Goal: Task Accomplishment & Management: Manage account settings

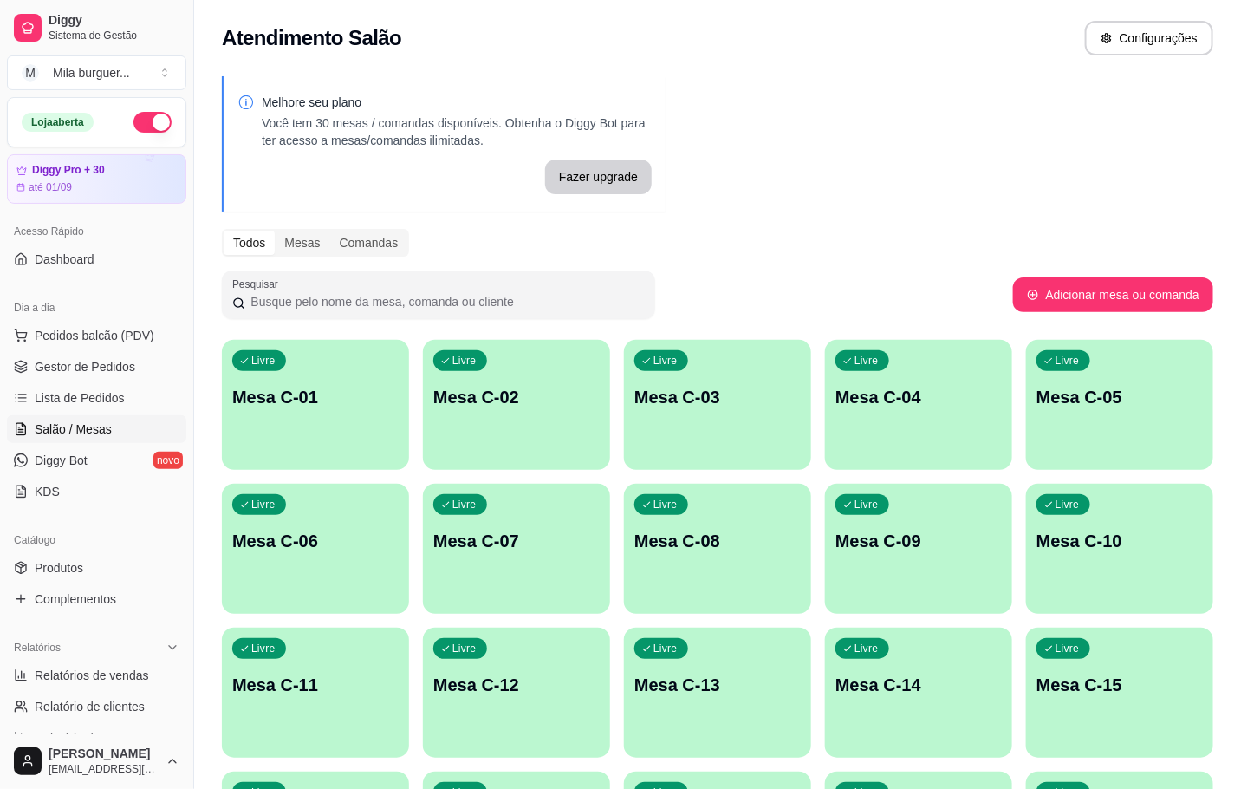
click at [320, 370] on div "Livre Mesa C-01" at bounding box center [315, 394] width 187 height 109
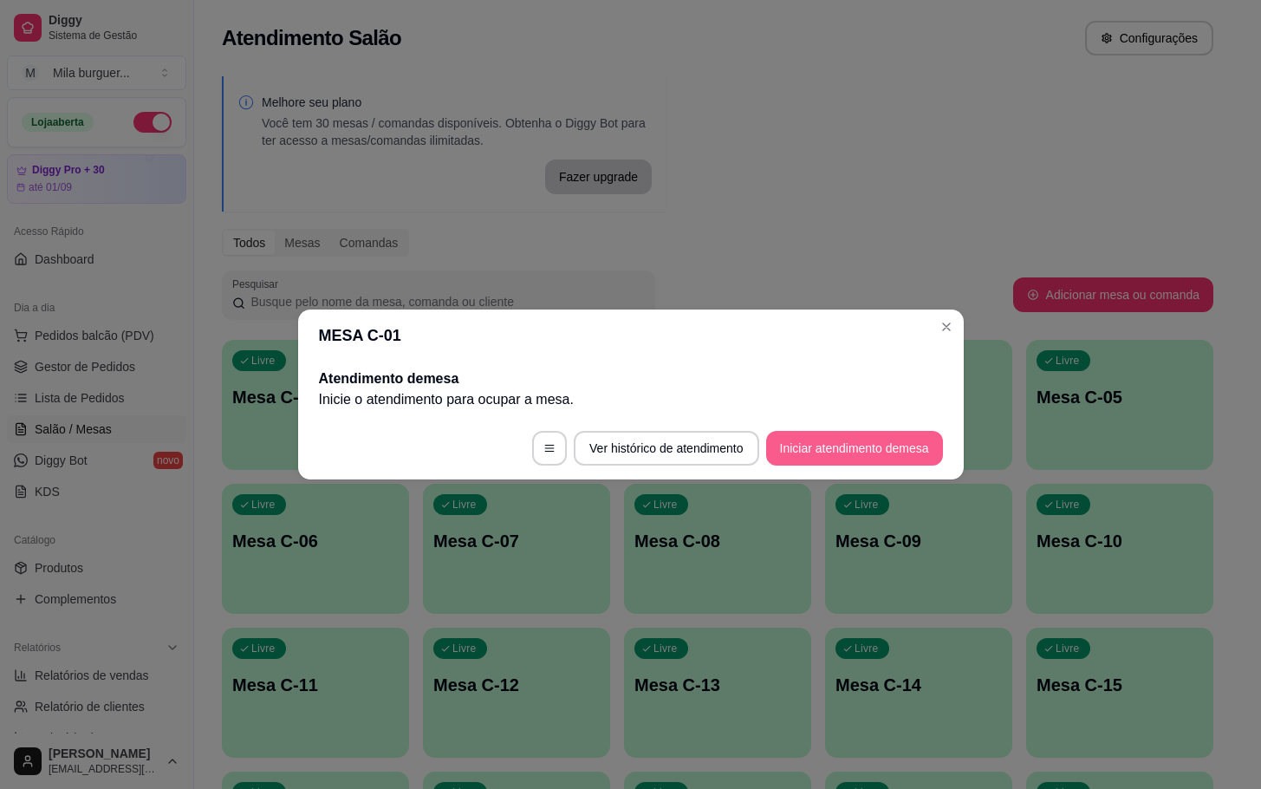
click at [859, 447] on button "Iniciar atendimento de mesa" at bounding box center [854, 448] width 177 height 35
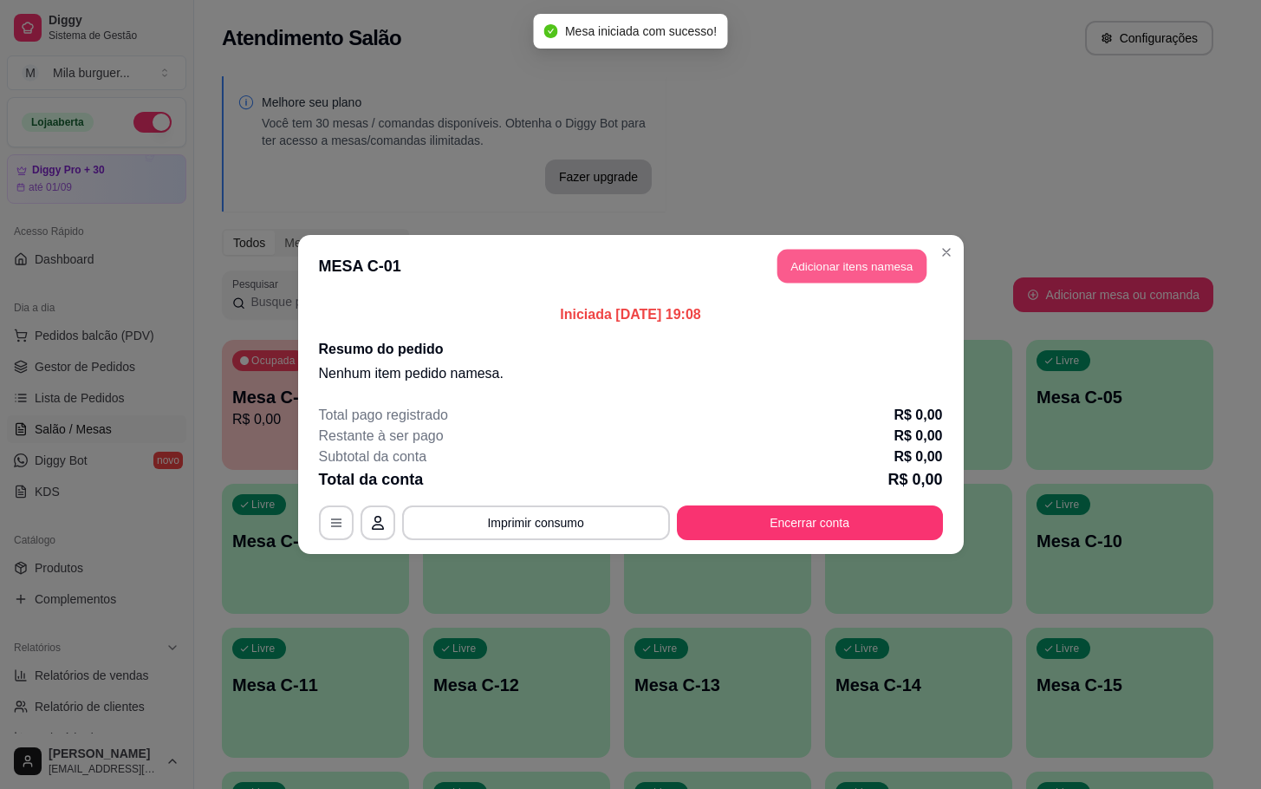
click at [830, 270] on button "Adicionar itens na mesa" at bounding box center [852, 267] width 149 height 34
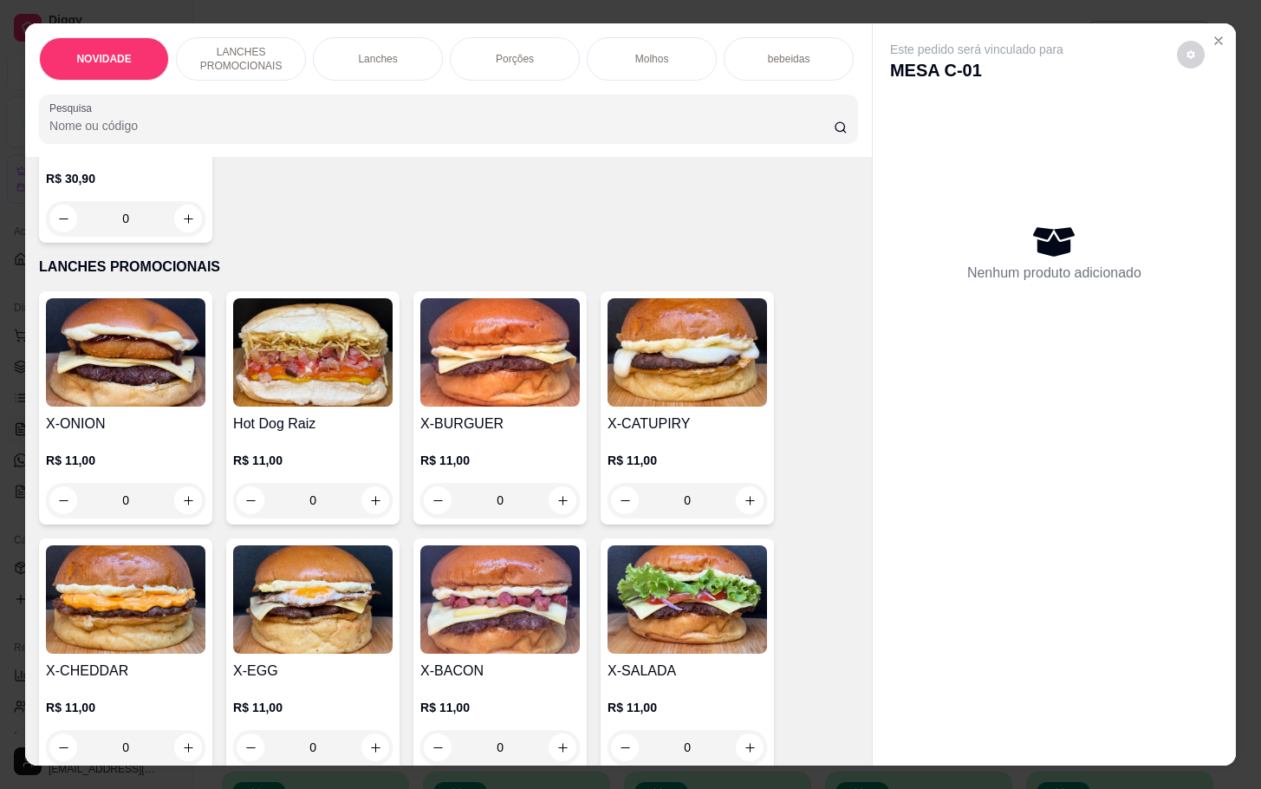
scroll to position [390, 0]
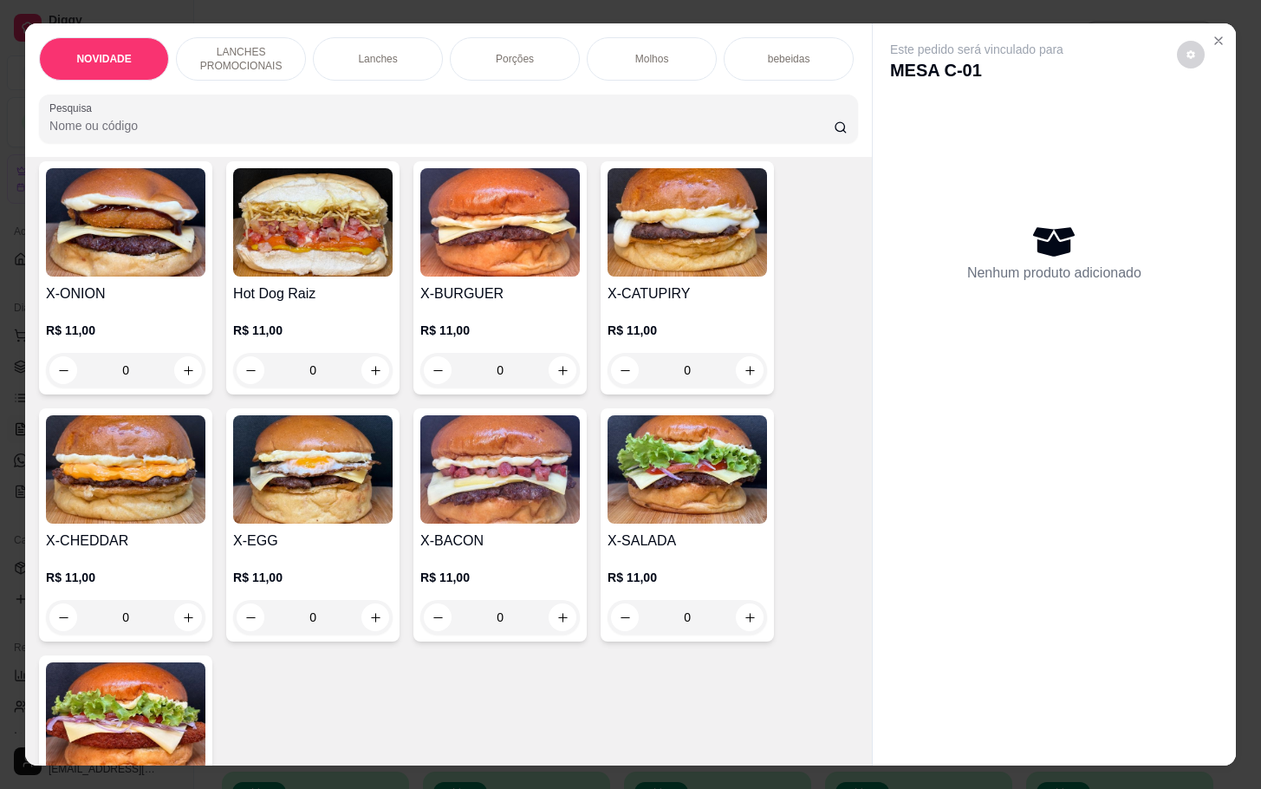
click at [562, 629] on div "0" at bounding box center [500, 617] width 160 height 35
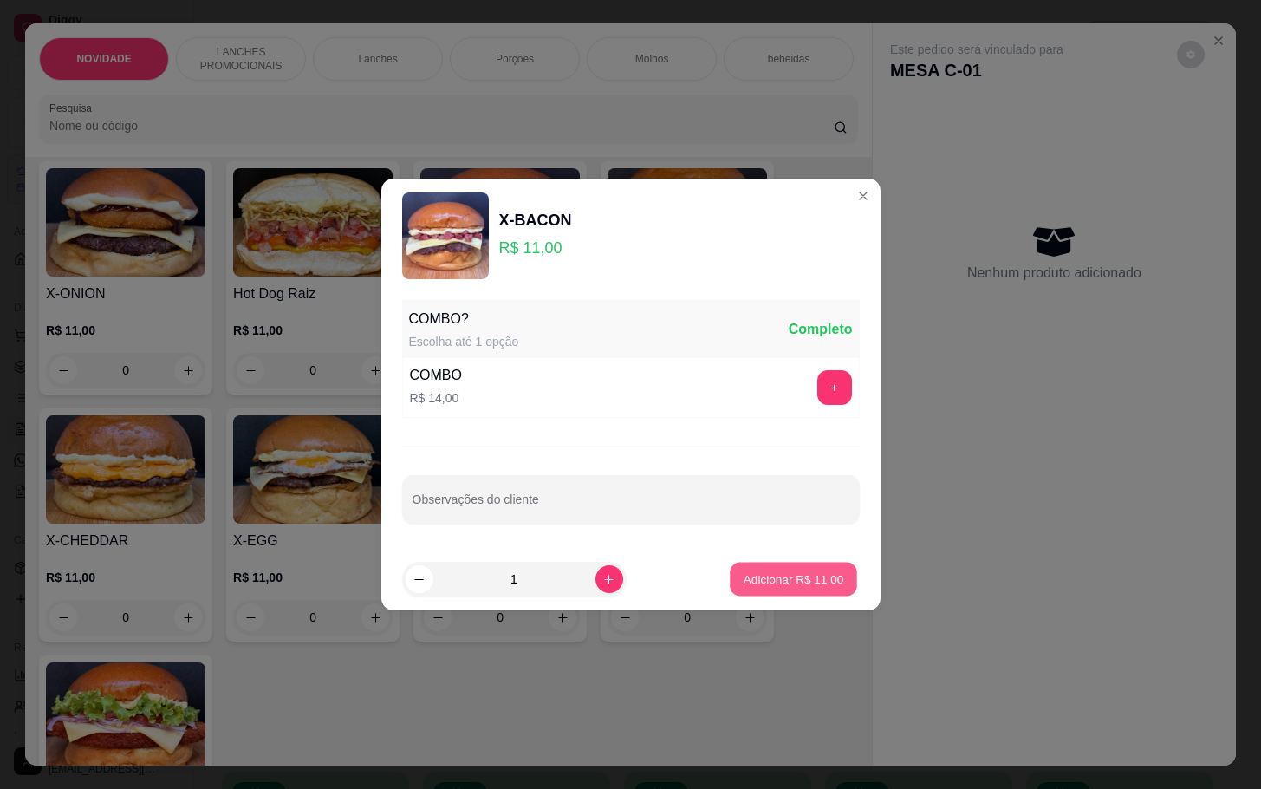
click at [785, 575] on p "Adicionar R$ 11,00" at bounding box center [794, 578] width 101 height 16
type input "1"
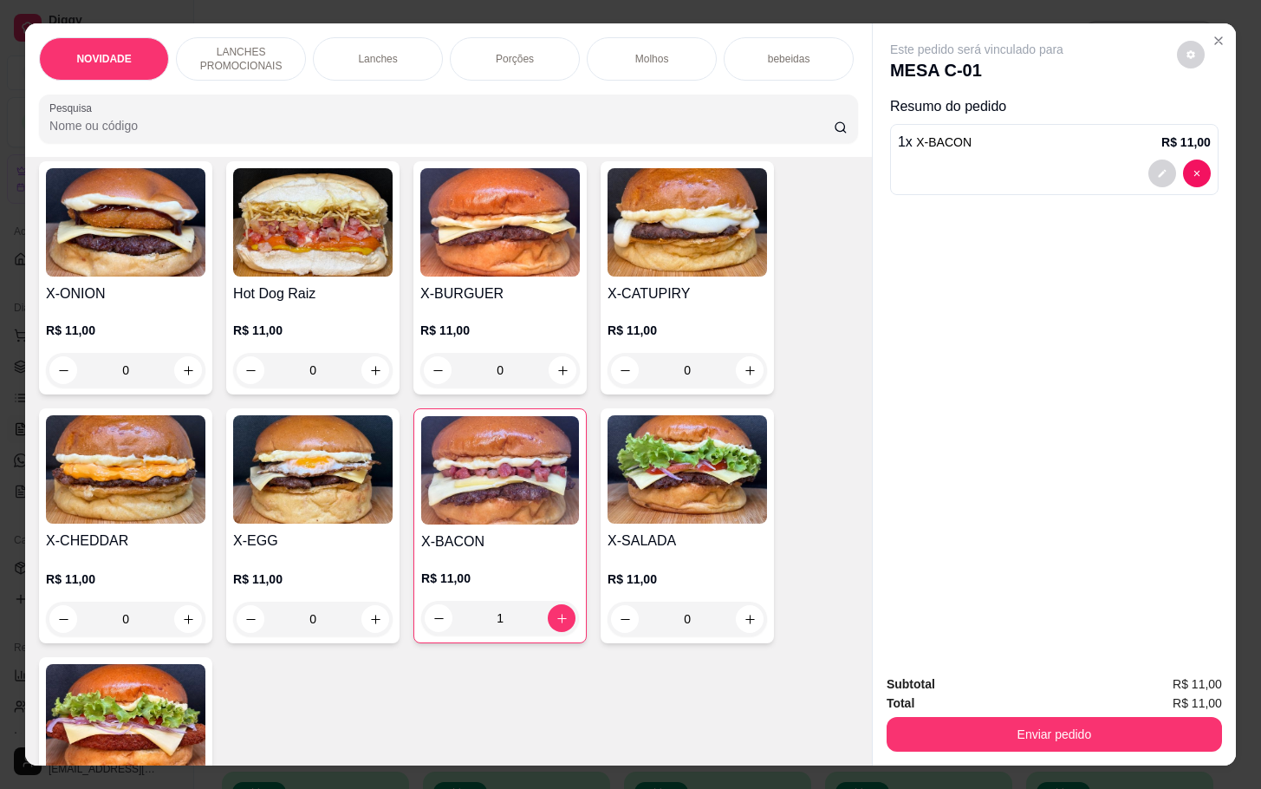
click at [750, 636] on div "0" at bounding box center [688, 619] width 160 height 35
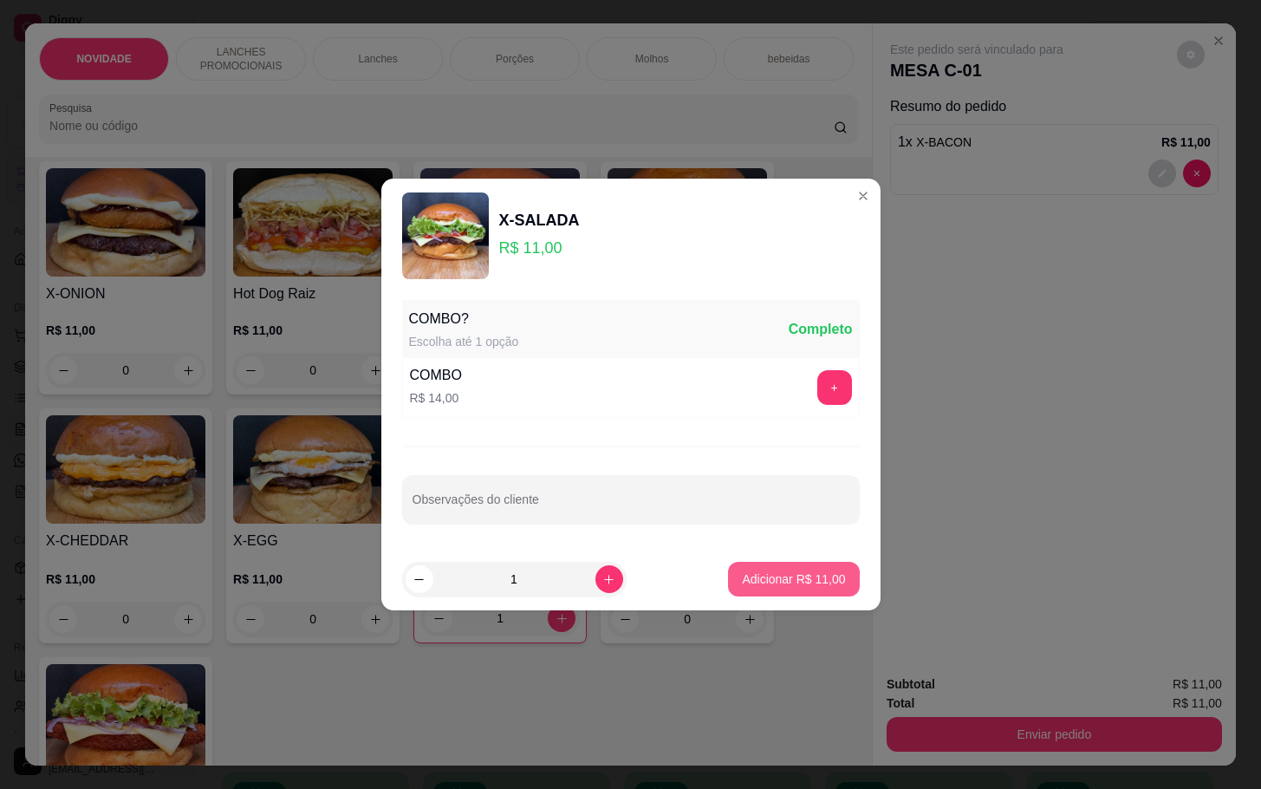
click at [767, 575] on p "Adicionar R$ 11,00" at bounding box center [793, 578] width 103 height 17
type input "1"
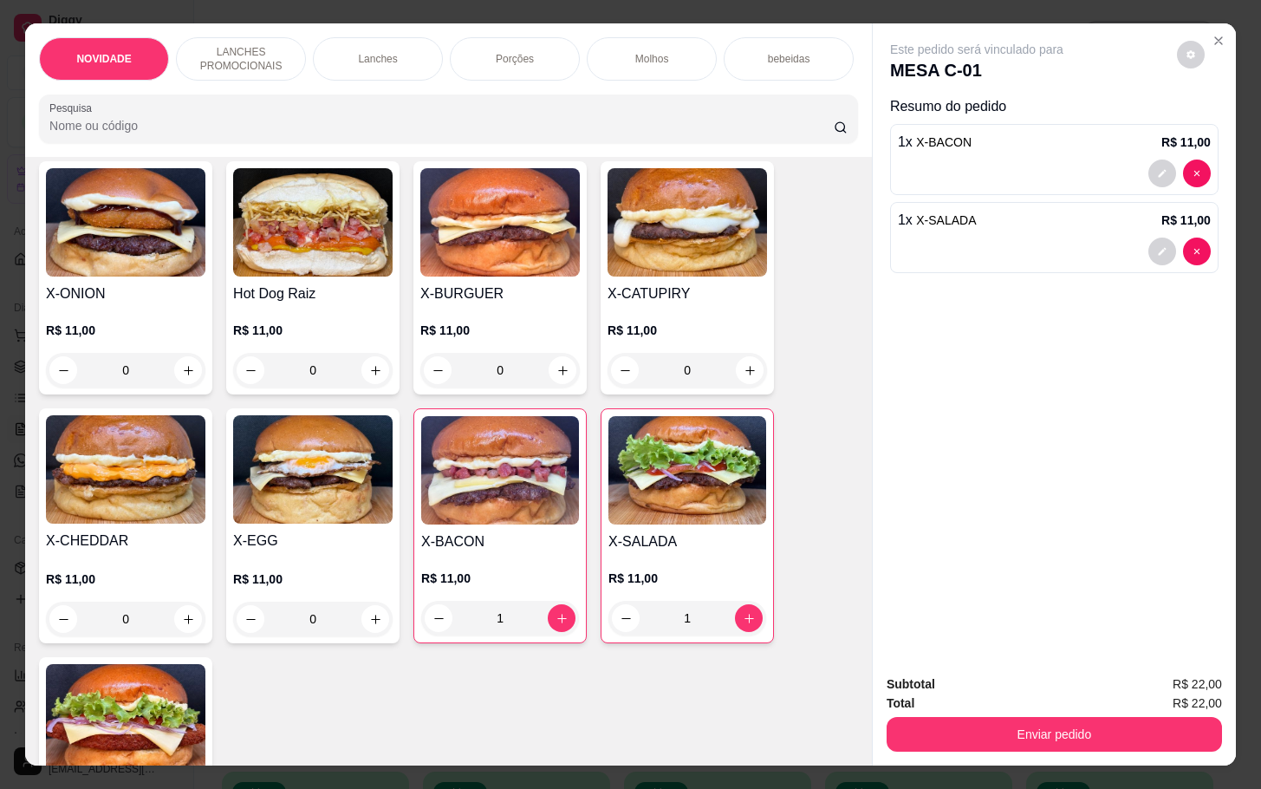
scroll to position [0, 0]
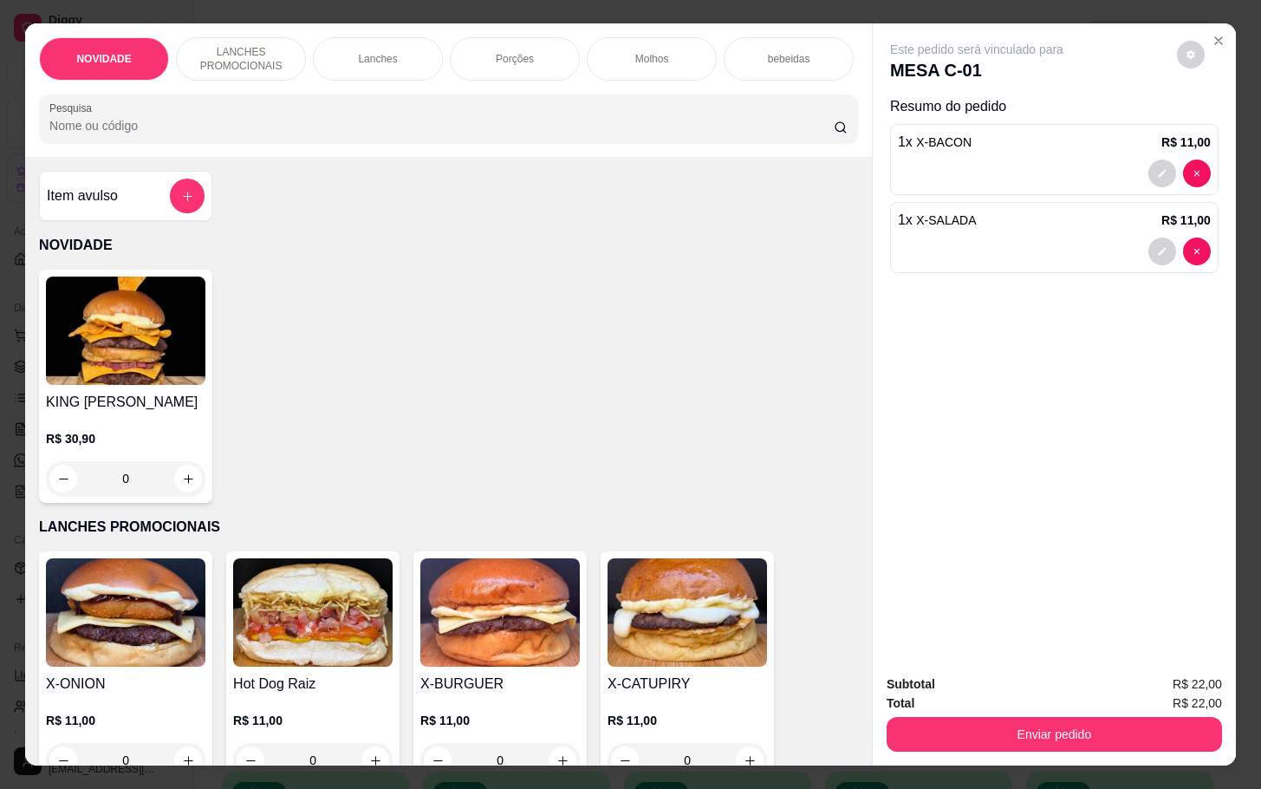
click at [162, 185] on div "Item avulso" at bounding box center [125, 196] width 173 height 50
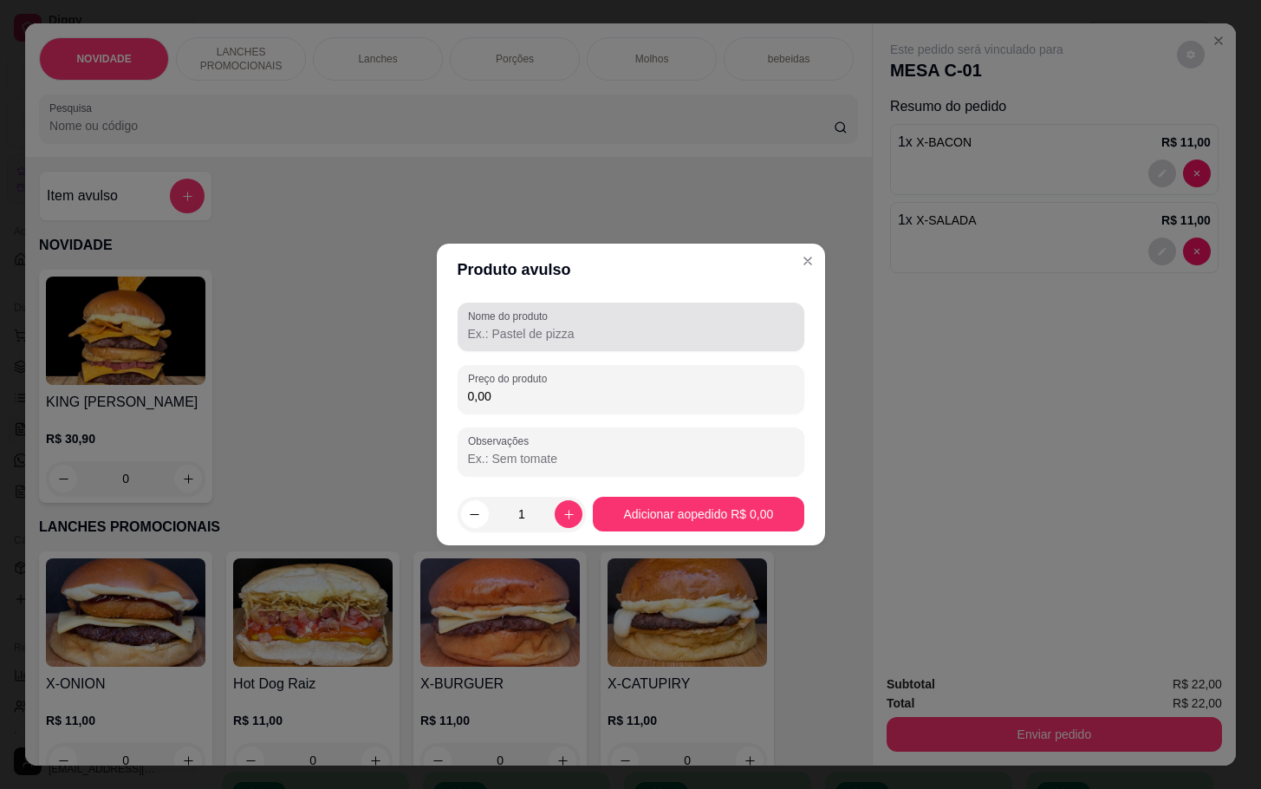
click at [520, 331] on input "Nome do produto" at bounding box center [631, 333] width 326 height 17
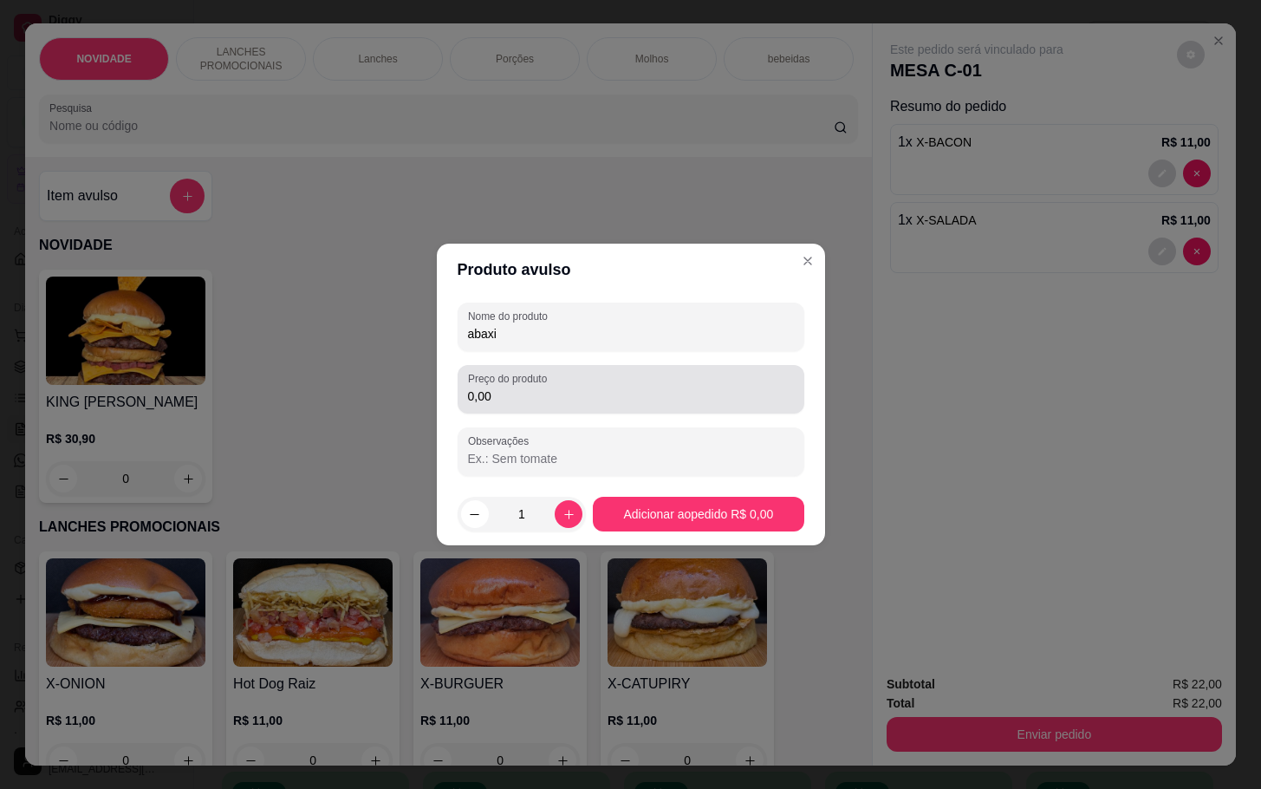
type input "abaxi"
click at [524, 373] on label "Preço do produto" at bounding box center [510, 378] width 85 height 15
click at [524, 388] on input "0,00" at bounding box center [631, 396] width 326 height 17
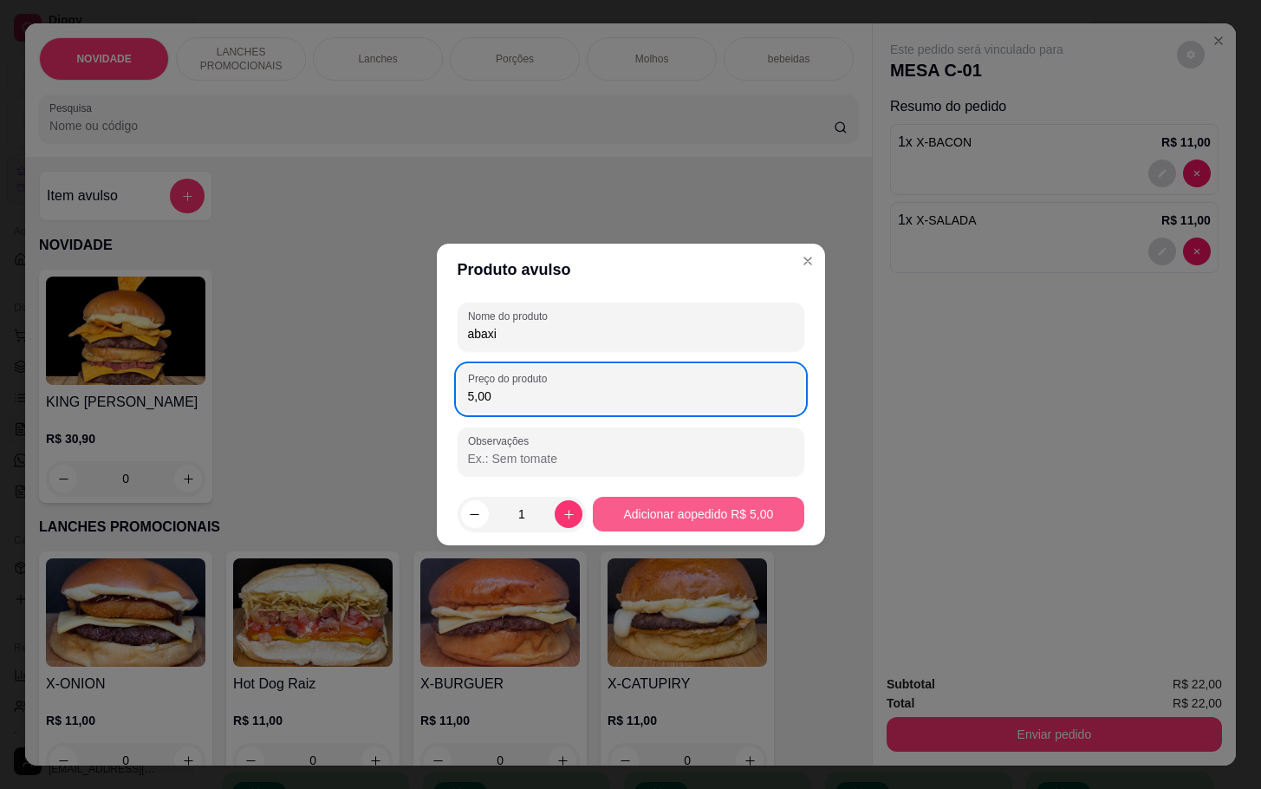
type input "5,00"
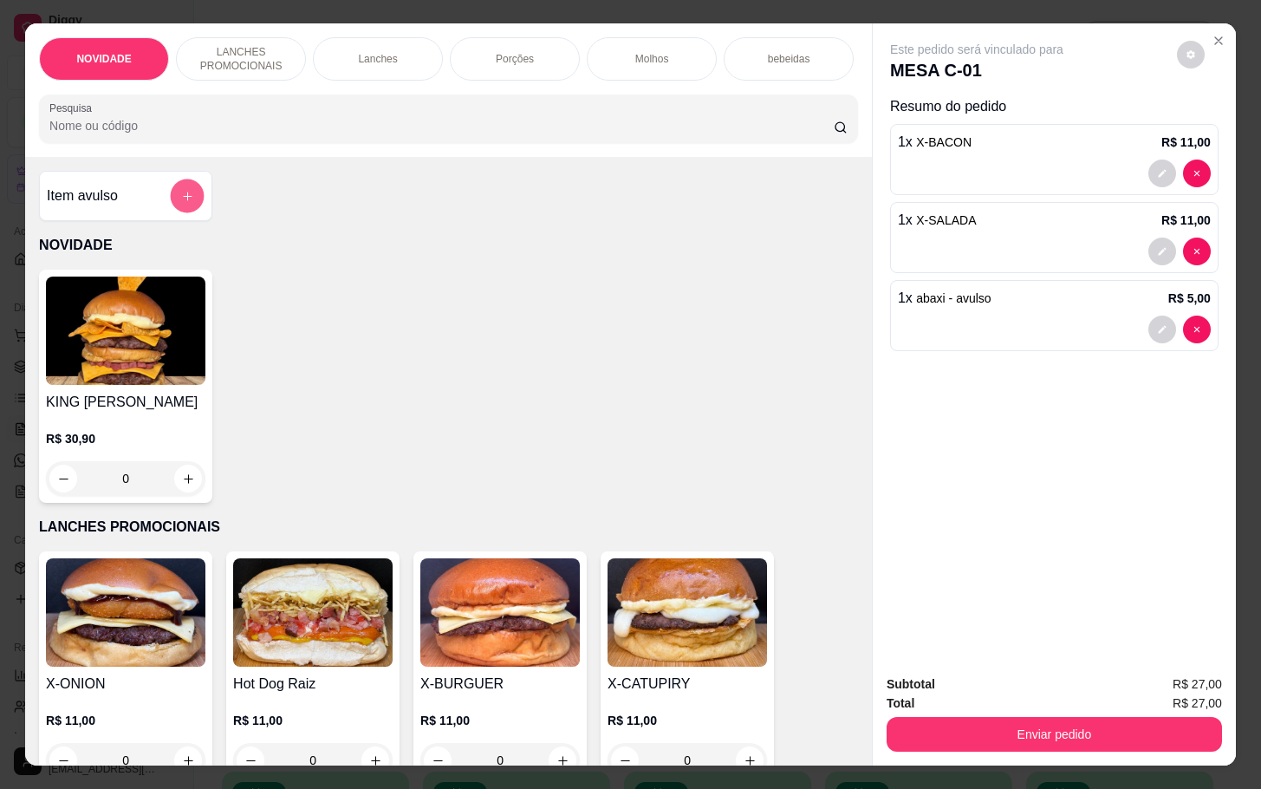
click at [171, 201] on button "add-separate-item" at bounding box center [188, 196] width 34 height 34
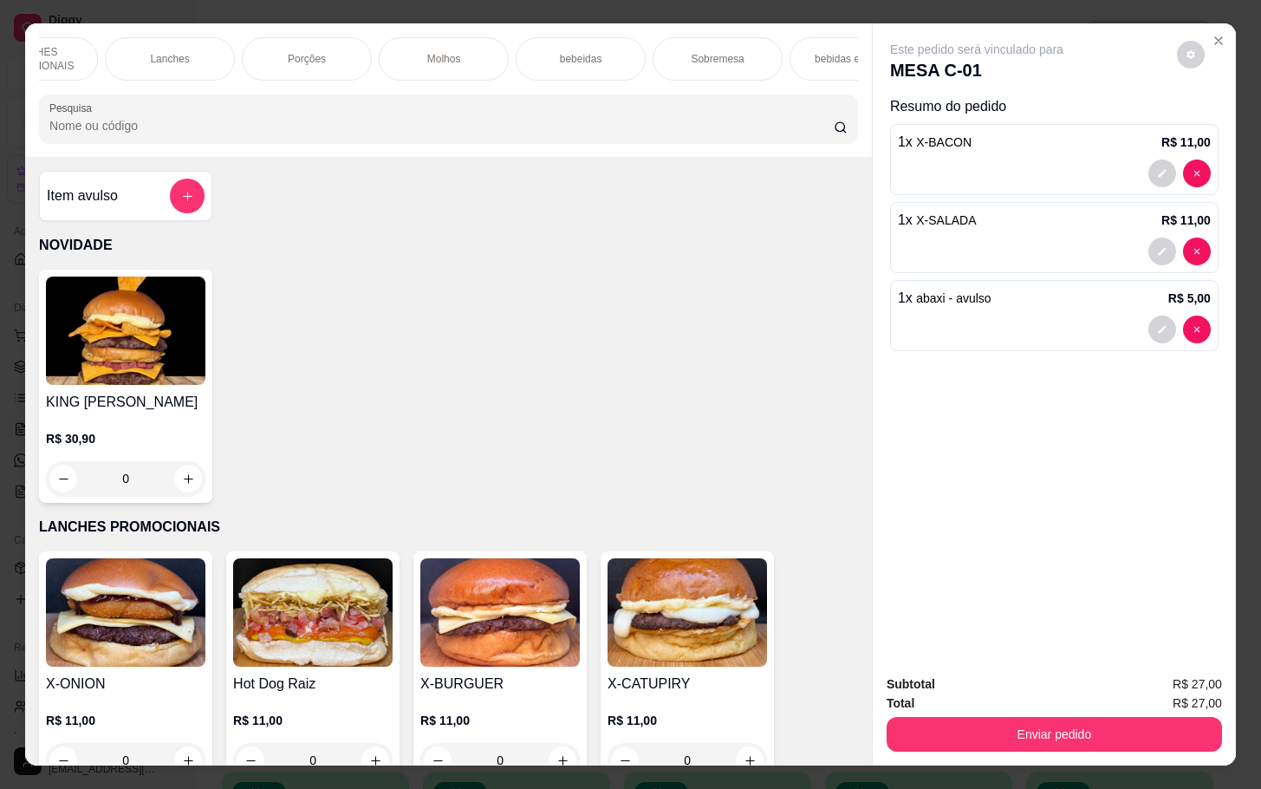
click at [737, 45] on div "Sobremesa" at bounding box center [718, 58] width 130 height 43
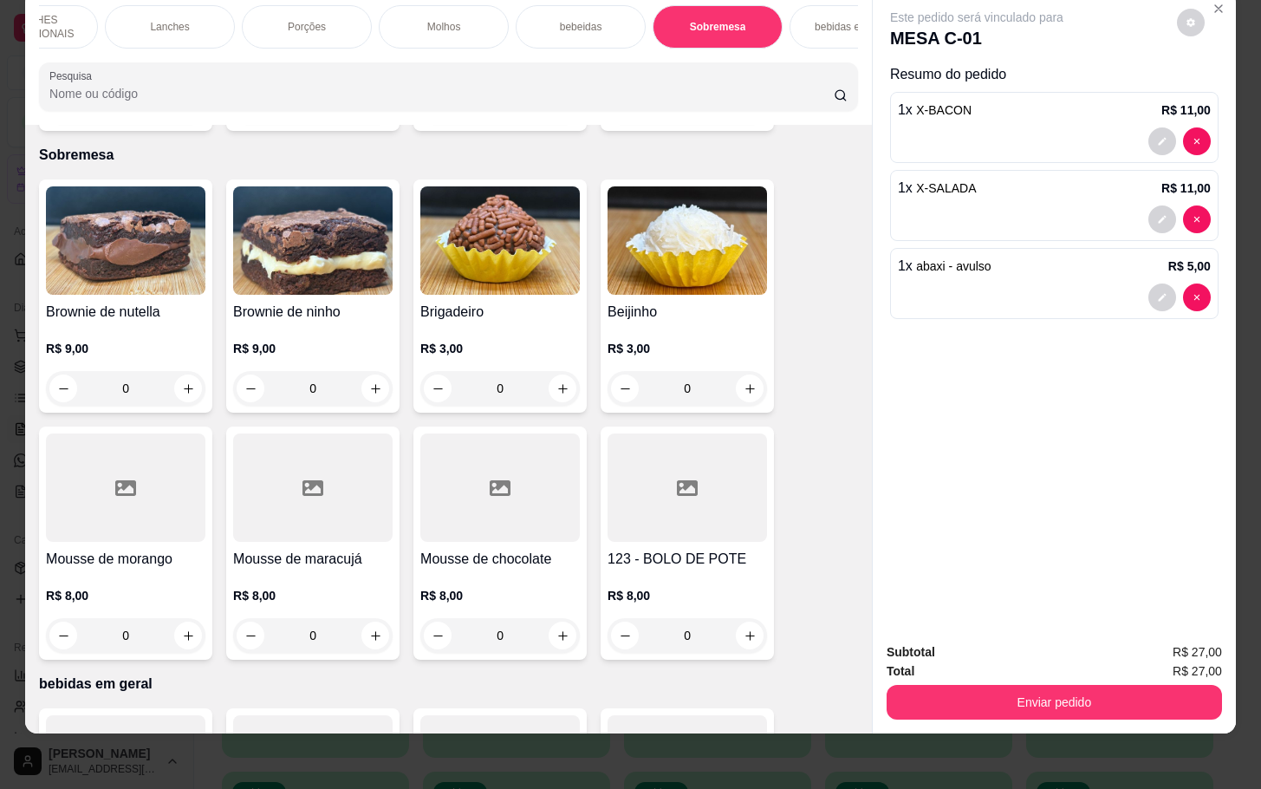
scroll to position [3652, 0]
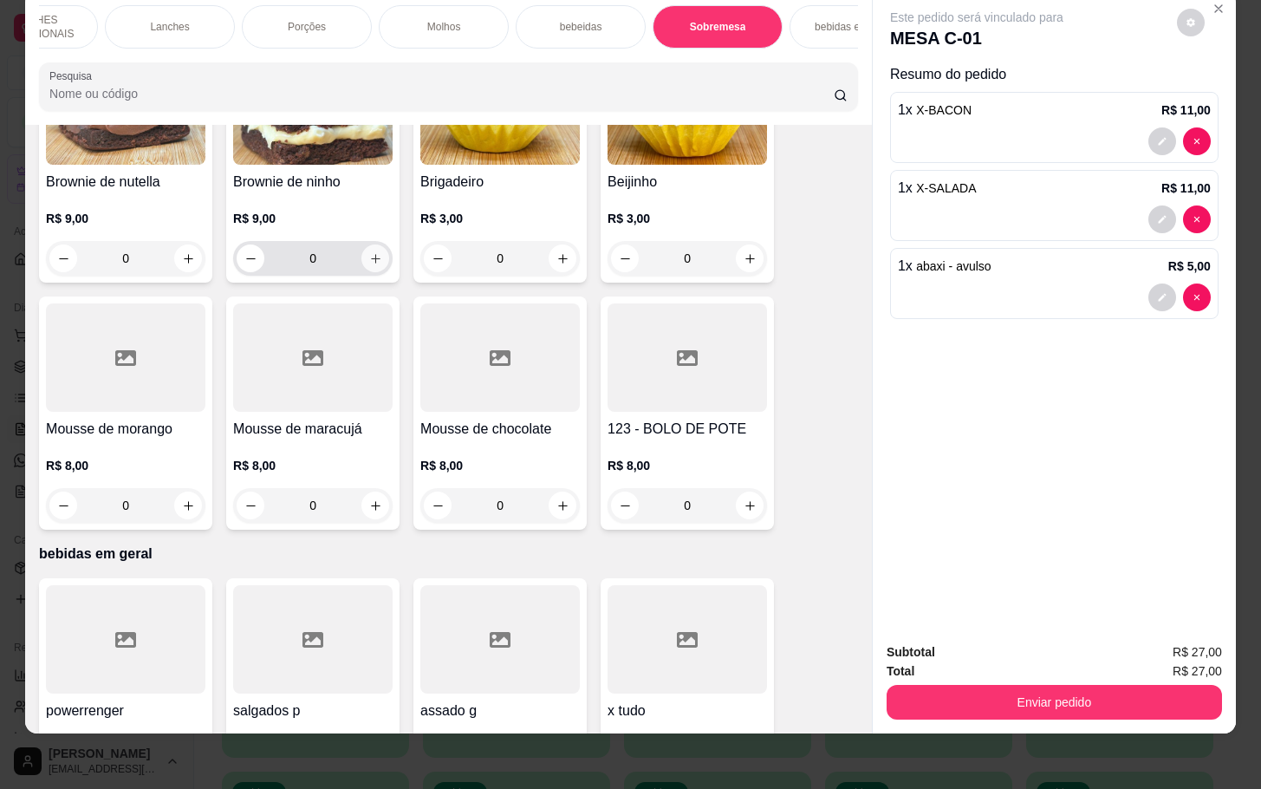
click at [375, 245] on button "increase-product-quantity" at bounding box center [376, 258] width 28 height 28
type input "1"
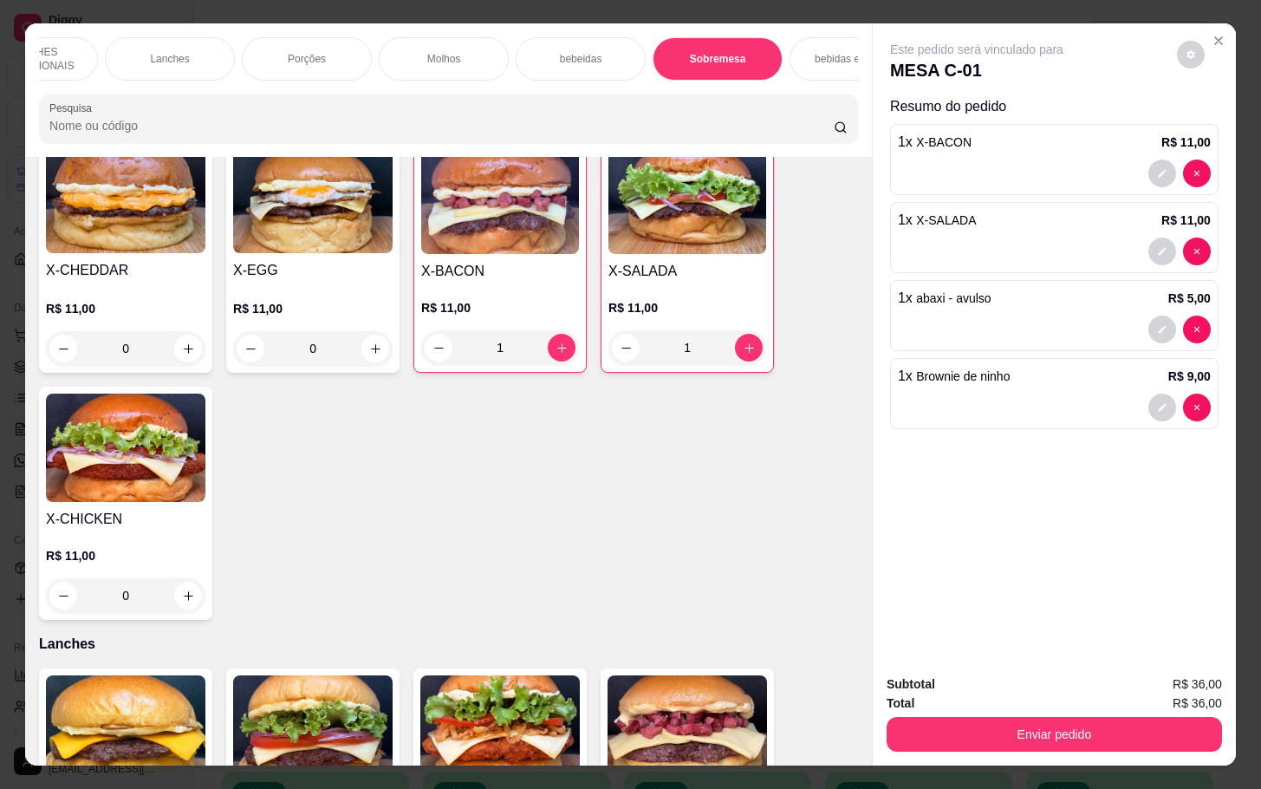
scroll to position [531, 0]
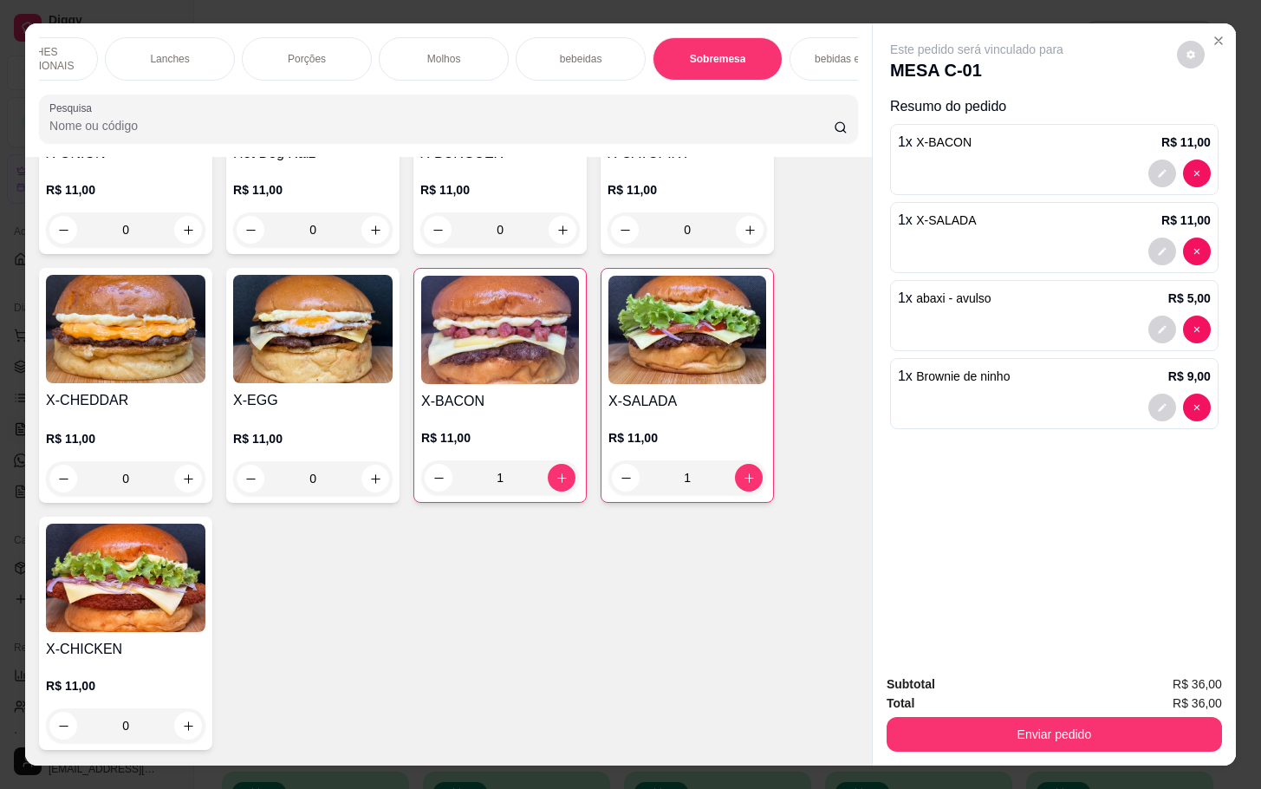
click at [739, 486] on div "1" at bounding box center [688, 477] width 158 height 35
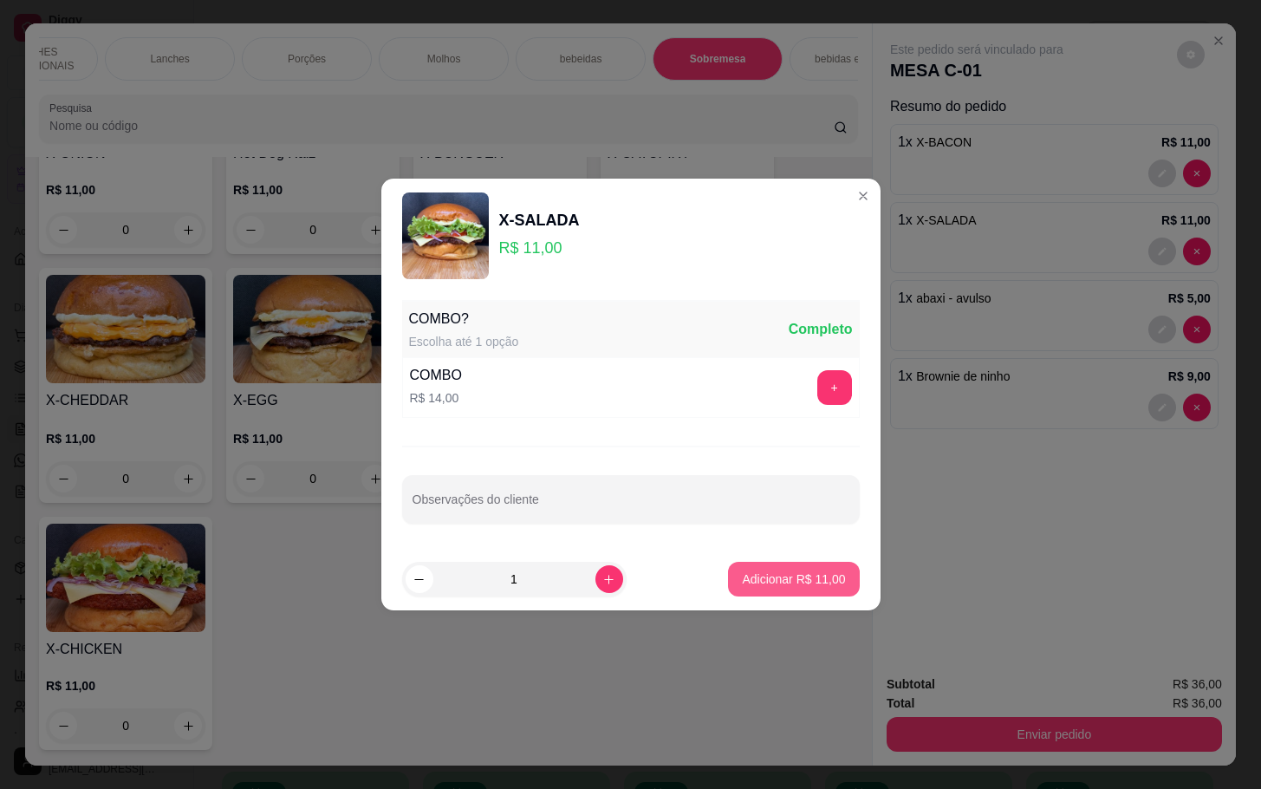
click at [731, 590] on button "Adicionar R$ 11,00" at bounding box center [793, 579] width 131 height 35
type input "2"
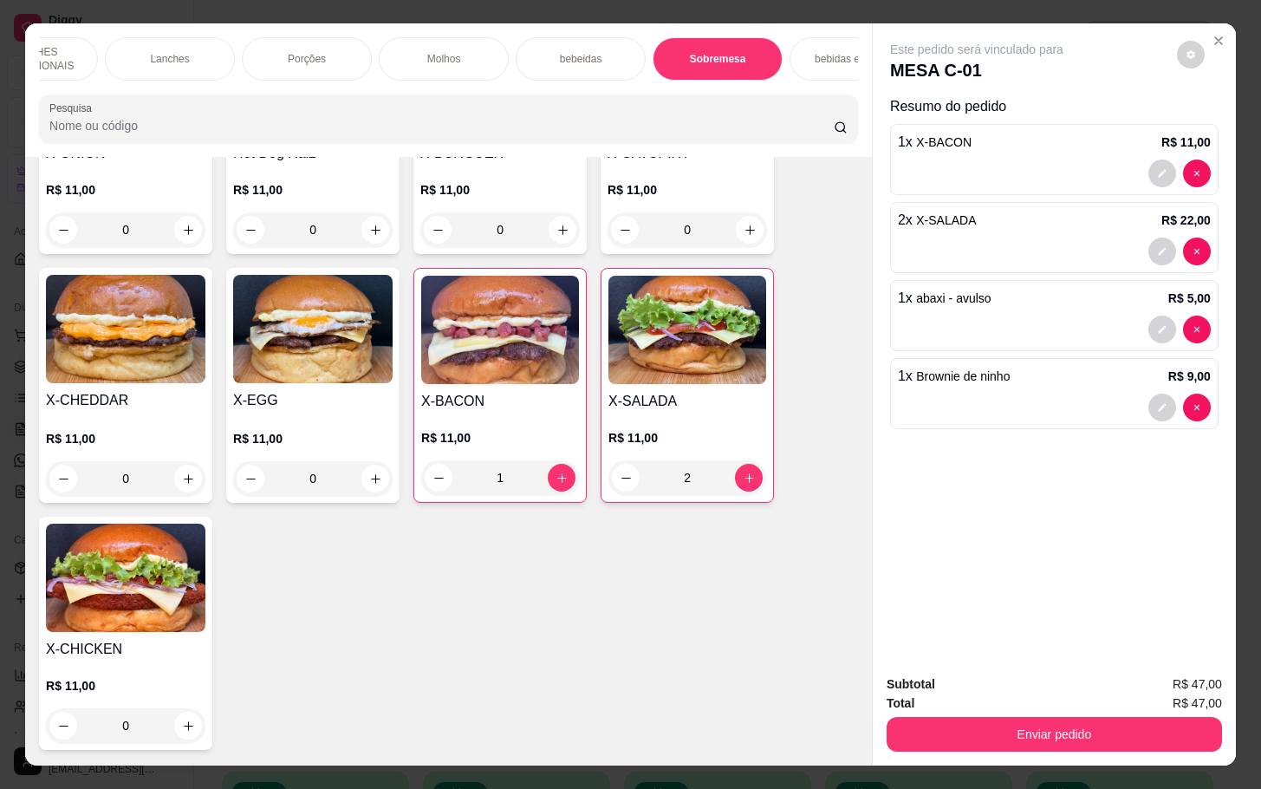
click at [369, 490] on div "0" at bounding box center [313, 478] width 160 height 35
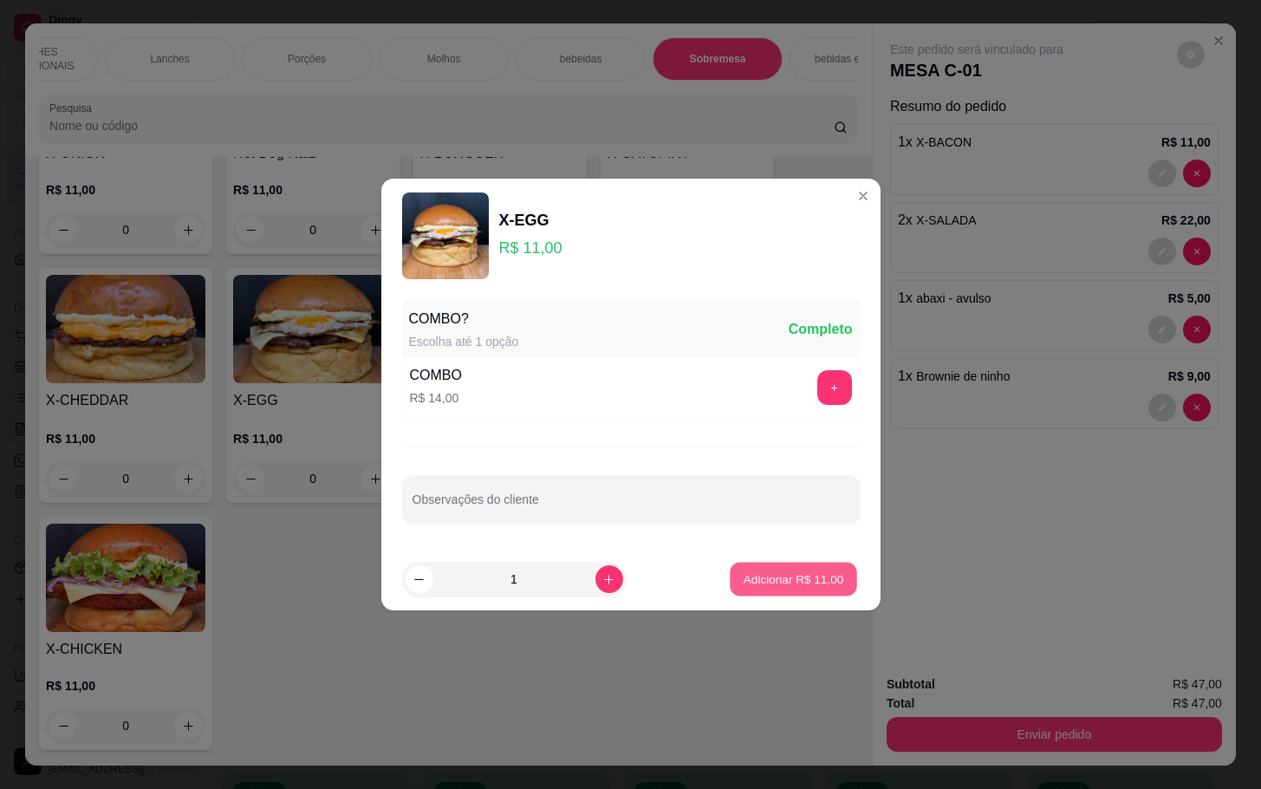
click at [819, 573] on p "Adicionar R$ 11,00" at bounding box center [794, 578] width 101 height 16
type input "1"
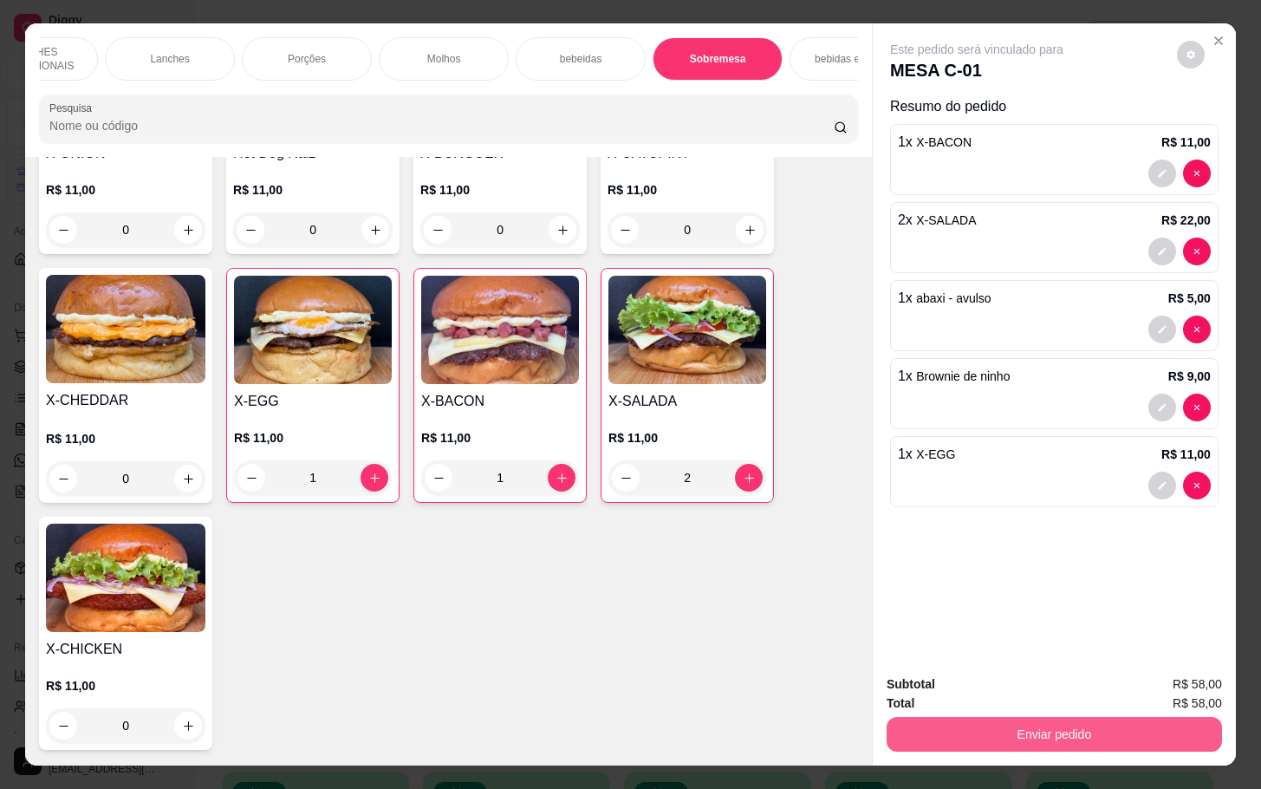
click at [966, 723] on button "Enviar pedido" at bounding box center [1055, 734] width 336 height 35
click at [968, 684] on button "Não registrar e enviar pedido" at bounding box center [994, 682] width 175 height 32
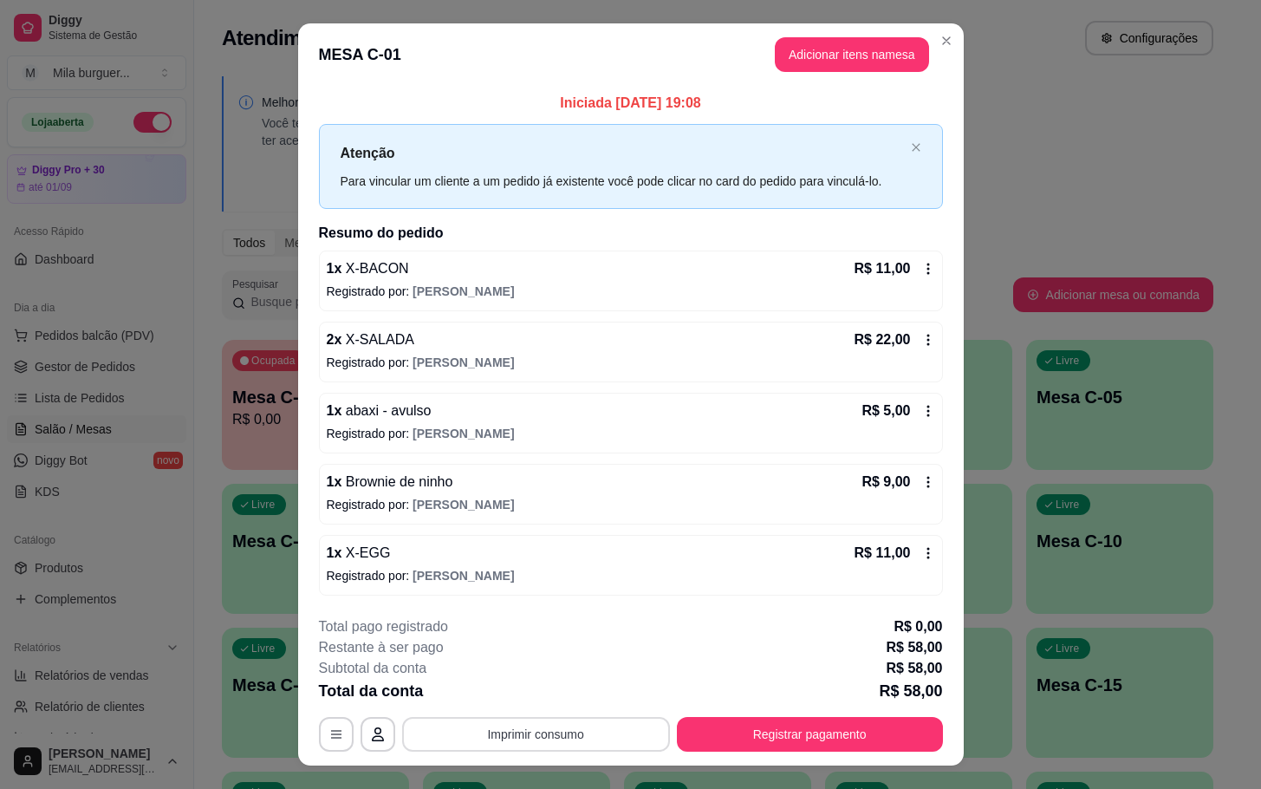
click at [617, 747] on button "Imprimir consumo" at bounding box center [536, 734] width 268 height 35
click at [559, 698] on button "IMPRESSORA" at bounding box center [532, 697] width 126 height 28
click at [463, 749] on button "Imprimir consumo" at bounding box center [536, 734] width 260 height 34
click at [523, 692] on button "IMPRESSORA" at bounding box center [531, 696] width 121 height 27
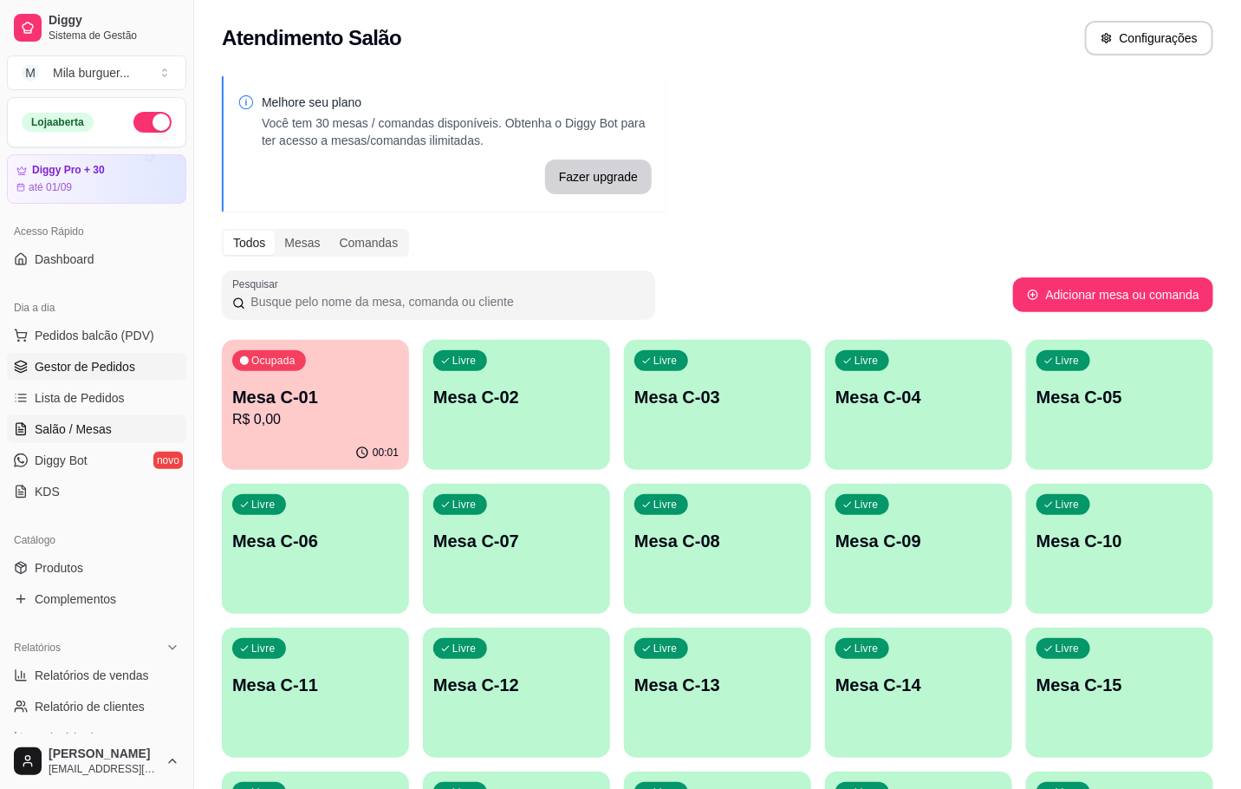
click at [73, 372] on span "Gestor de Pedidos" at bounding box center [85, 366] width 101 height 17
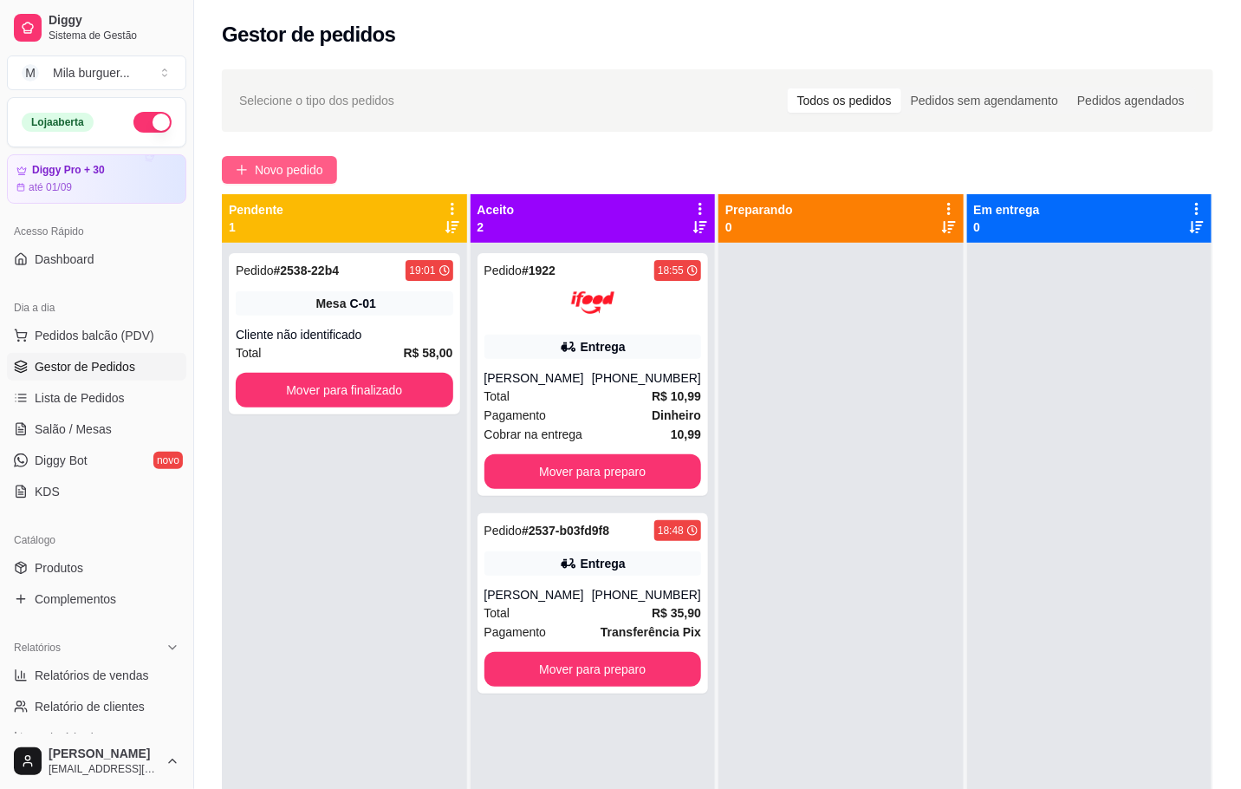
click at [284, 174] on span "Novo pedido" at bounding box center [289, 169] width 68 height 19
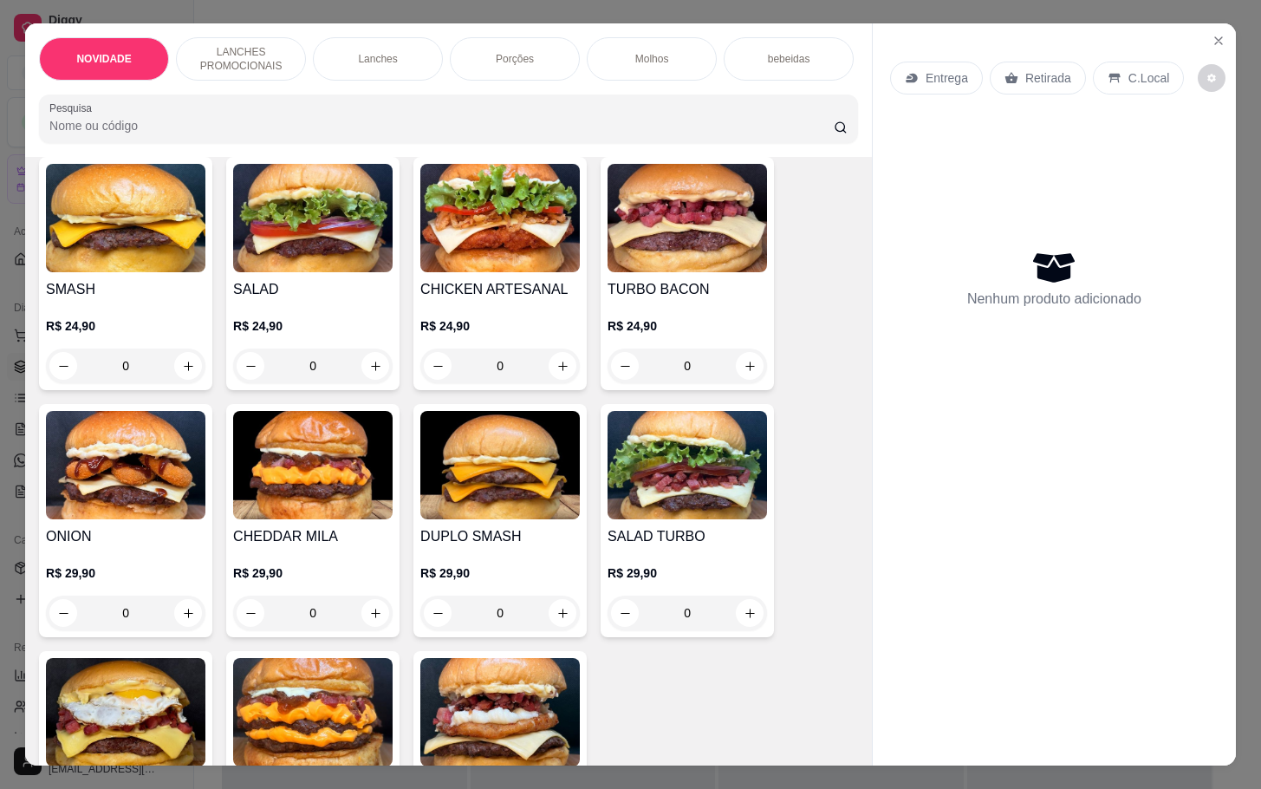
scroll to position [1430, 0]
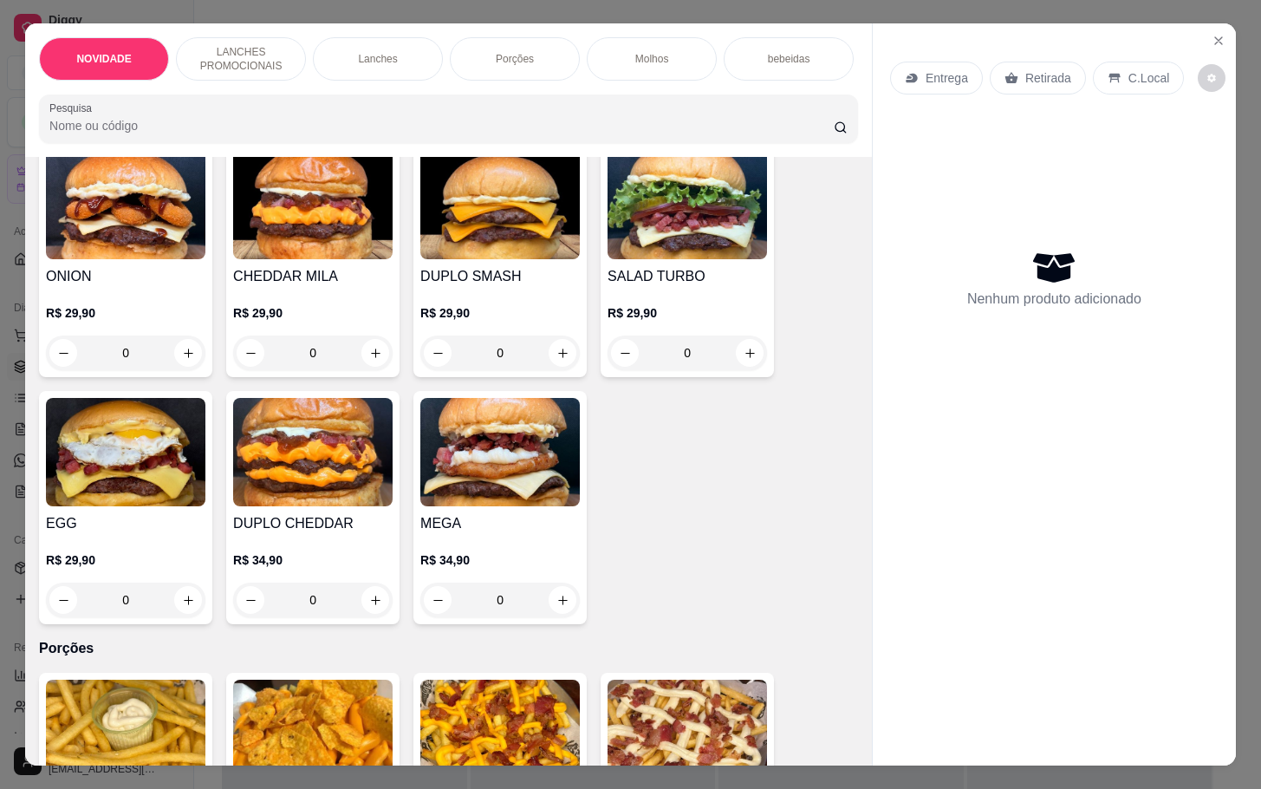
click at [186, 603] on div "0" at bounding box center [126, 600] width 160 height 35
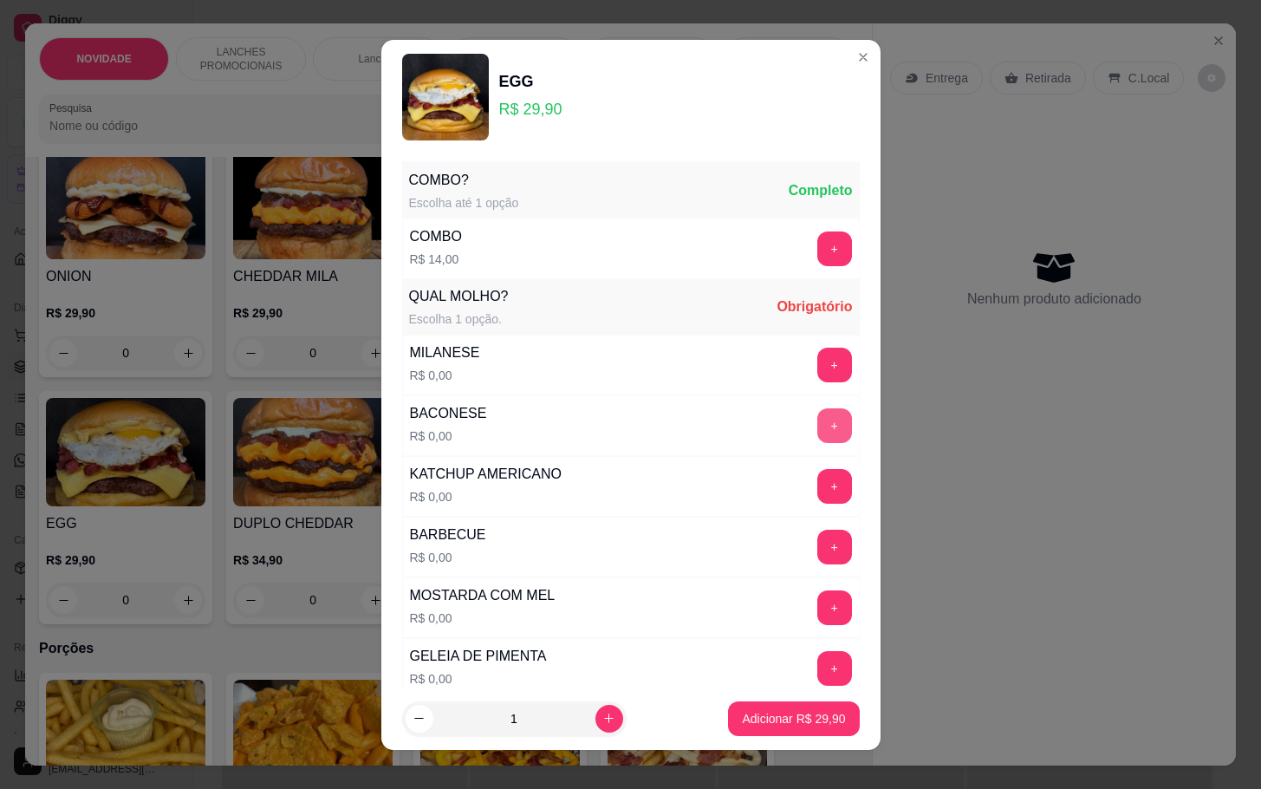
click at [818, 429] on button "+" at bounding box center [835, 425] width 35 height 35
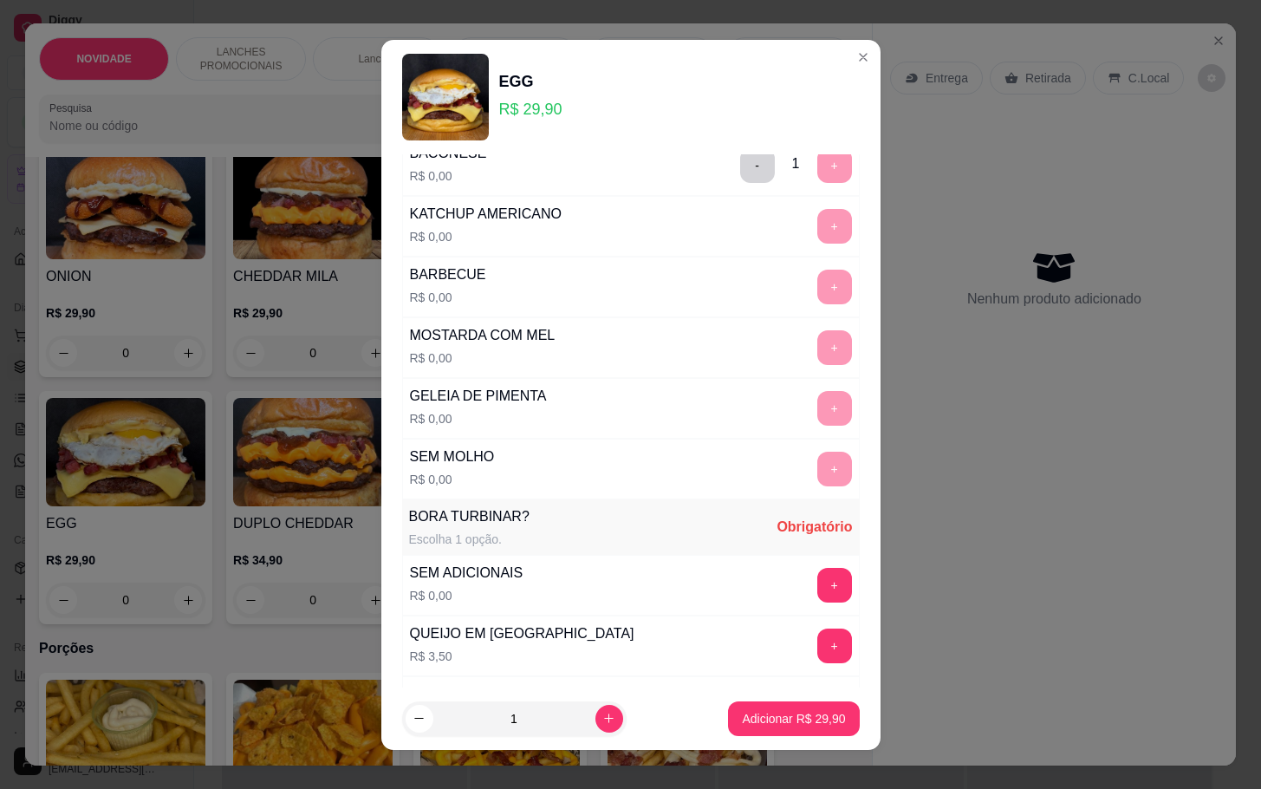
scroll to position [390, 0]
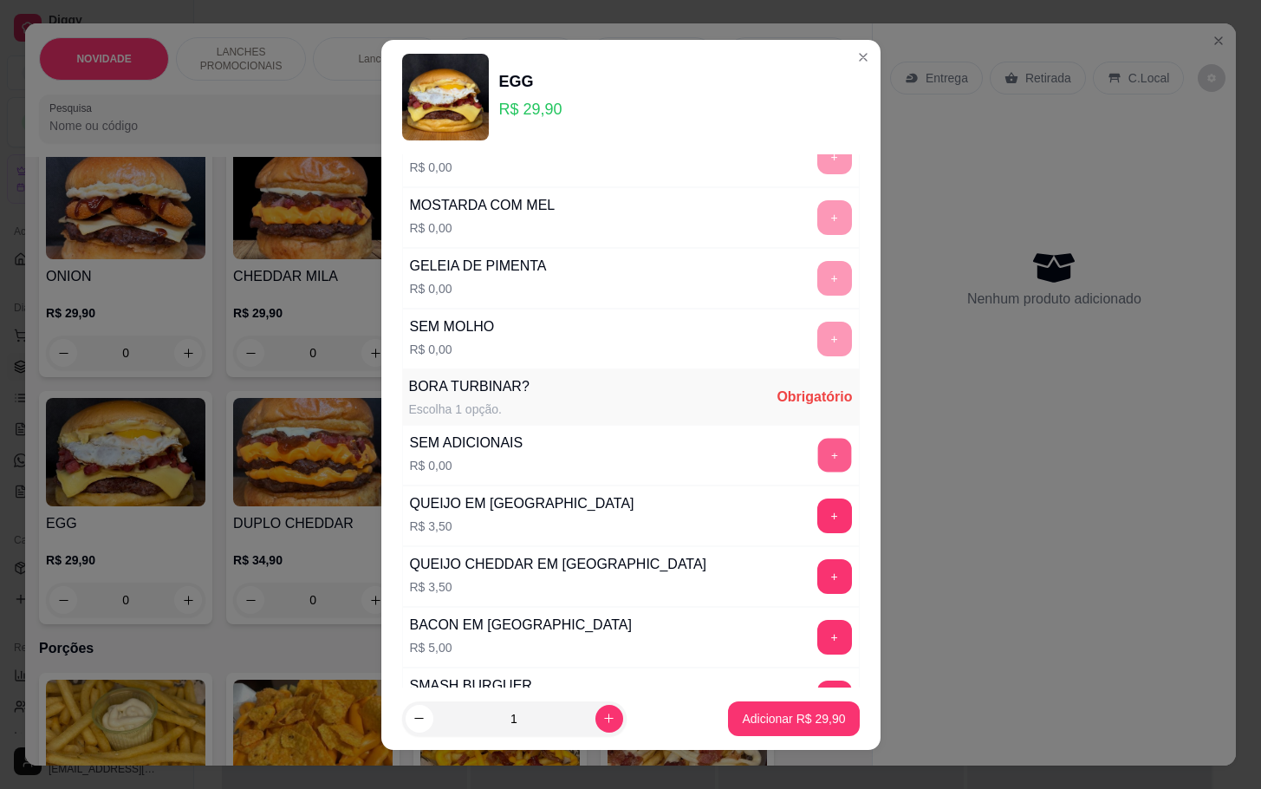
click at [818, 458] on button "+" at bounding box center [835, 455] width 34 height 34
click at [780, 726] on p "Adicionar R$ 29,90" at bounding box center [794, 718] width 101 height 16
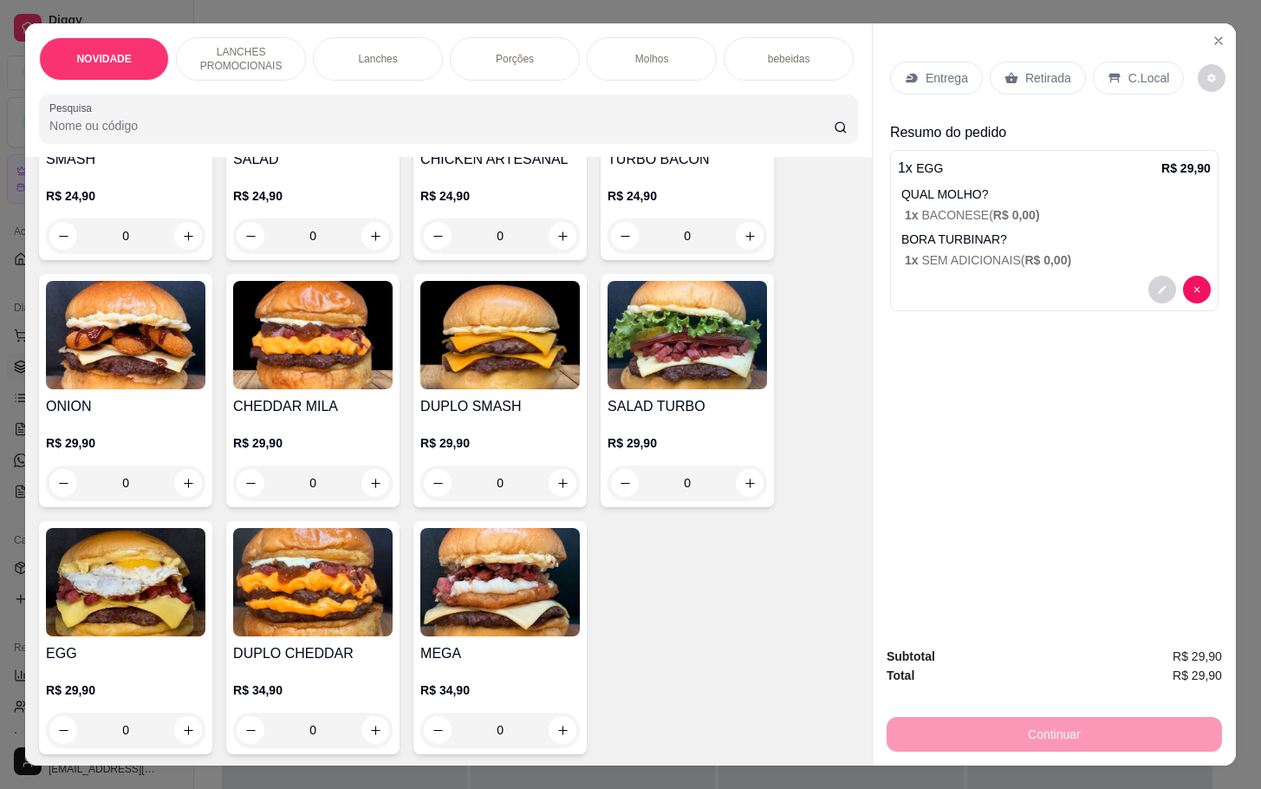
scroll to position [1170, 0]
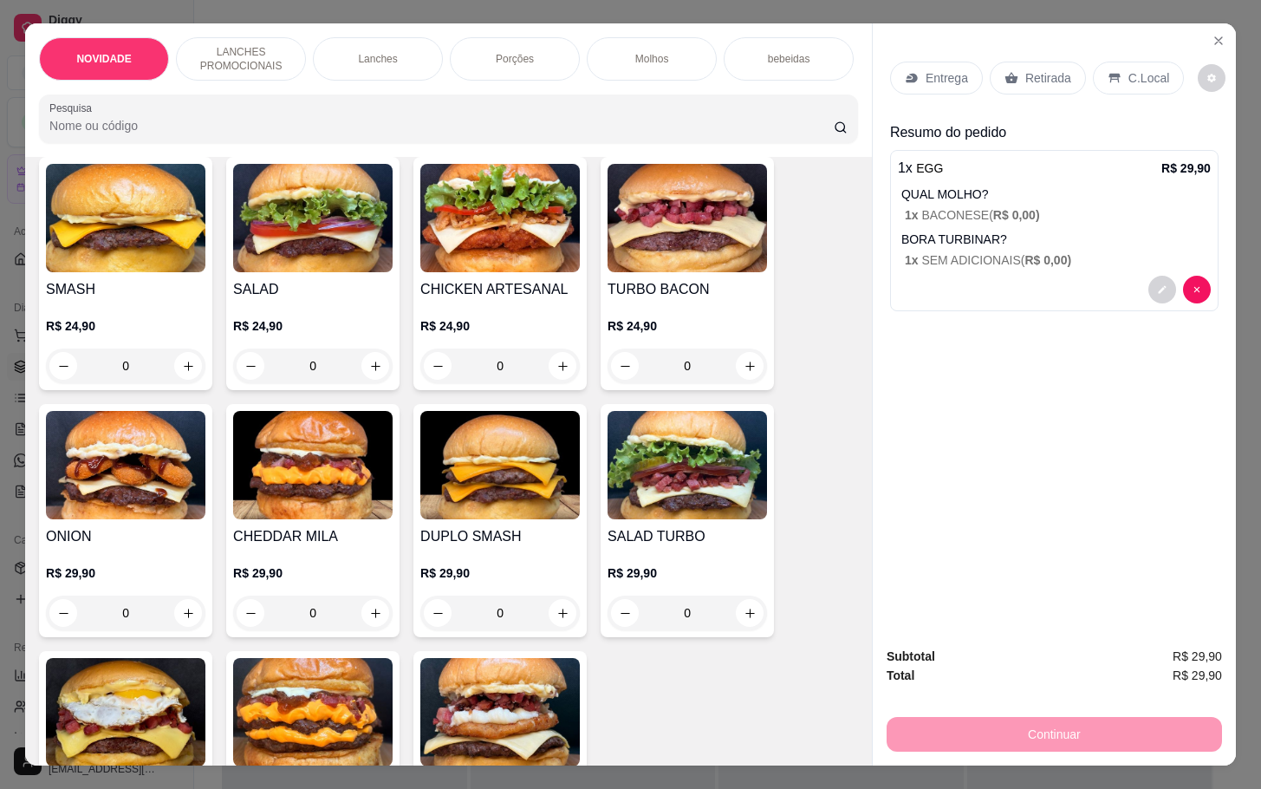
click at [736, 372] on div "0" at bounding box center [688, 366] width 160 height 35
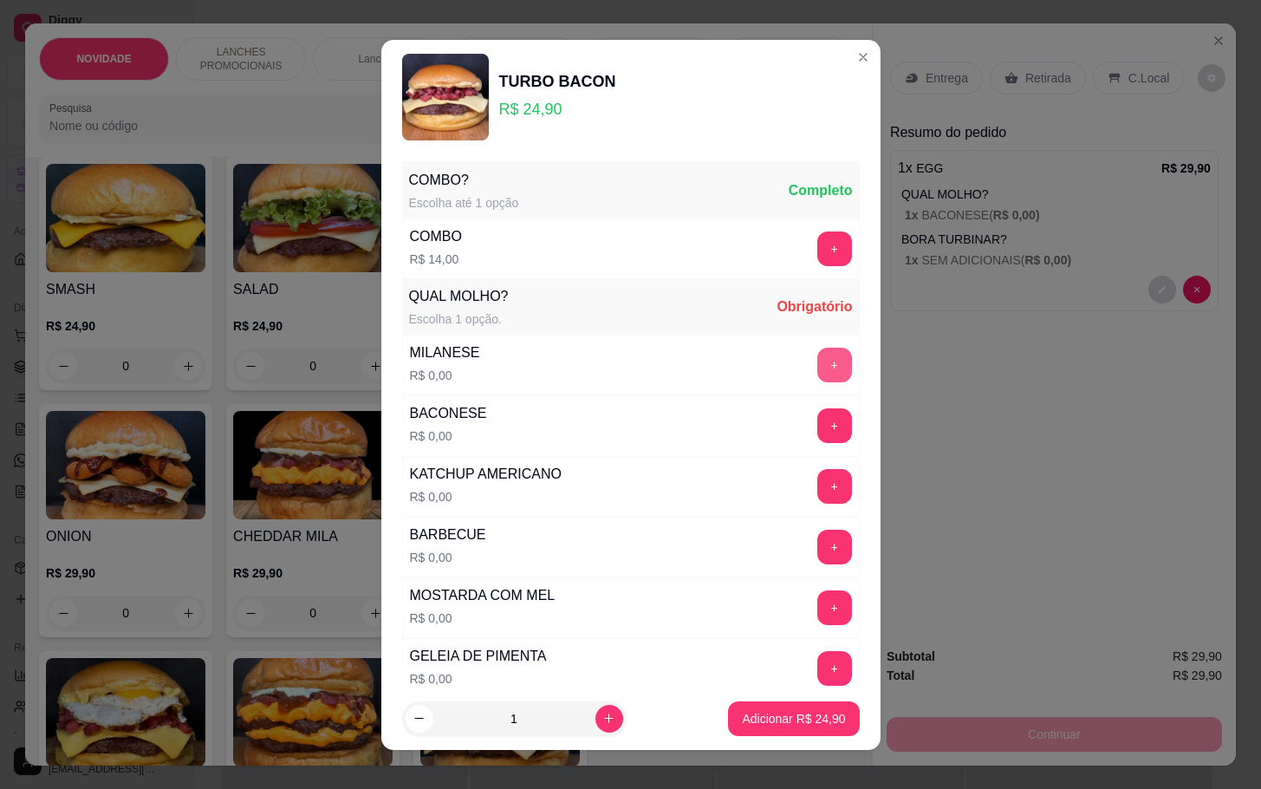
click at [818, 370] on button "+" at bounding box center [835, 365] width 35 height 35
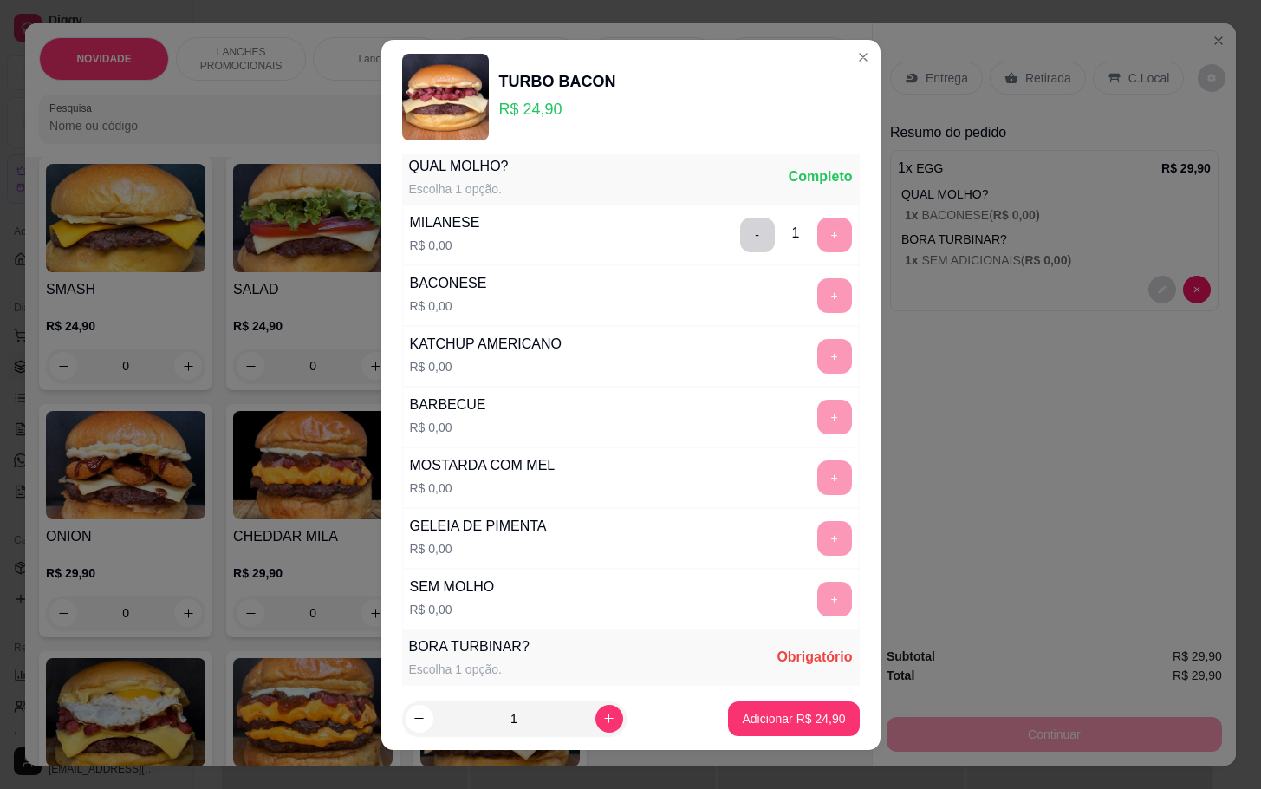
scroll to position [390, 0]
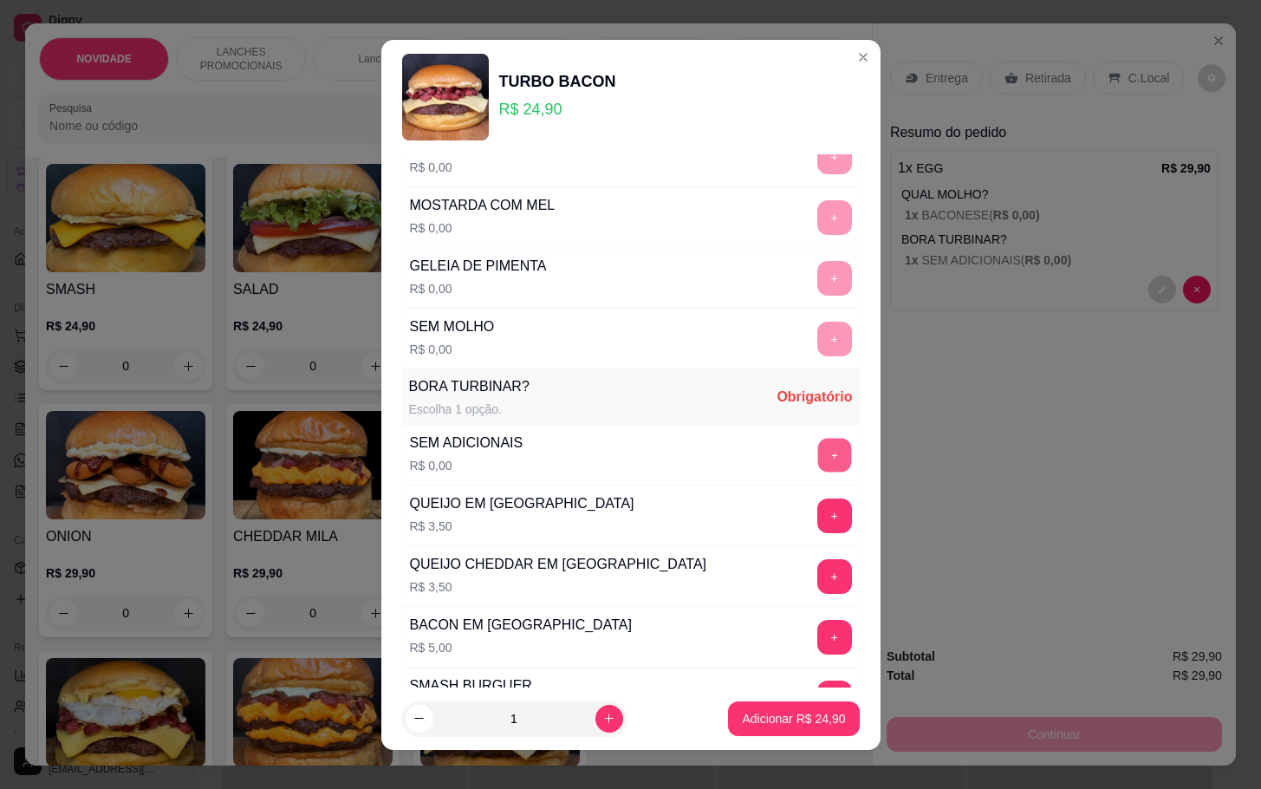
click at [818, 464] on button "+" at bounding box center [835, 455] width 34 height 34
click at [771, 706] on button "Adicionar R$ 24,90" at bounding box center [793, 718] width 131 height 35
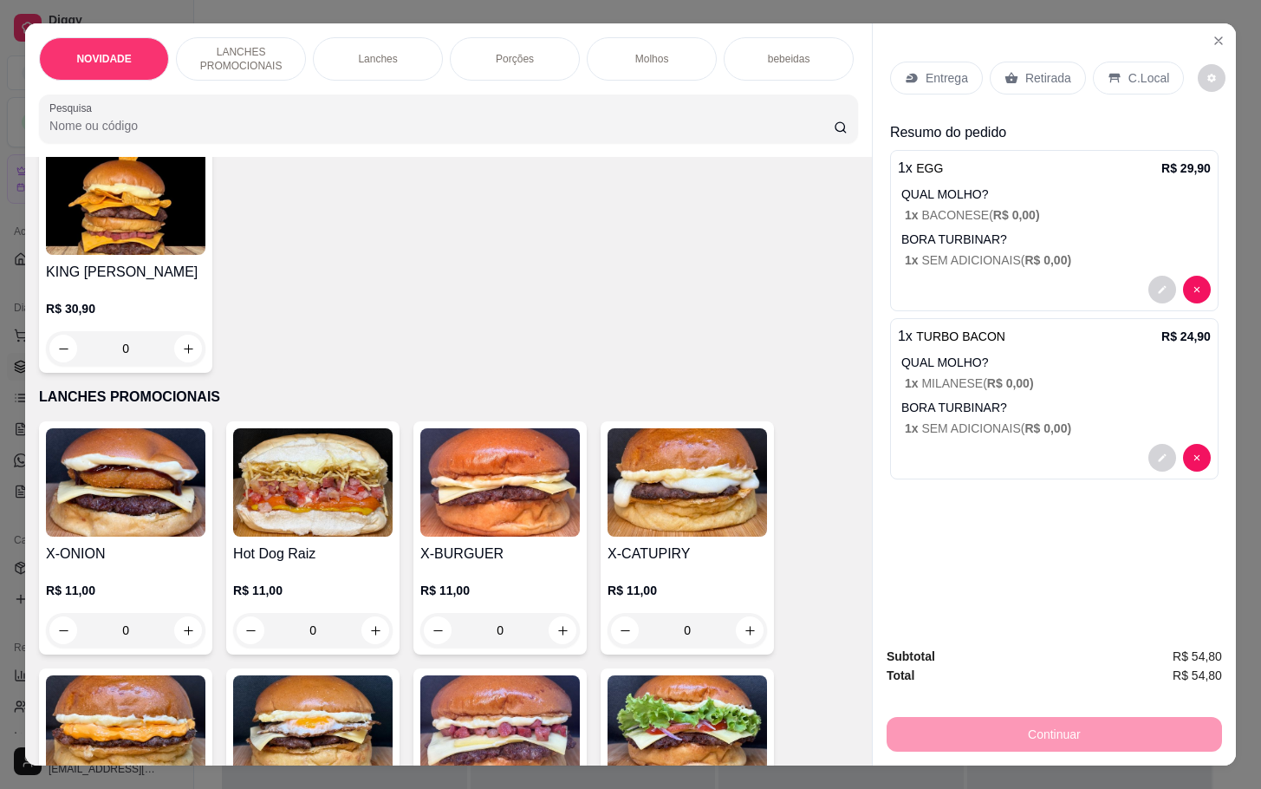
scroll to position [0, 0]
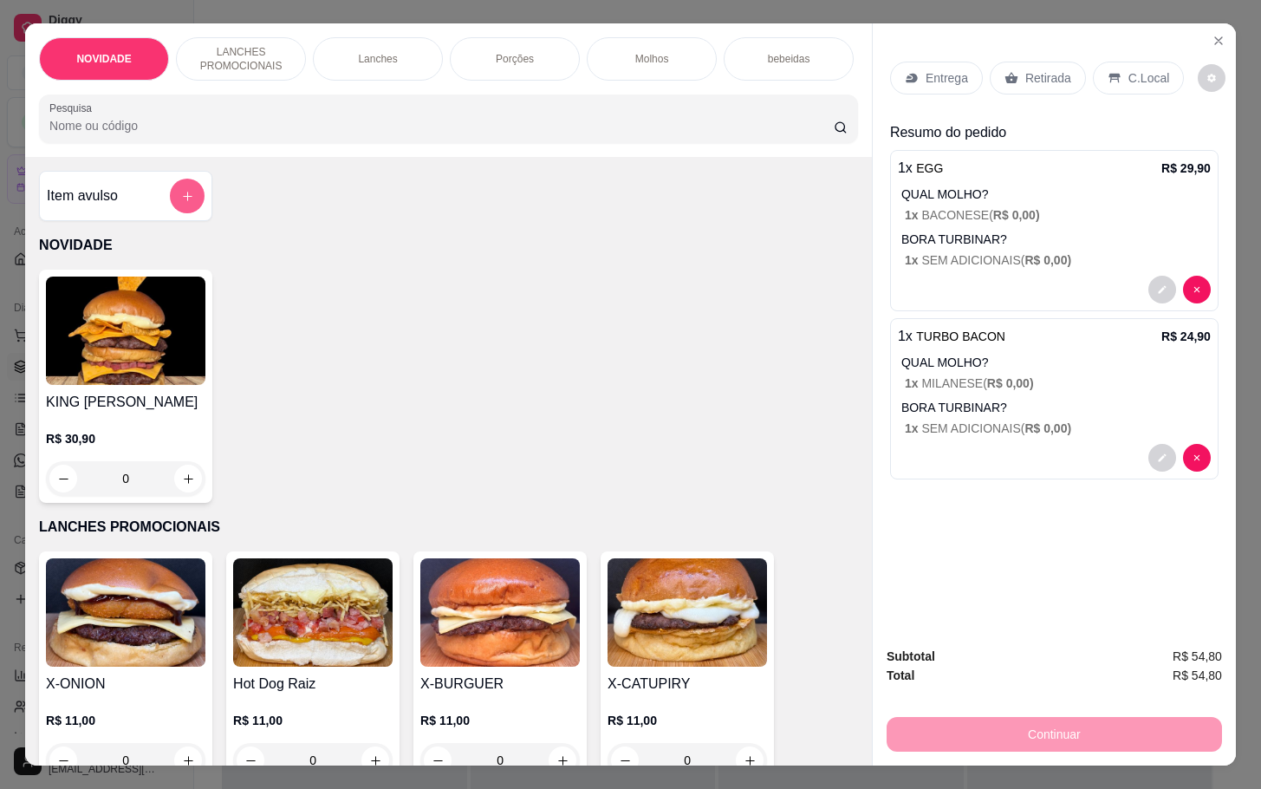
click at [183, 203] on icon "add-separate-item" at bounding box center [187, 196] width 13 height 13
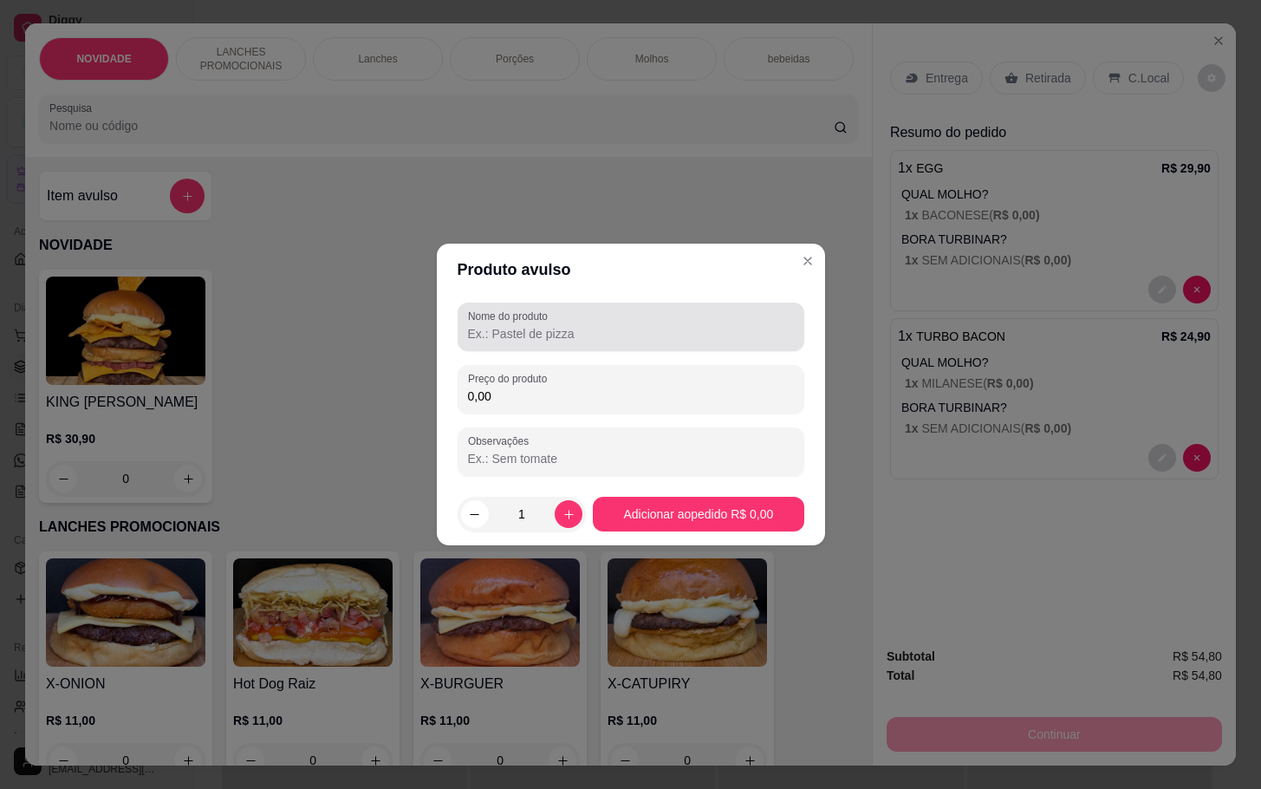
click at [676, 346] on div "Nome do produto" at bounding box center [631, 327] width 347 height 49
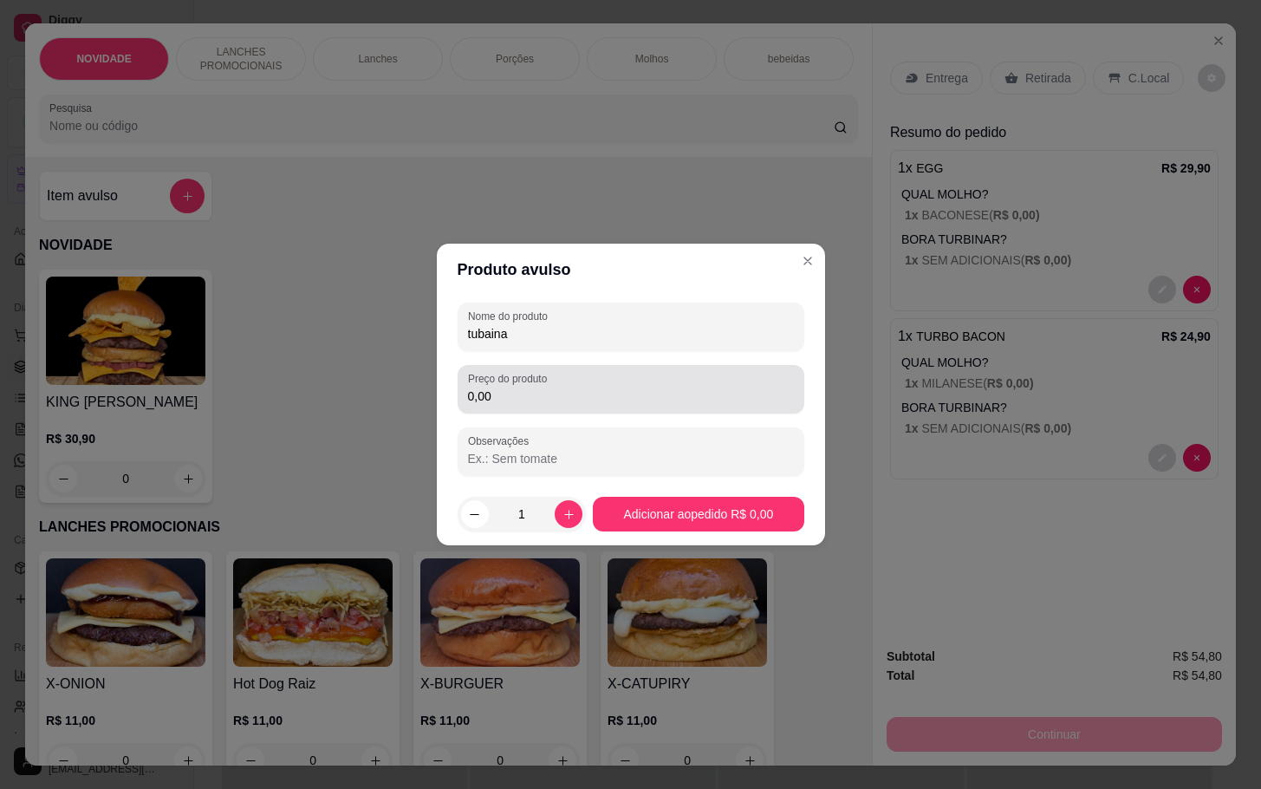
type input "tubaina"
click at [510, 399] on input "0,00" at bounding box center [631, 396] width 326 height 17
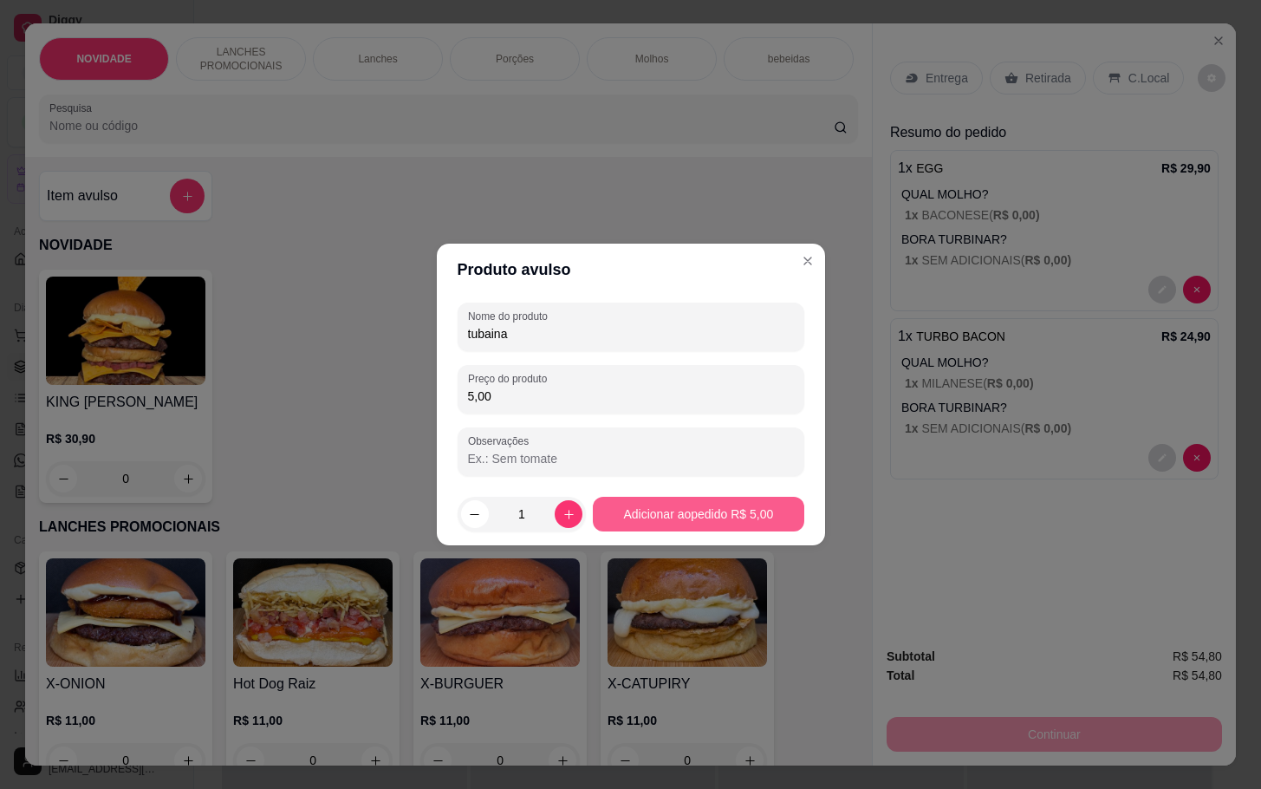
type input "5,00"
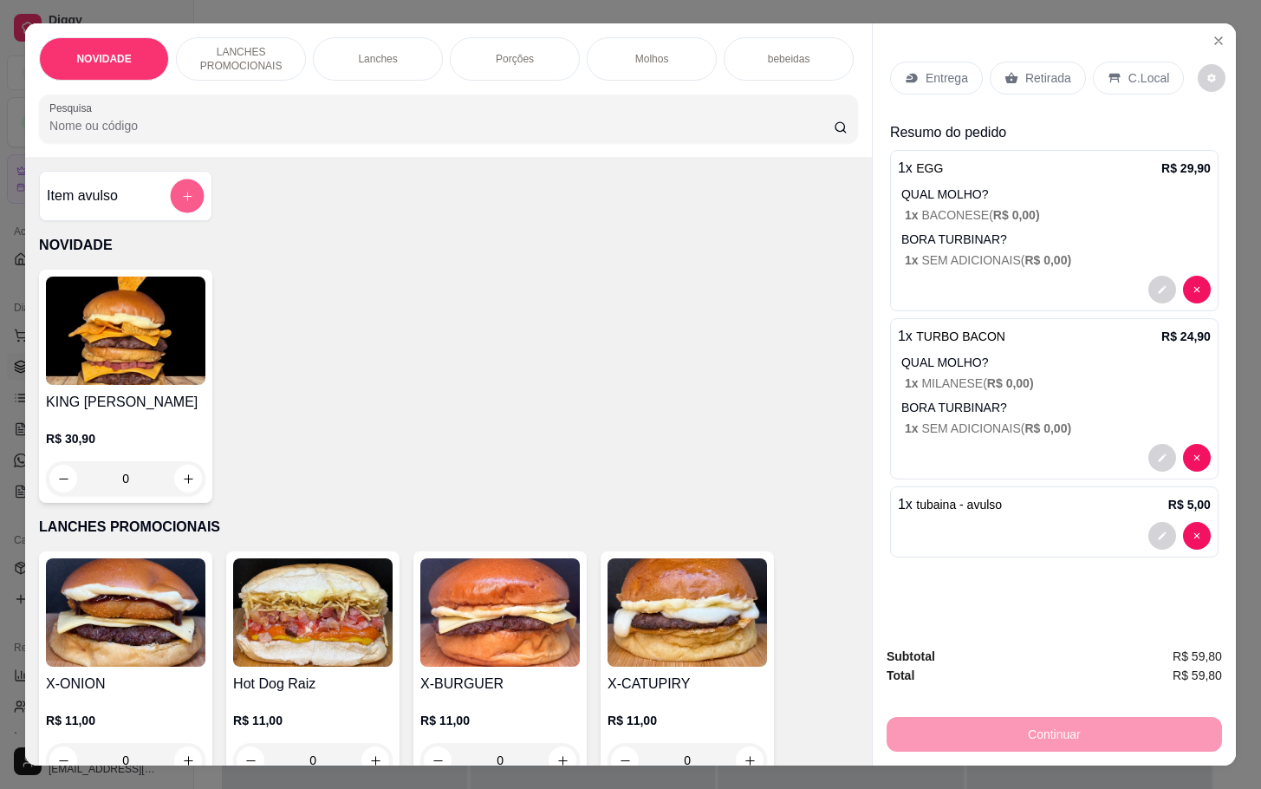
click at [181, 200] on icon "add-separate-item" at bounding box center [187, 196] width 13 height 13
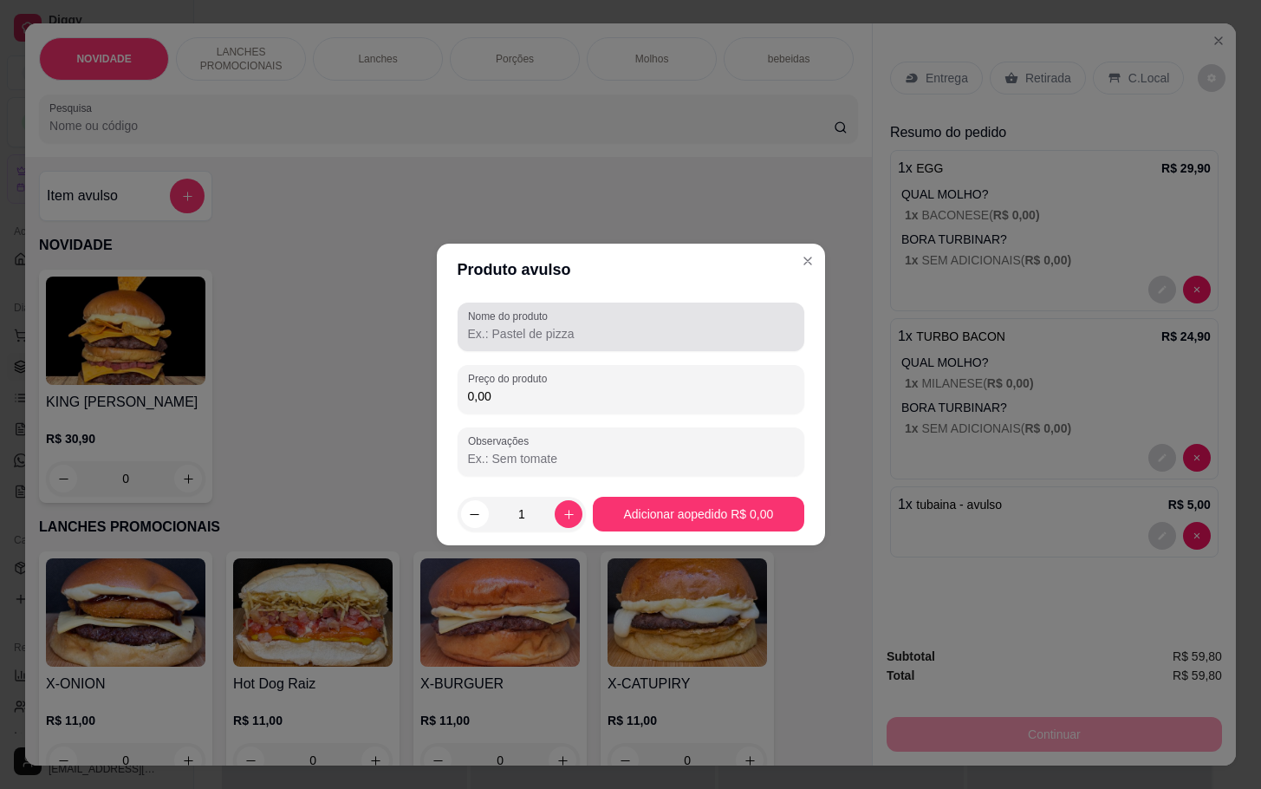
click at [596, 333] on input "Nome do produto" at bounding box center [631, 333] width 326 height 17
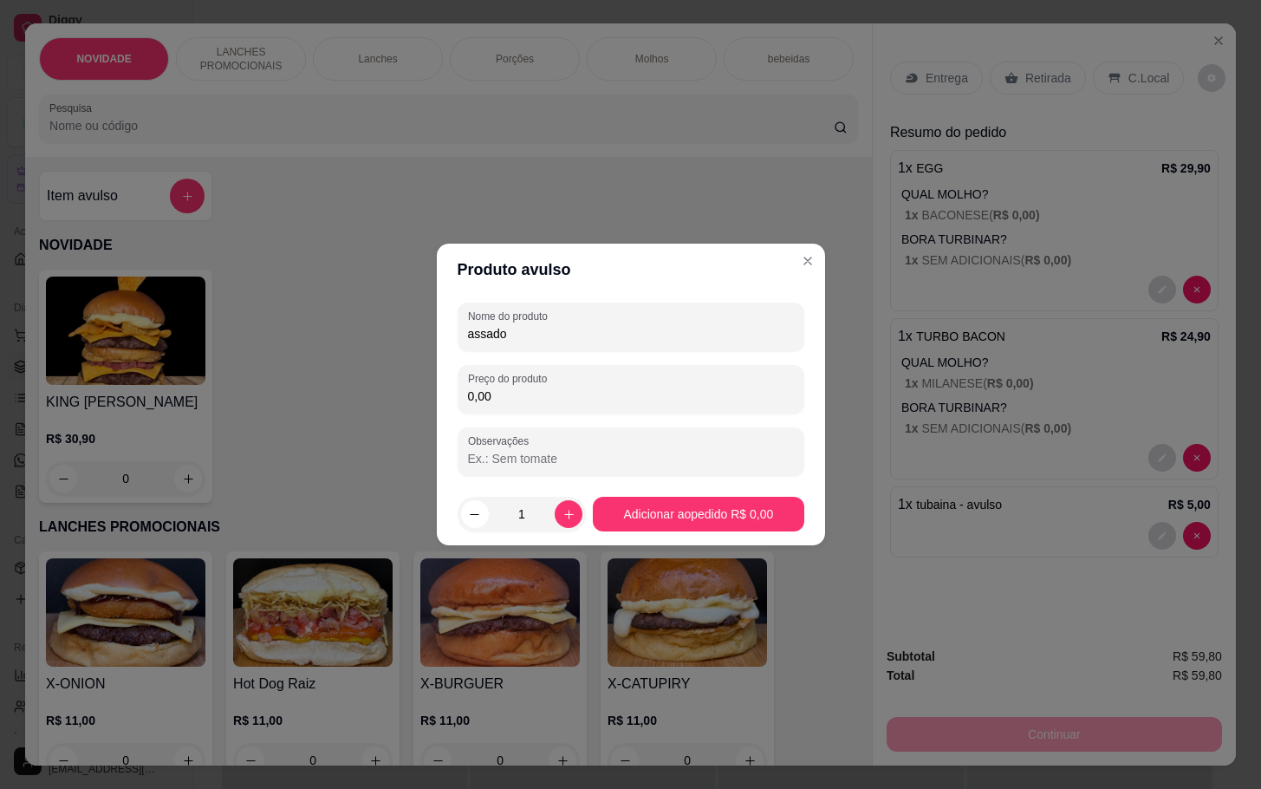
click at [598, 338] on input "assado" at bounding box center [631, 333] width 326 height 17
type input "assado"
click at [586, 386] on div "0,00" at bounding box center [631, 389] width 326 height 35
type input "8,00"
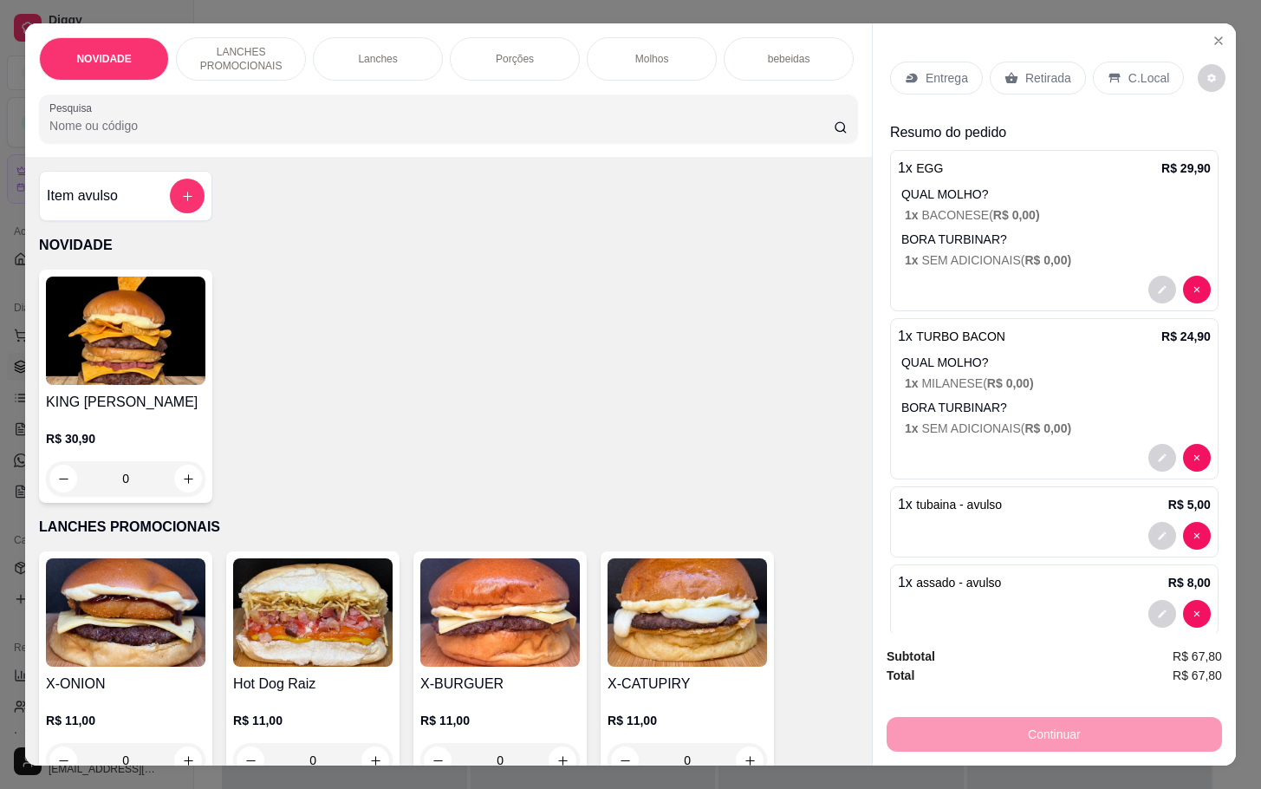
click at [1040, 62] on div "Retirada" at bounding box center [1038, 78] width 96 height 33
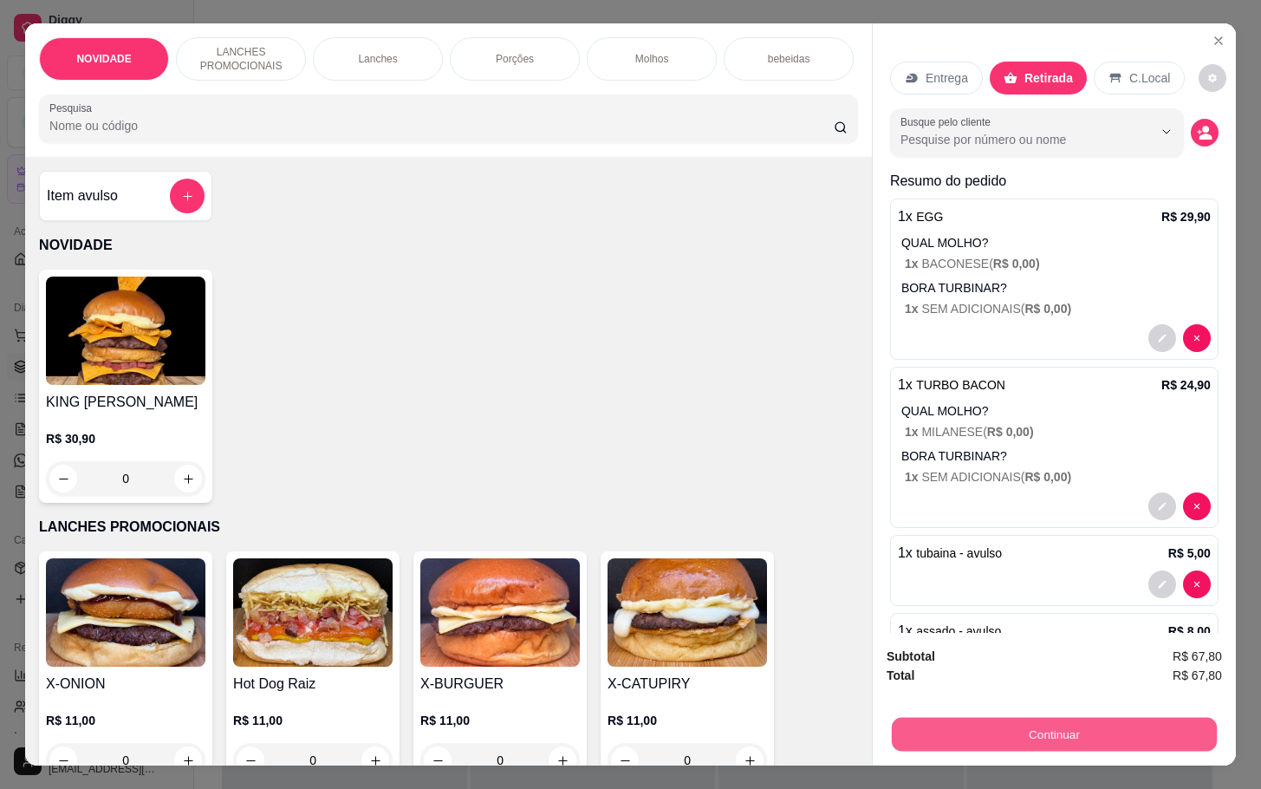
click at [1048, 723] on button "Continuar" at bounding box center [1054, 734] width 325 height 34
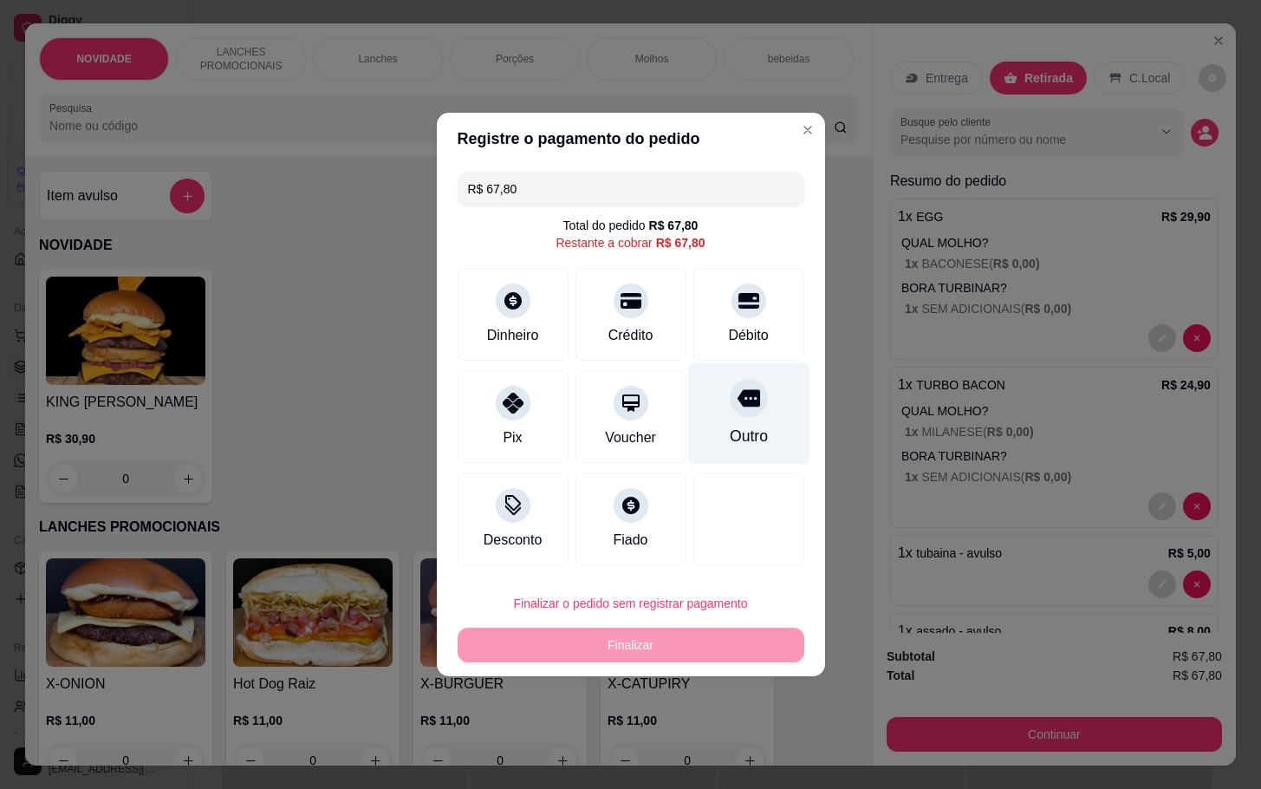
click at [726, 419] on div "Outro" at bounding box center [748, 413] width 122 height 101
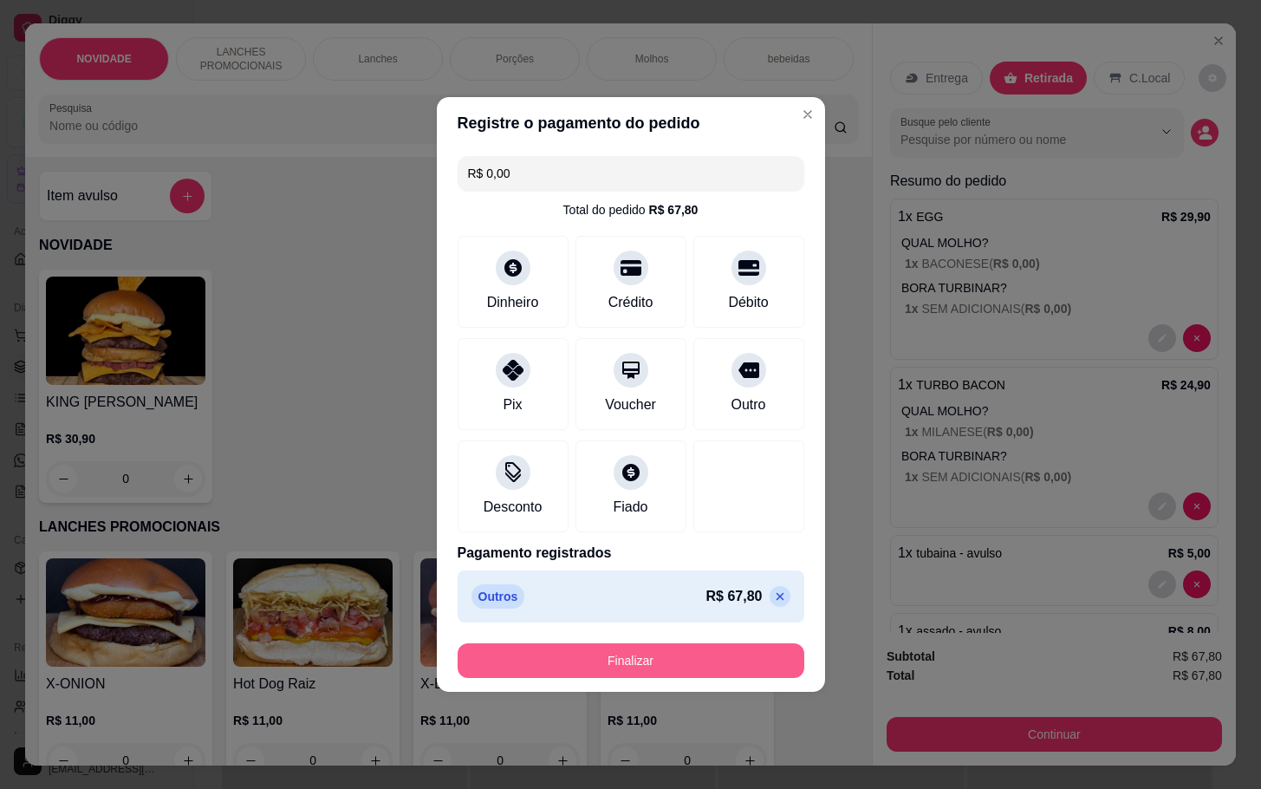
click at [643, 668] on button "Finalizar" at bounding box center [631, 660] width 347 height 35
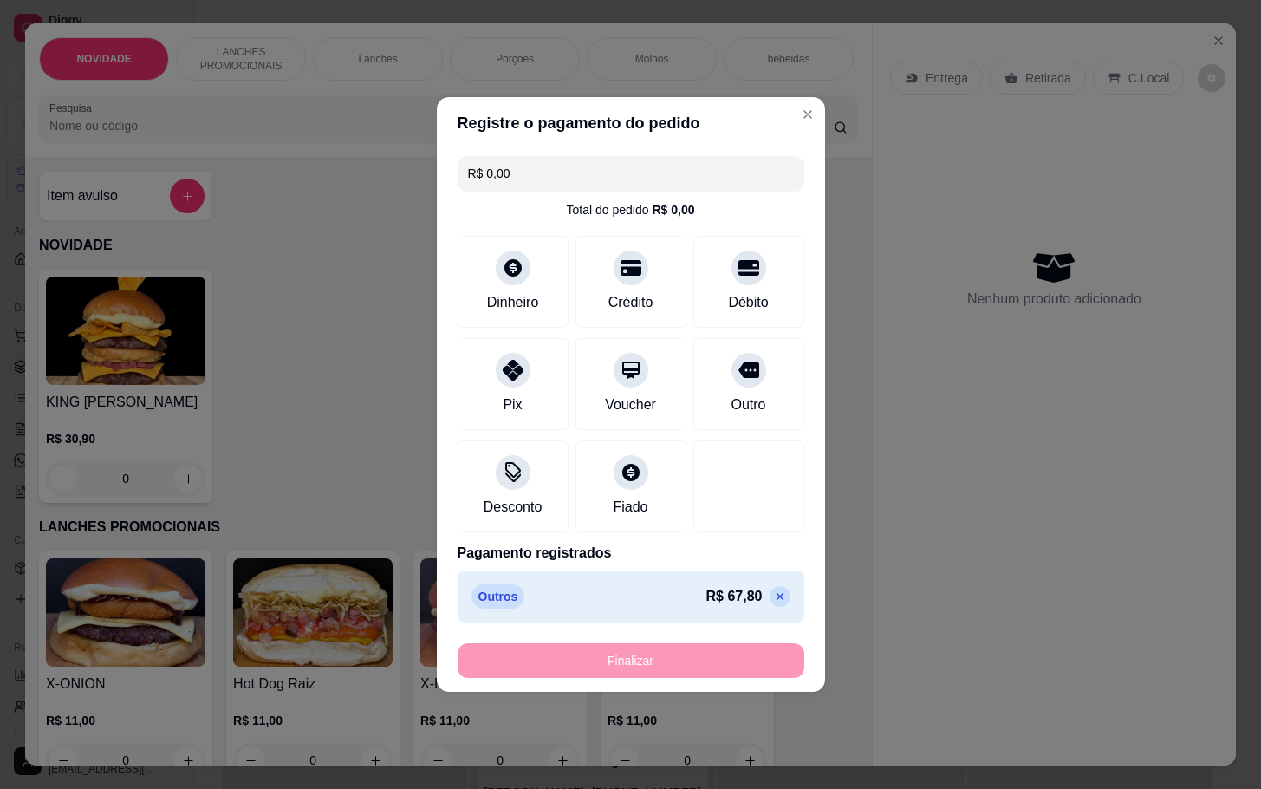
type input "-R$ 67,80"
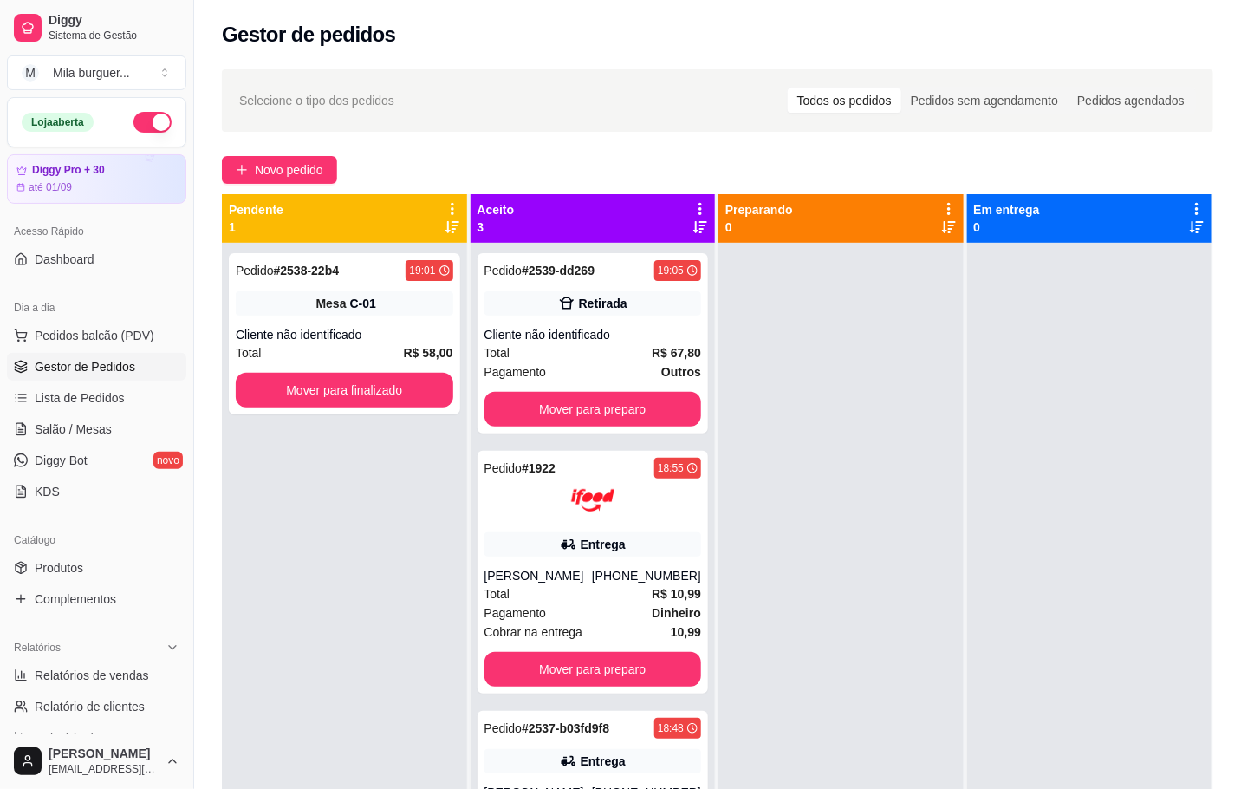
click at [991, 495] on div at bounding box center [1090, 637] width 245 height 789
click at [534, 404] on button "Mover para preparo" at bounding box center [594, 409] width 218 height 35
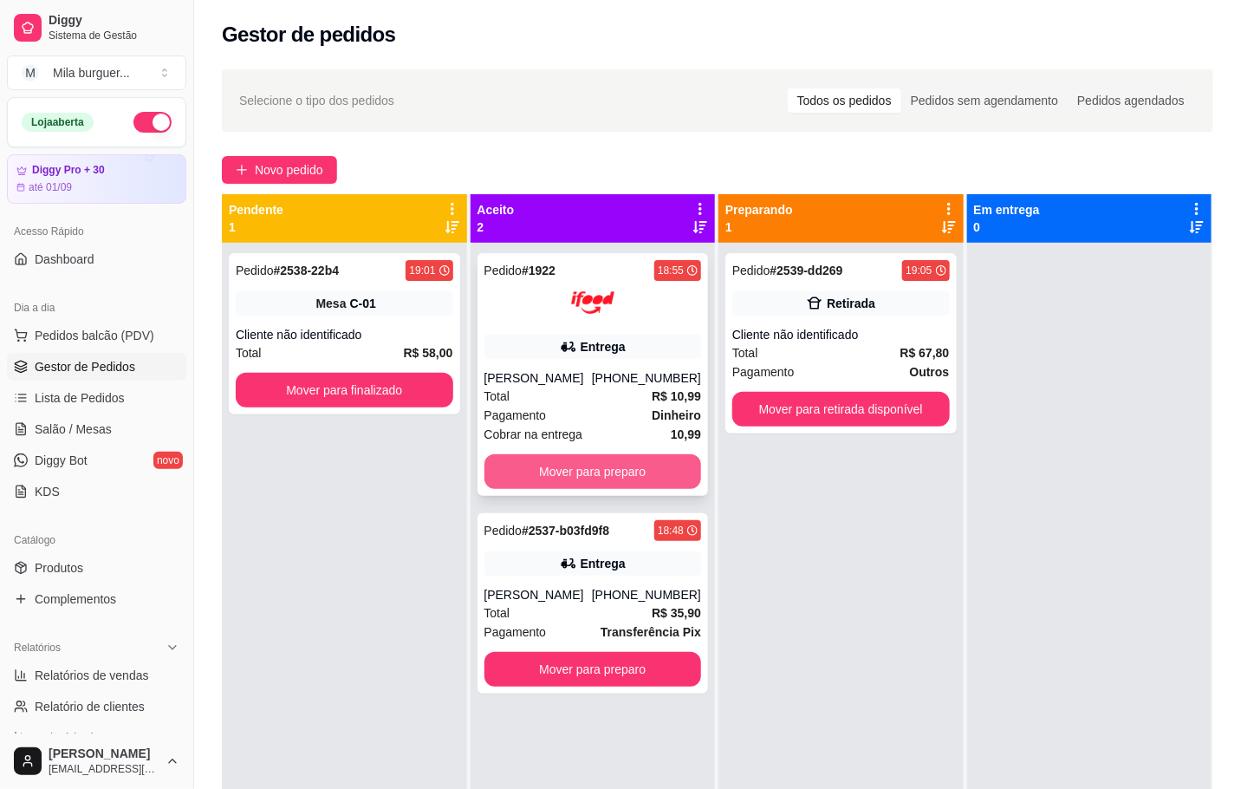
click at [551, 454] on button "Mover para preparo" at bounding box center [594, 471] width 218 height 35
click at [555, 464] on button "Mover para preparo" at bounding box center [592, 472] width 211 height 34
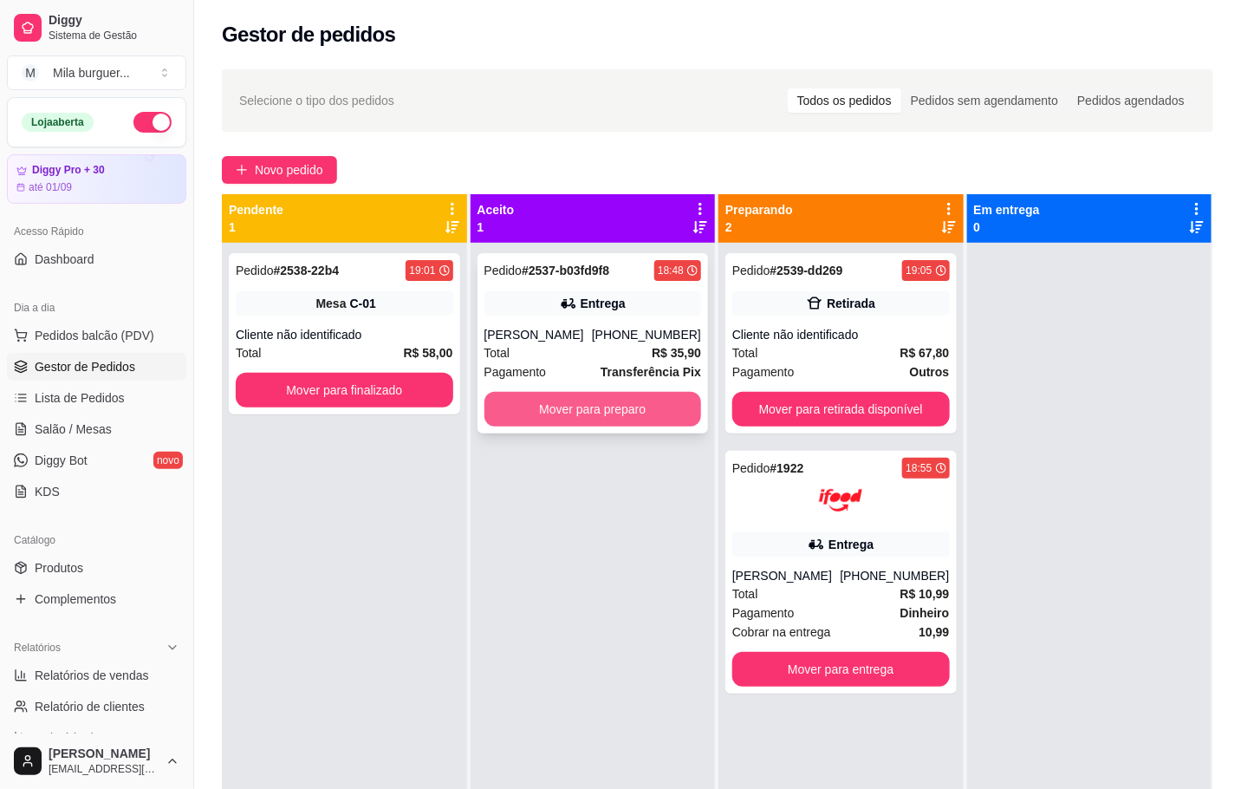
click at [589, 421] on button "Mover para preparo" at bounding box center [594, 409] width 218 height 35
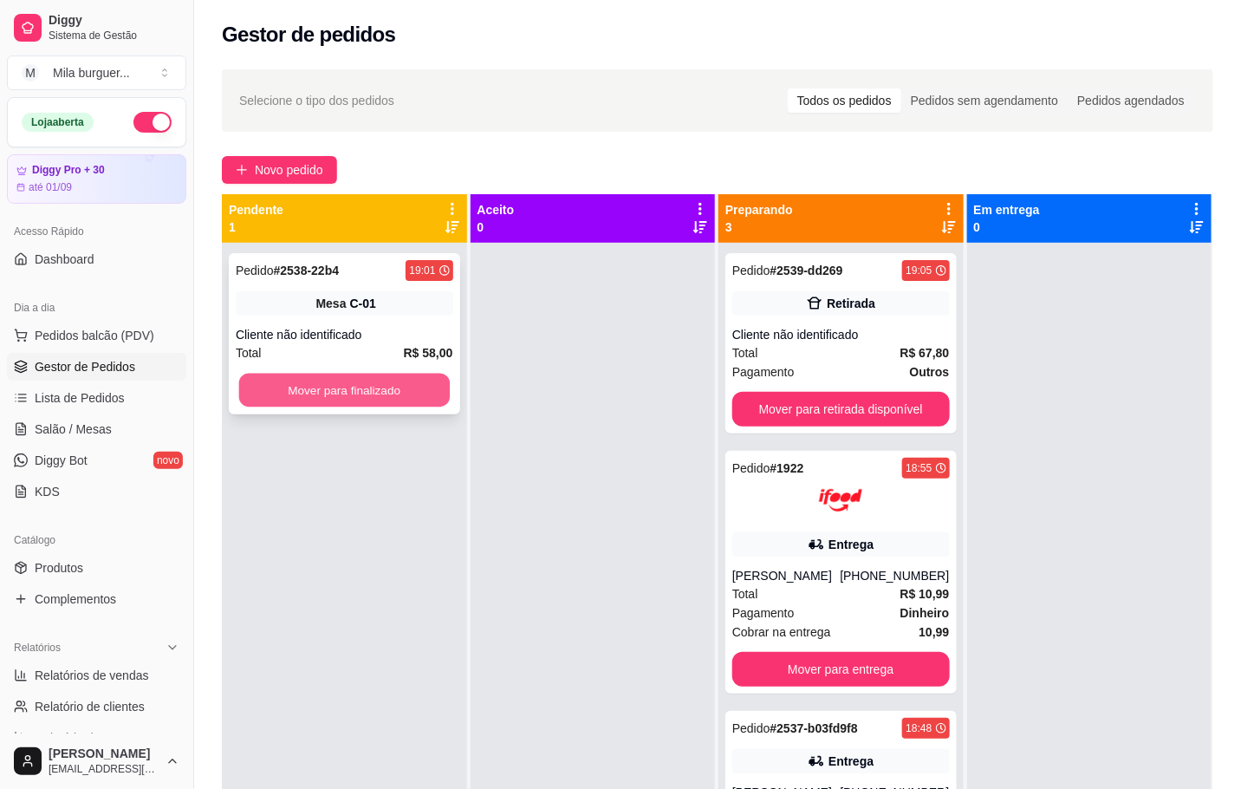
click at [425, 383] on button "Mover para finalizado" at bounding box center [344, 391] width 211 height 34
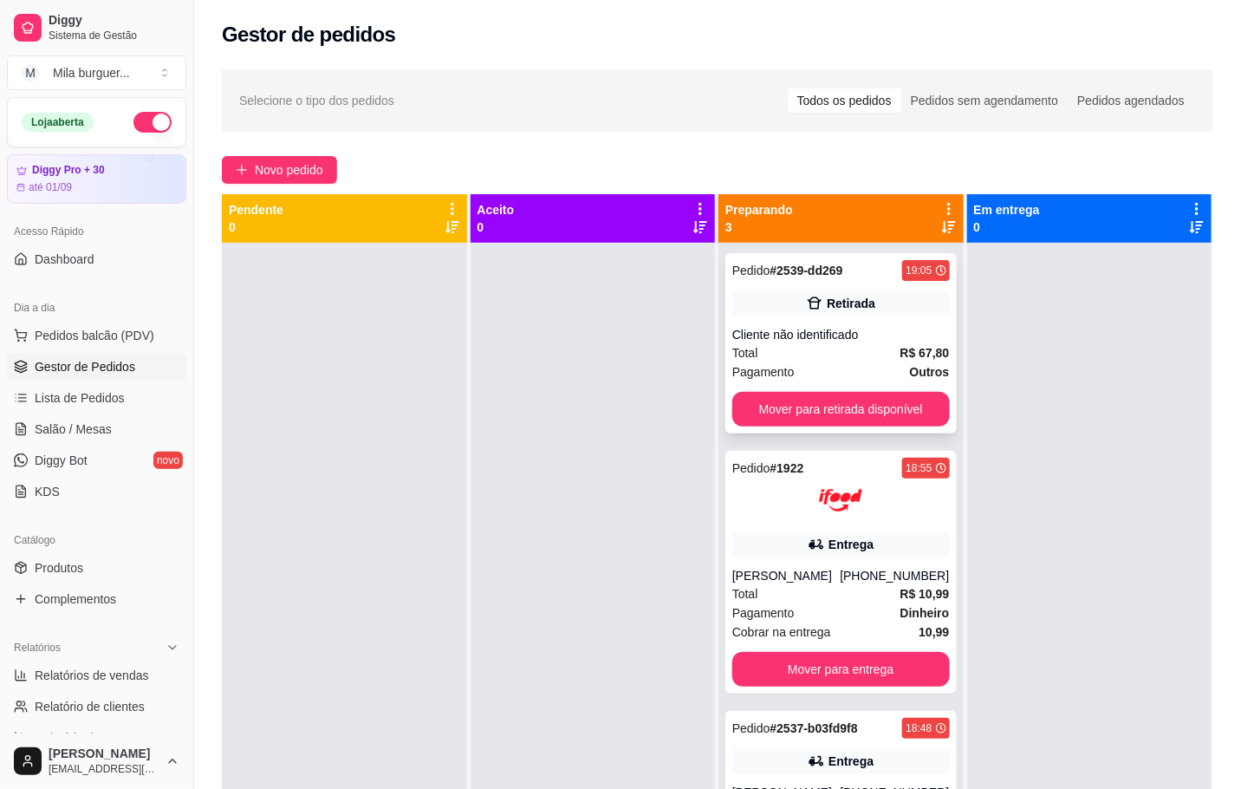
click at [888, 321] on div "Pedido # 2539-dd269 19:05 Retirada Cliente não identificado Total R$ 67,80 Paga…" at bounding box center [841, 343] width 231 height 180
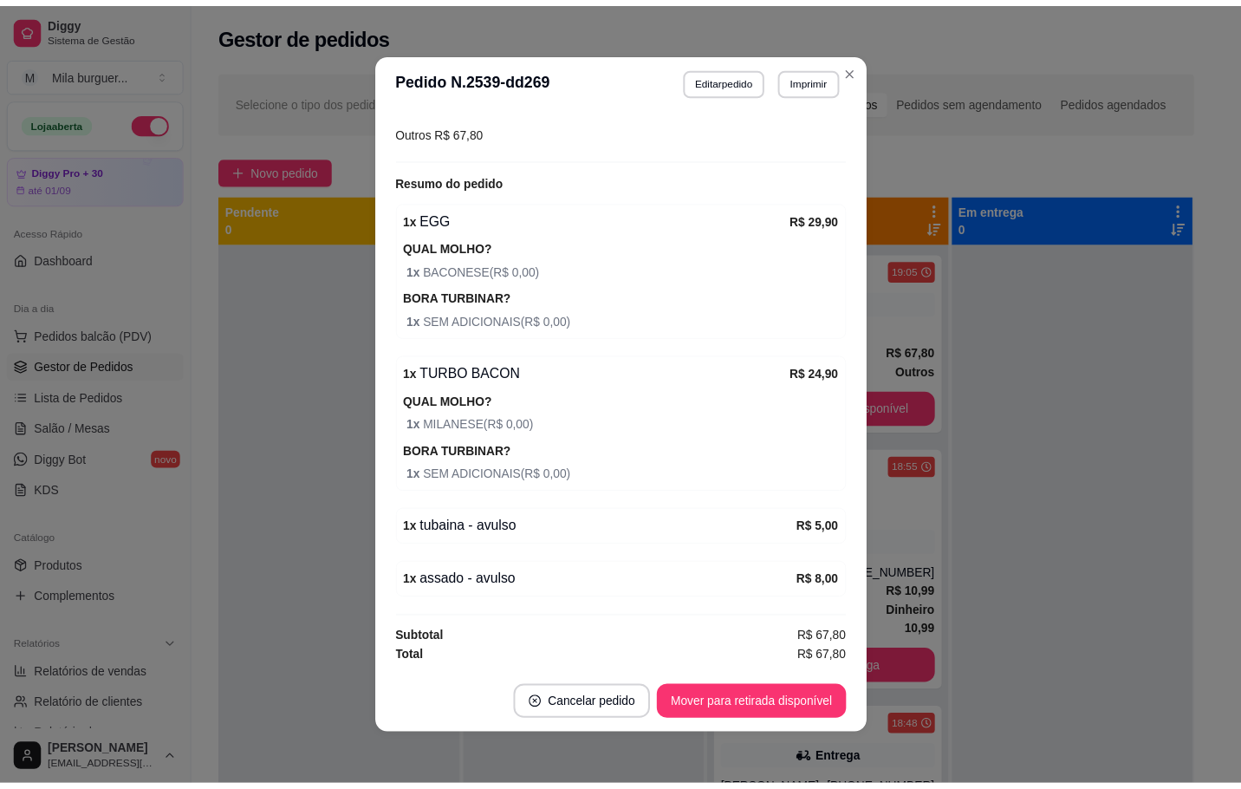
scroll to position [3, 0]
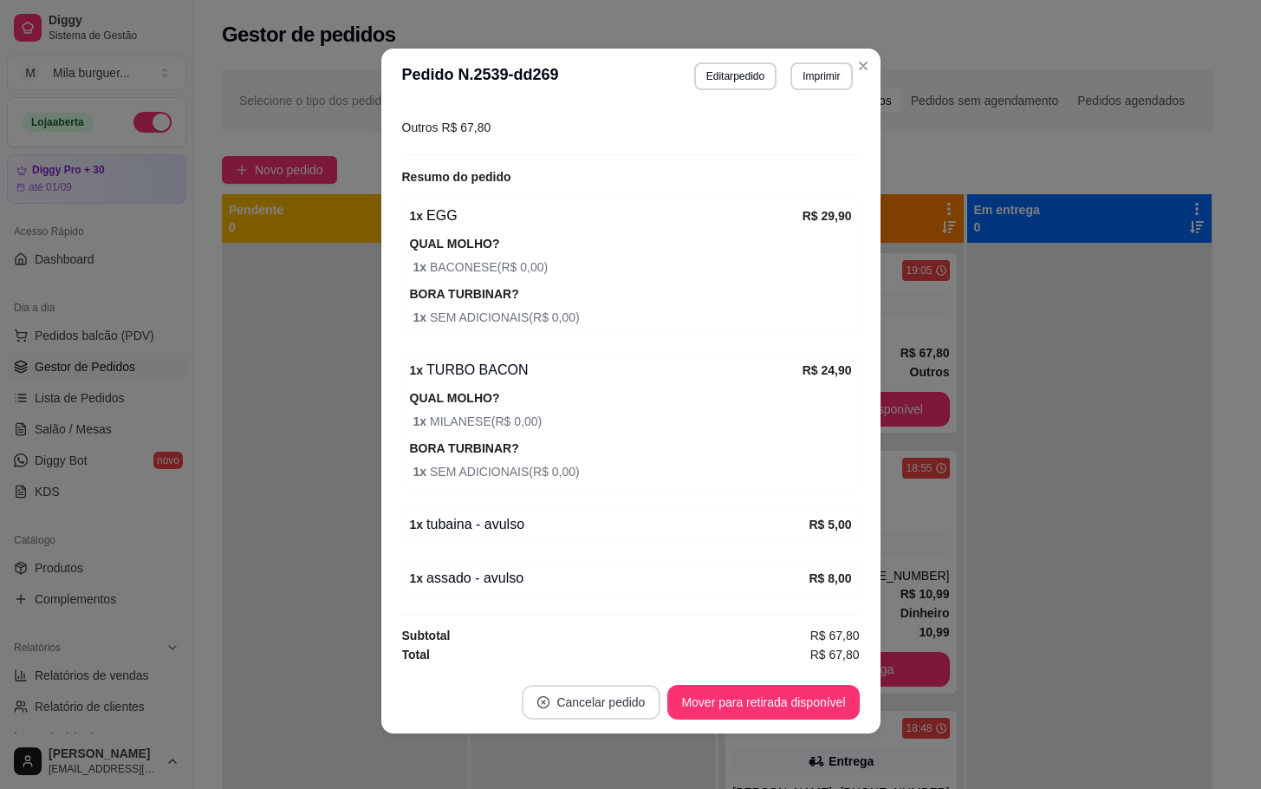
click at [580, 697] on button "Cancelar pedido" at bounding box center [591, 702] width 139 height 35
click at [629, 667] on button "Sim" at bounding box center [631, 659] width 68 height 34
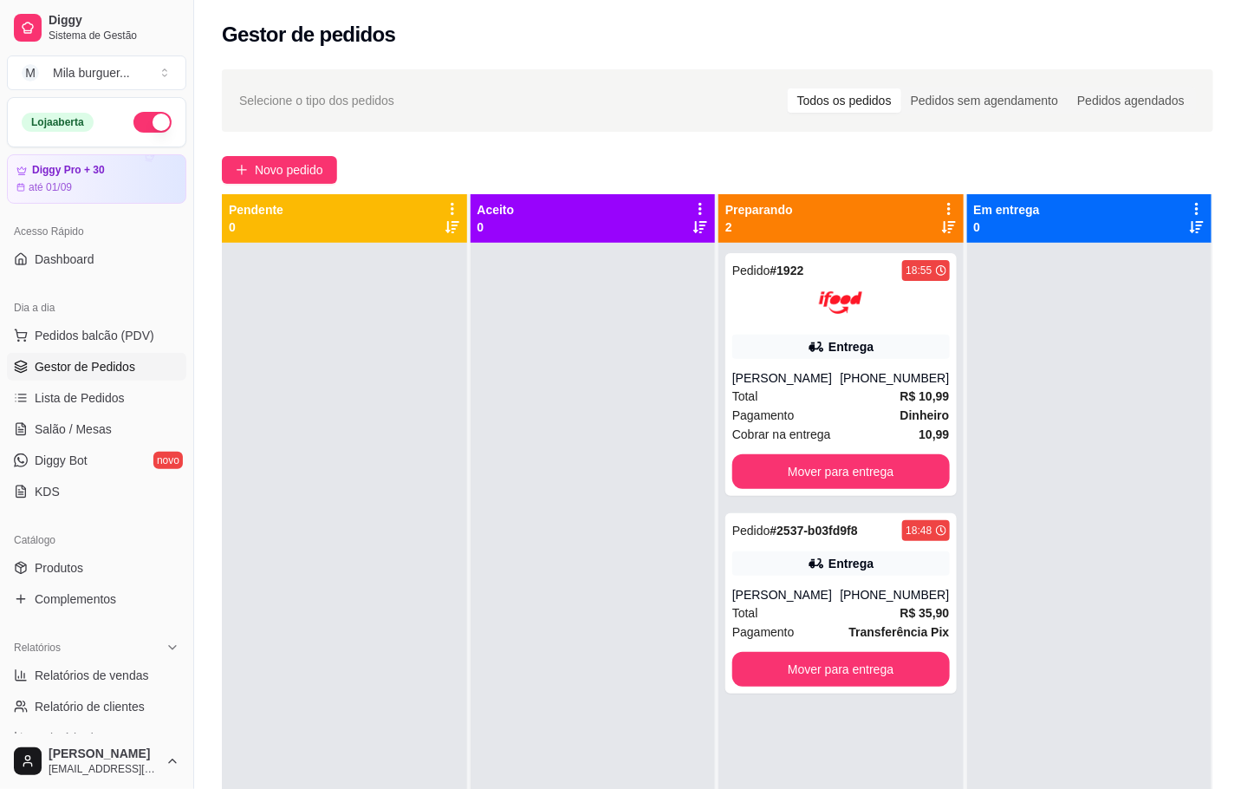
click at [648, 554] on div at bounding box center [593, 637] width 245 height 789
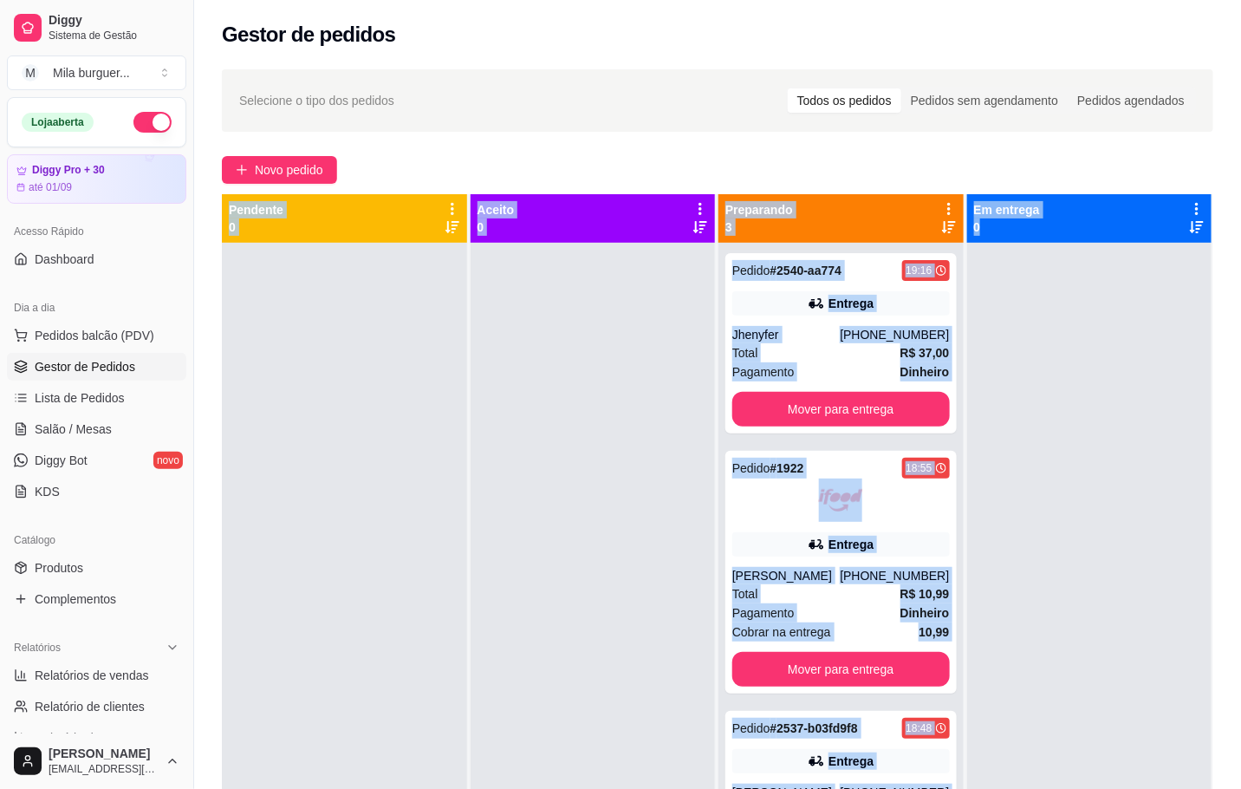
drag, startPoint x: 1178, startPoint y: 841, endPoint x: 1139, endPoint y: 643, distance: 201.5
click at [1171, 719] on div "Selecione o tipo dos pedidos Todos os pedidos Pedidos sem agendamento Pedidos a…" at bounding box center [717, 531] width 1047 height 945
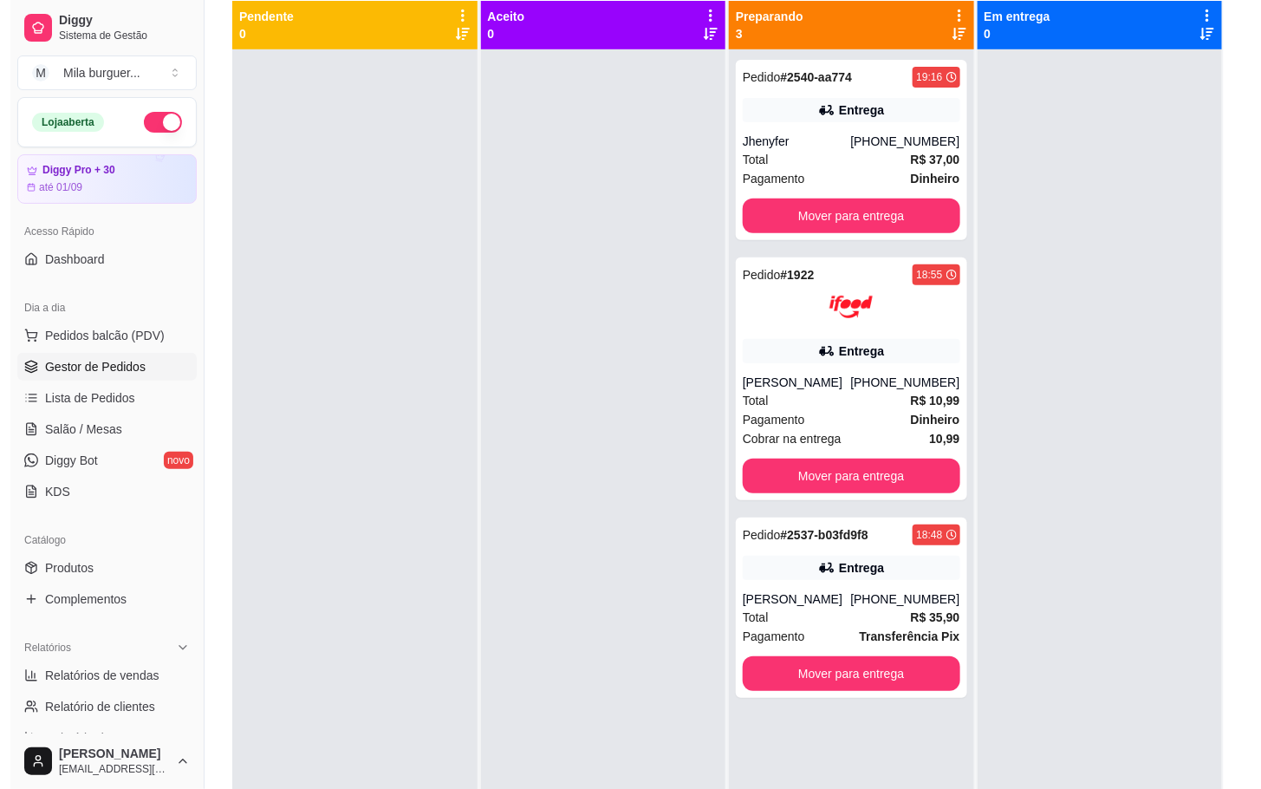
scroll to position [0, 0]
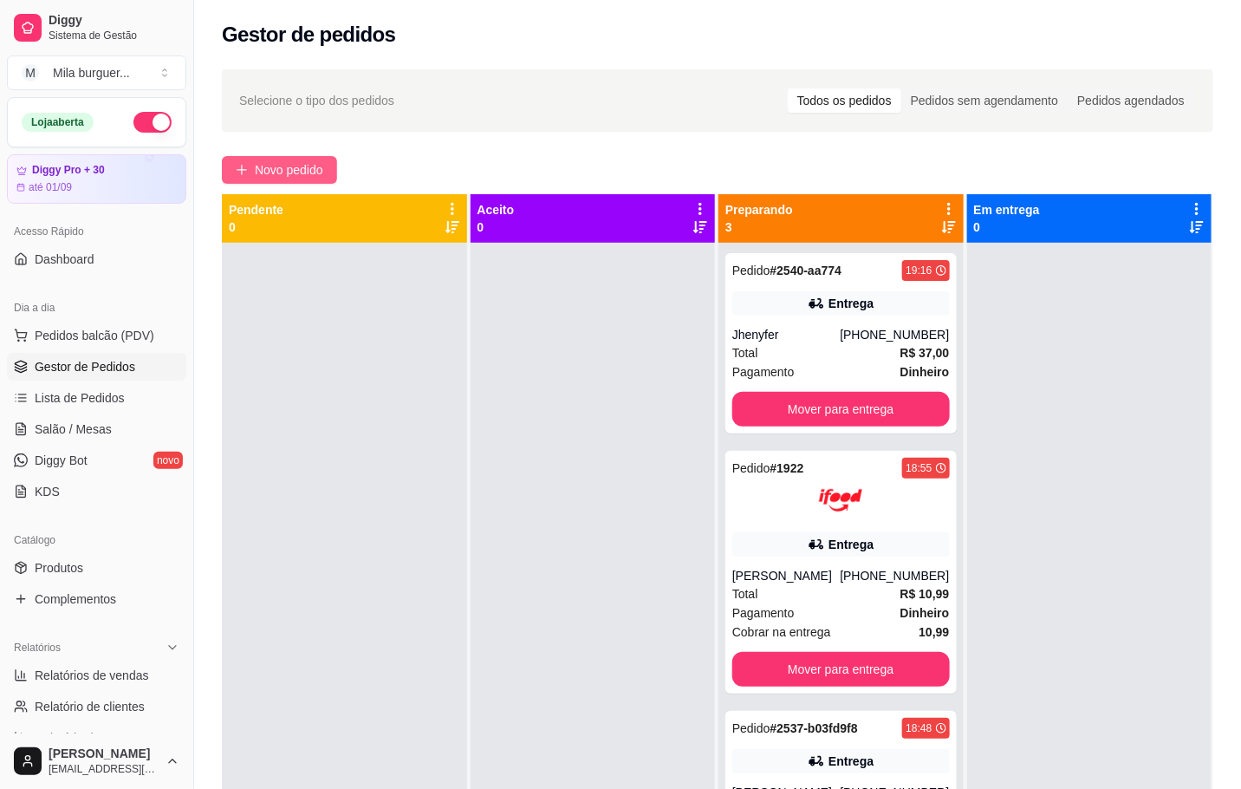
click at [296, 167] on span "Novo pedido" at bounding box center [289, 169] width 68 height 19
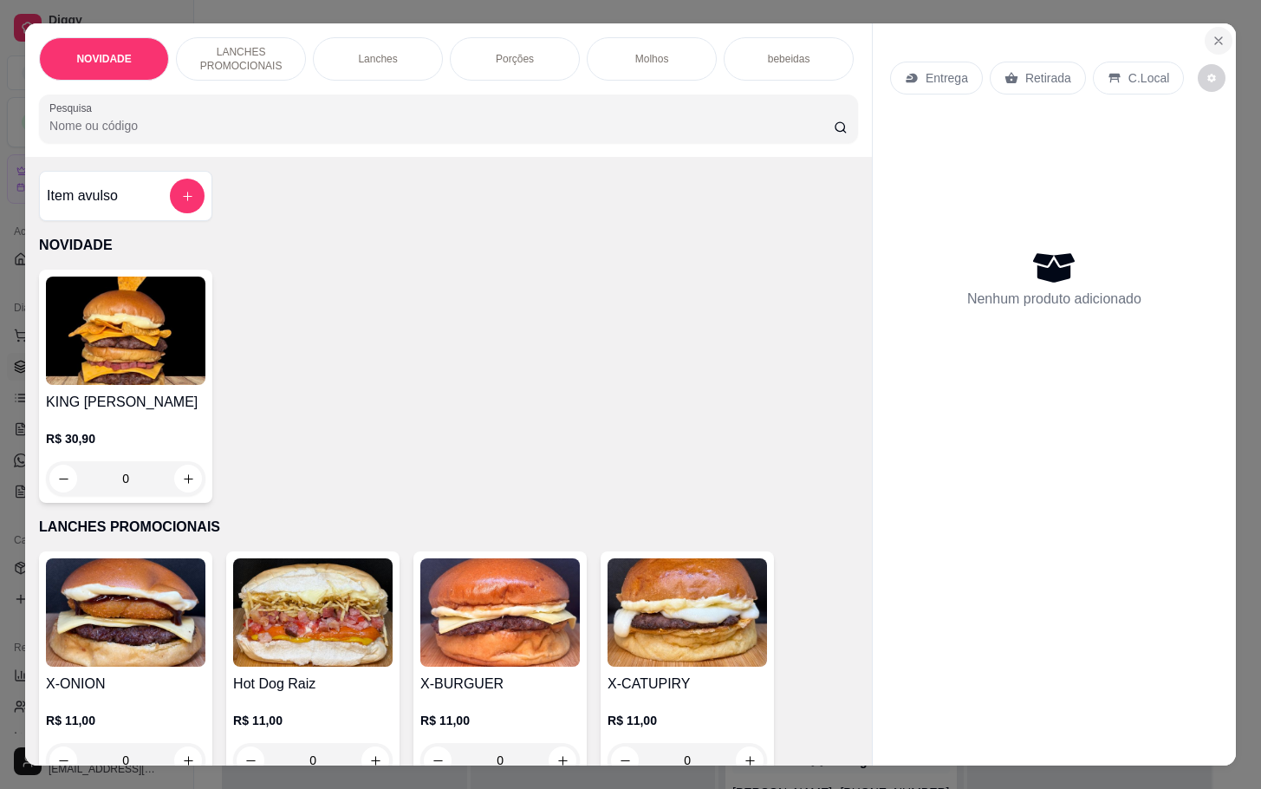
click at [1205, 42] on button "Close" at bounding box center [1219, 41] width 28 height 28
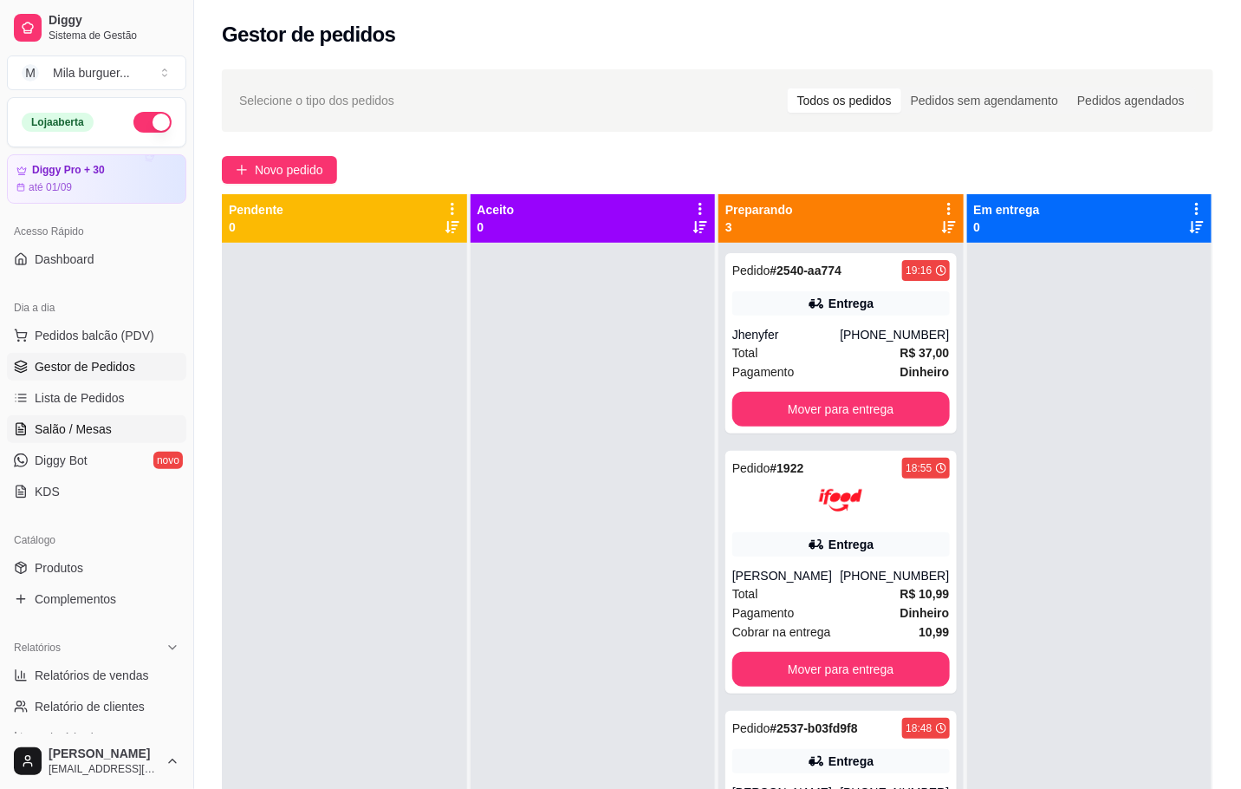
drag, startPoint x: 87, startPoint y: 424, endPoint x: 96, endPoint y: 421, distance: 9.9
click at [130, 432] on link "Salão / Mesas" at bounding box center [96, 429] width 179 height 28
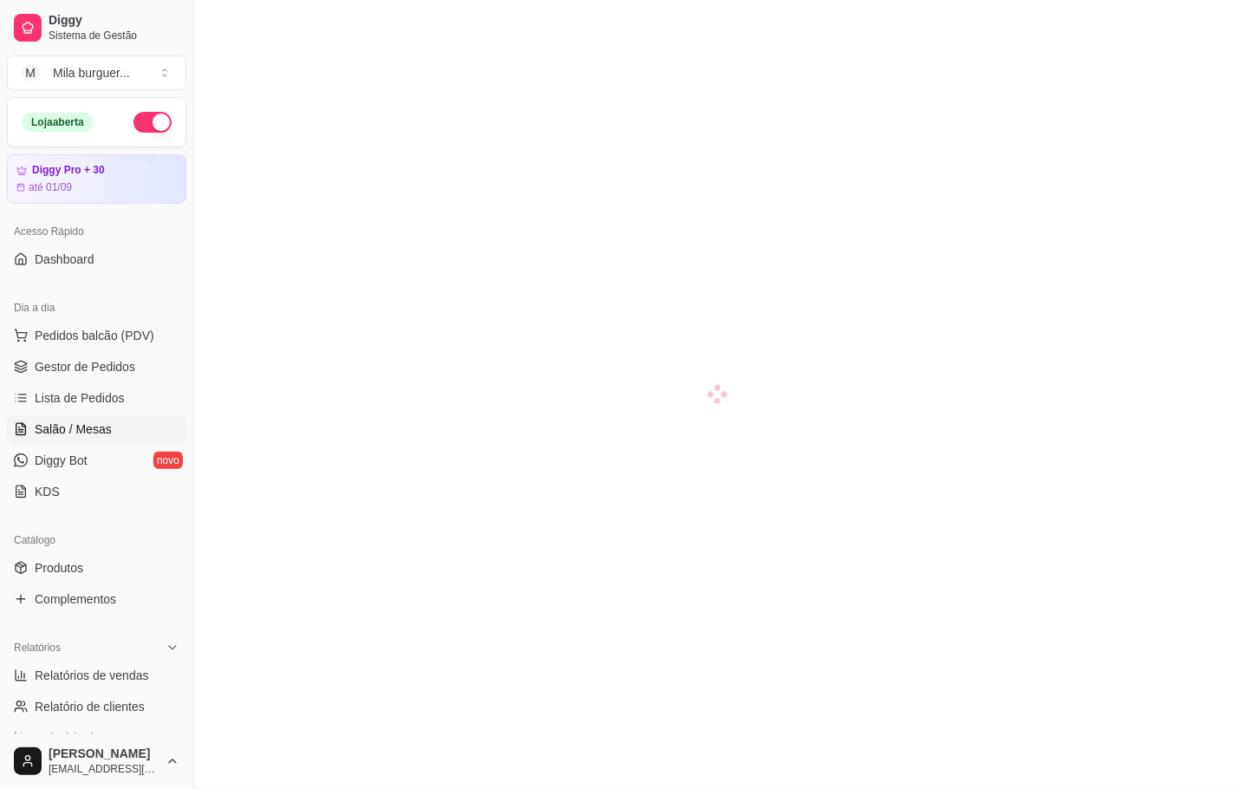
click at [130, 427] on link "Salão / Mesas" at bounding box center [96, 429] width 179 height 28
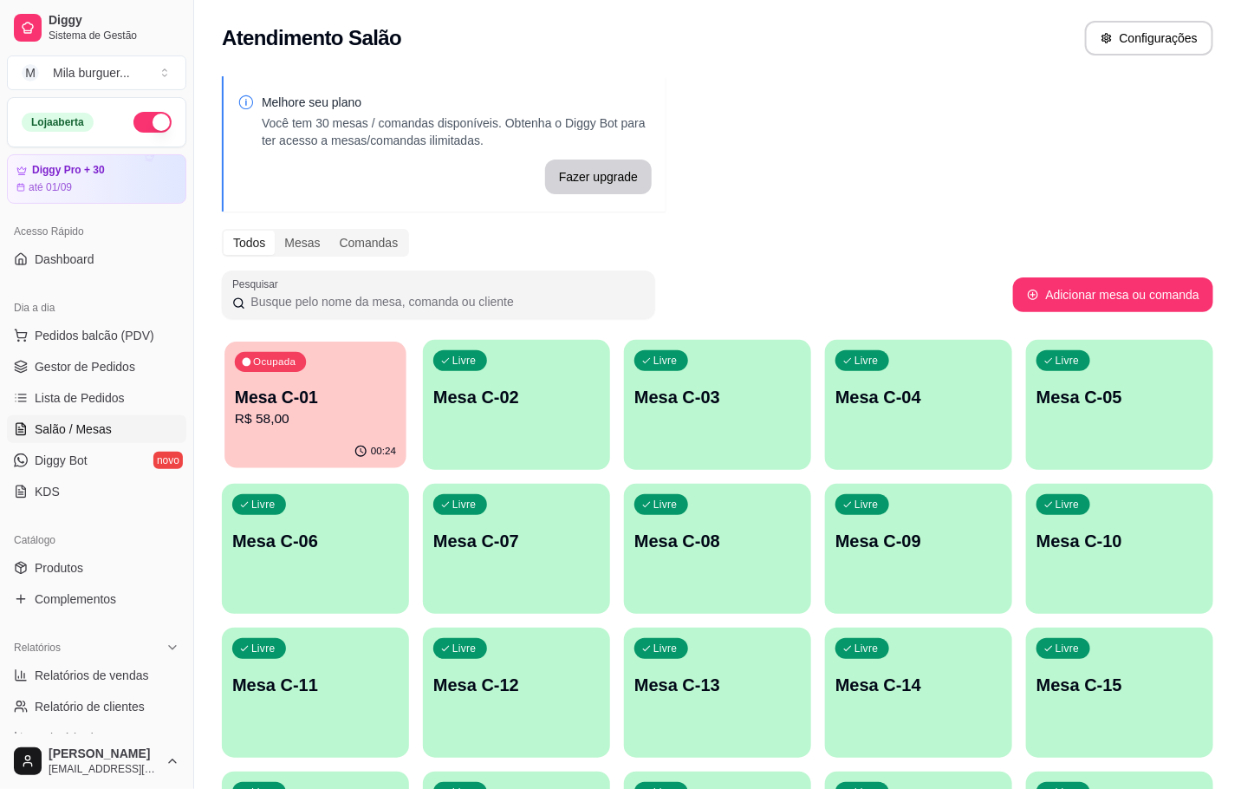
click at [252, 401] on p "Mesa C-01" at bounding box center [315, 397] width 161 height 23
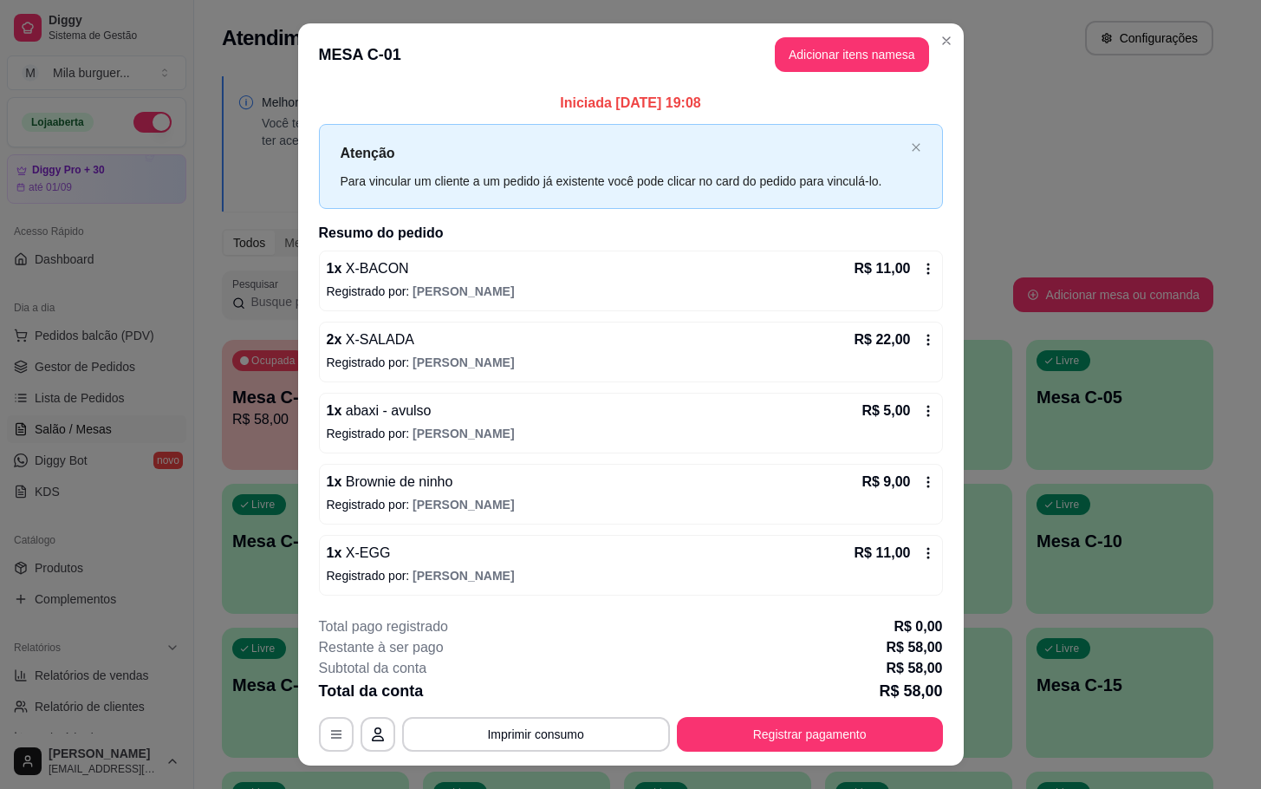
click at [837, 757] on footer "**********" at bounding box center [631, 684] width 666 height 163
click at [806, 726] on button "Registrar pagamento" at bounding box center [810, 734] width 266 height 35
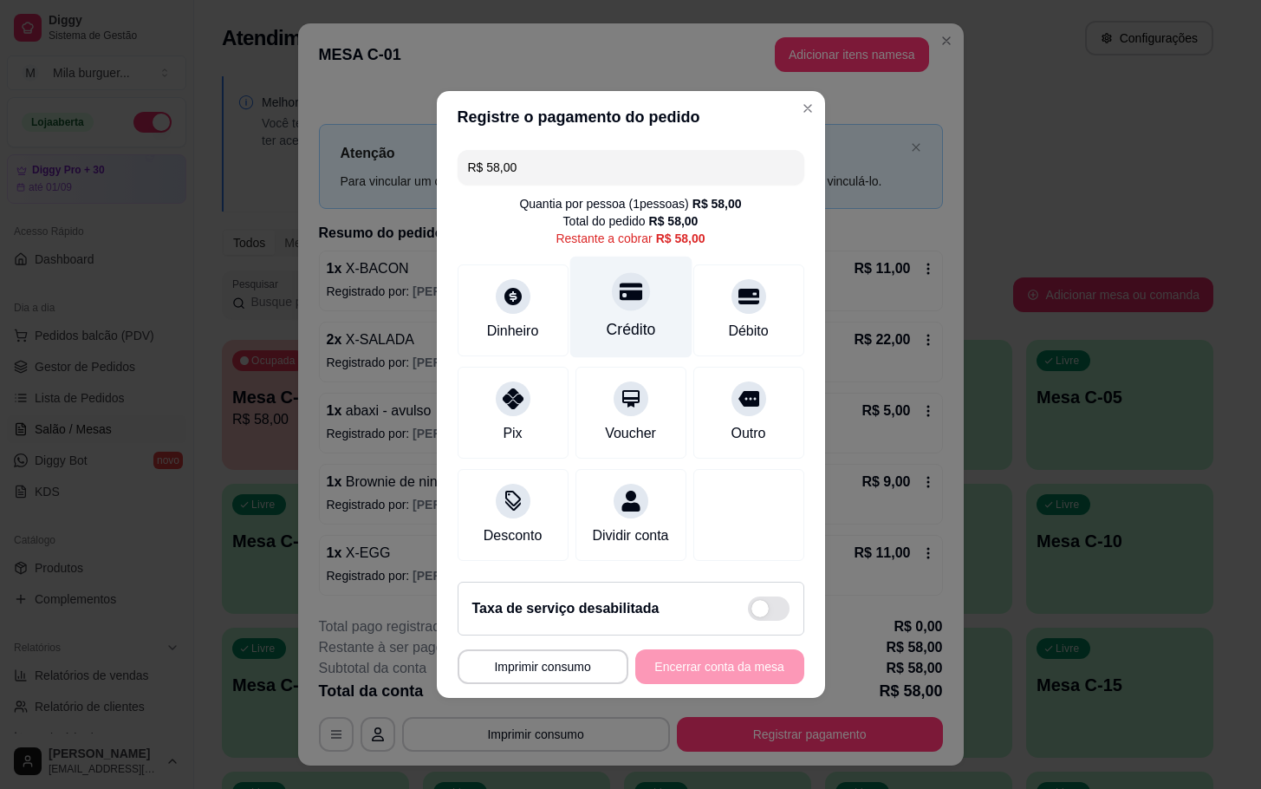
click at [615, 318] on div "Crédito" at bounding box center [630, 329] width 49 height 23
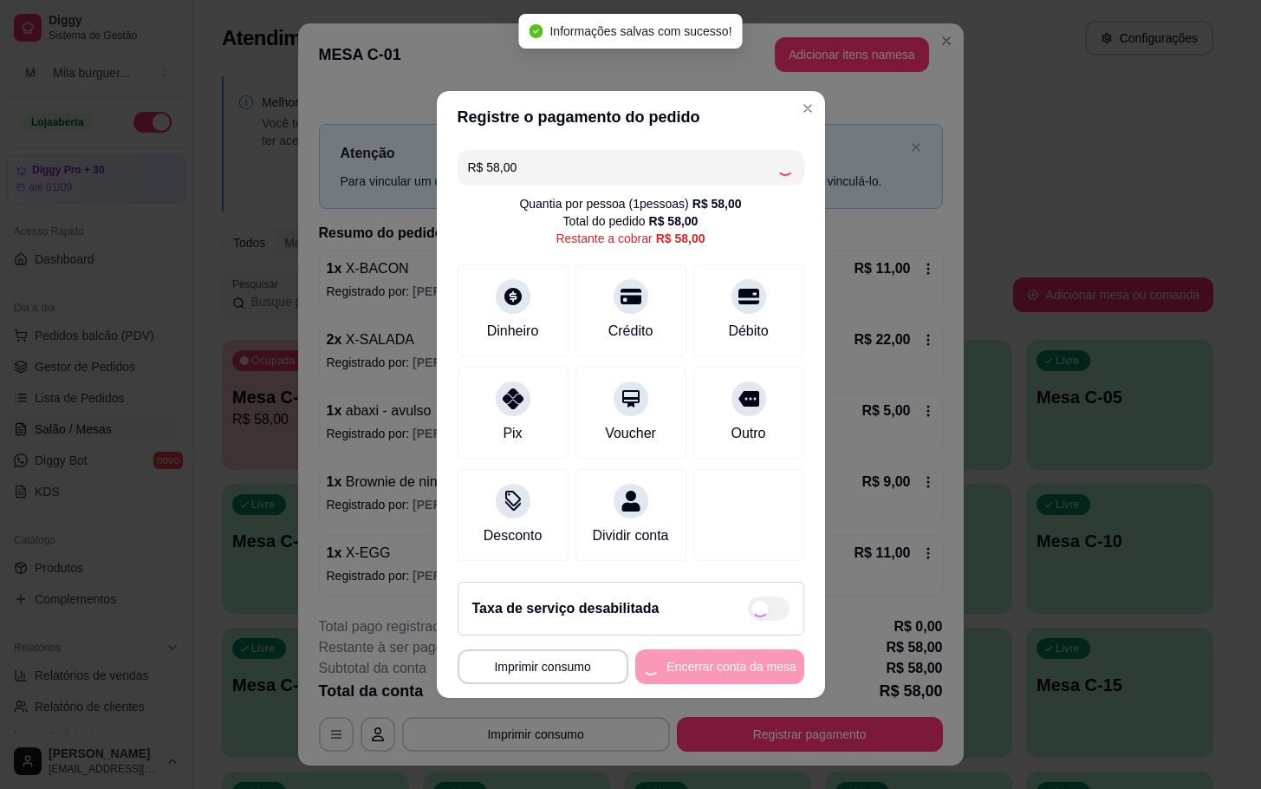
type input "R$ 0,00"
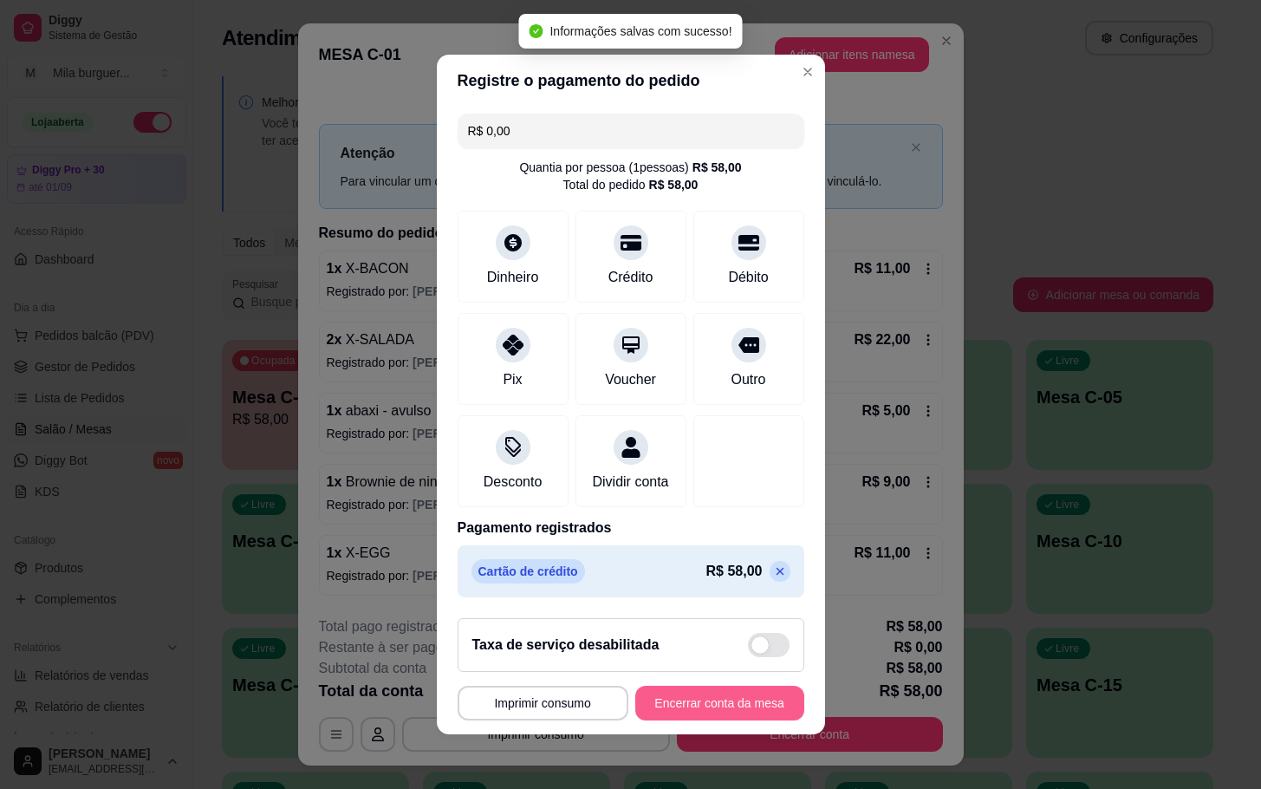
click at [687, 700] on button "Encerrar conta da mesa" at bounding box center [719, 703] width 169 height 35
